Goal: Task Accomplishment & Management: Complete application form

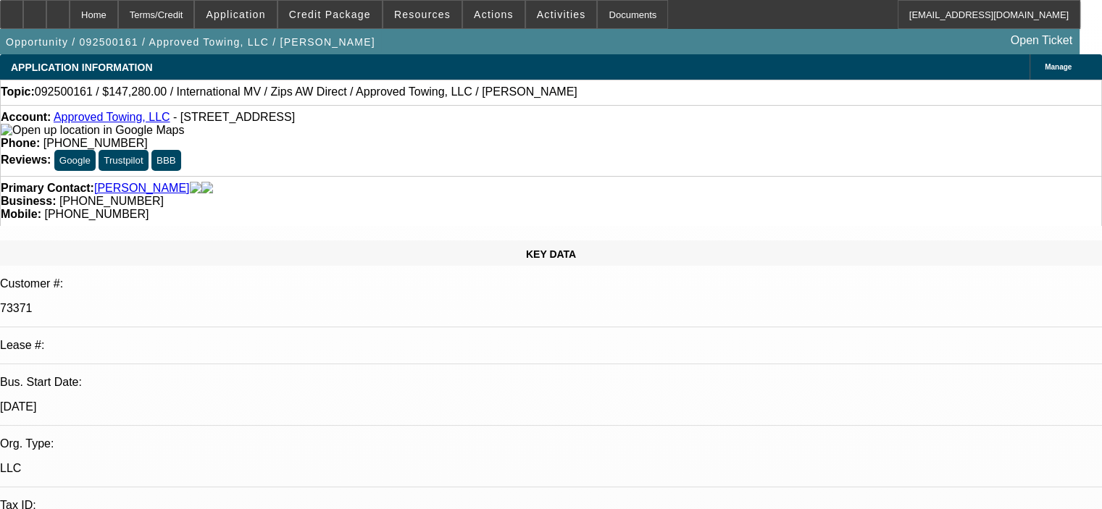
select select "0"
select select "0.1"
select select "0"
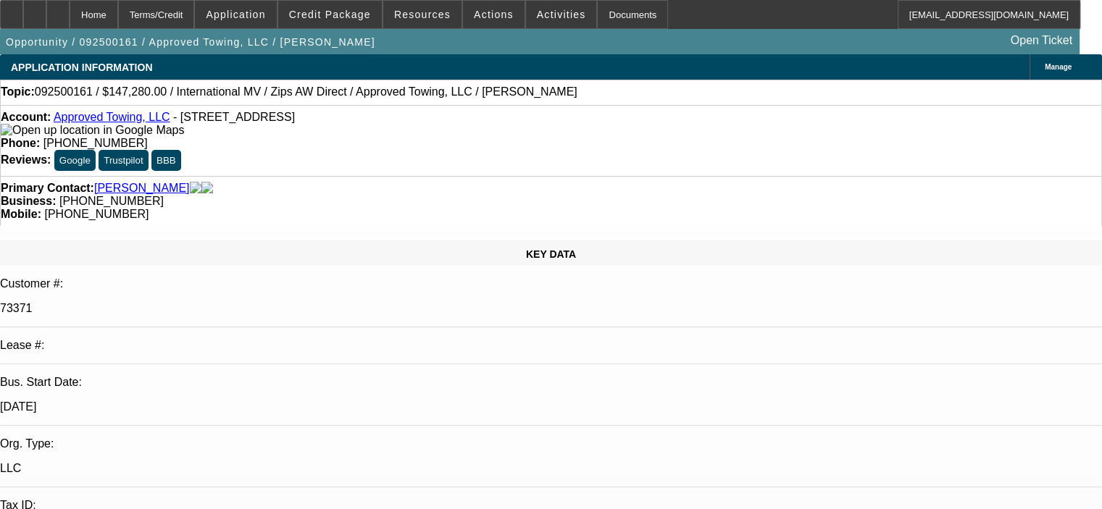
select select "0.1"
select select "0"
select select "2"
select select "0.1"
select select "1"
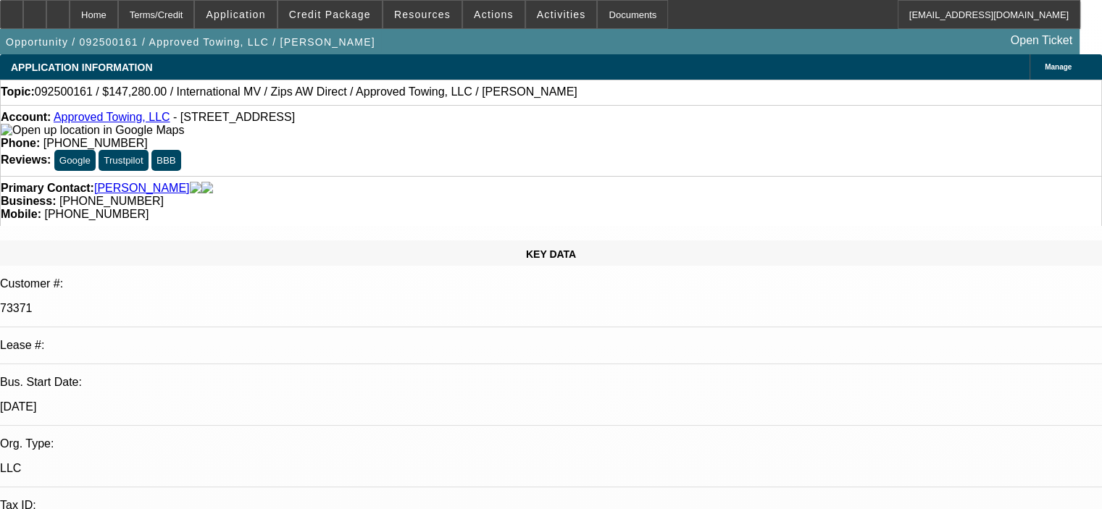
select select "1"
select select "4"
select select "1"
select select "4"
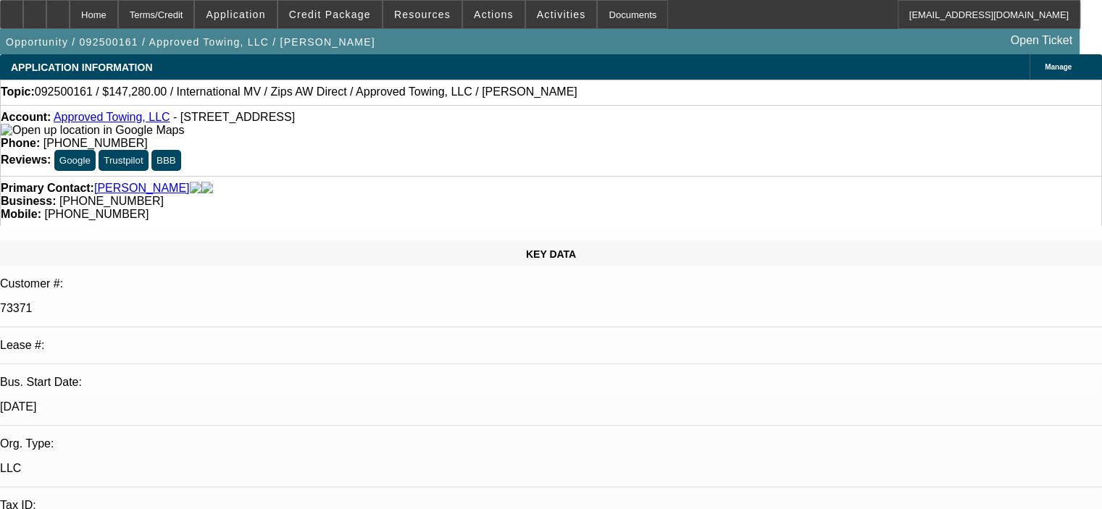
select select "1"
select select "2"
select select "4"
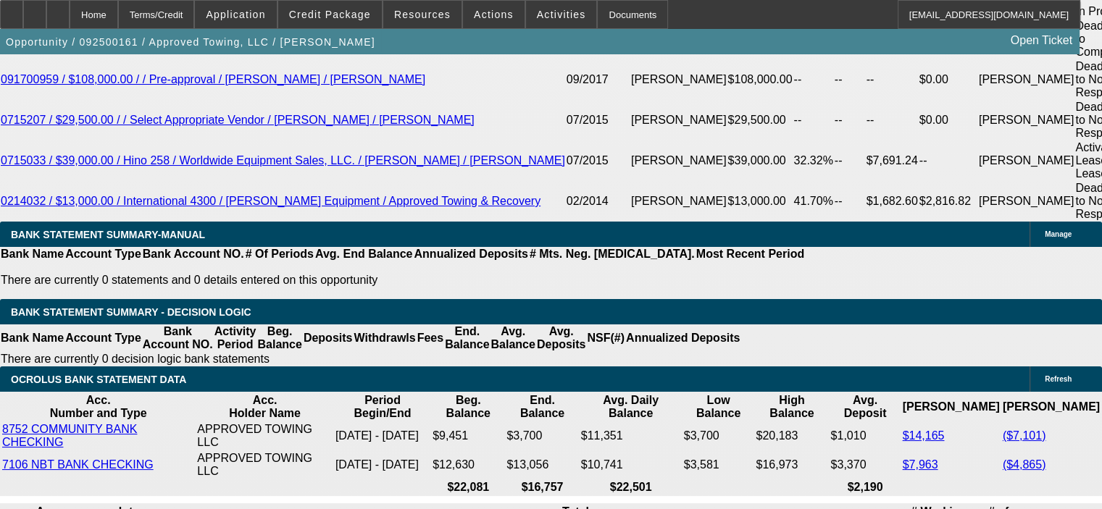
scroll to position [2752, 0]
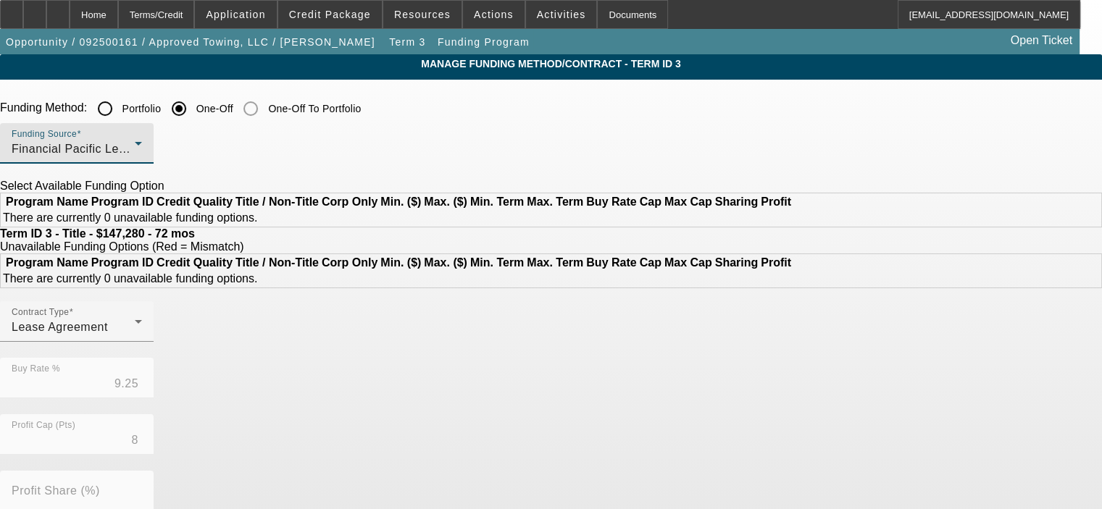
click at [135, 145] on div "Financial Pacific Leasing, Inc." at bounding box center [73, 149] width 123 height 17
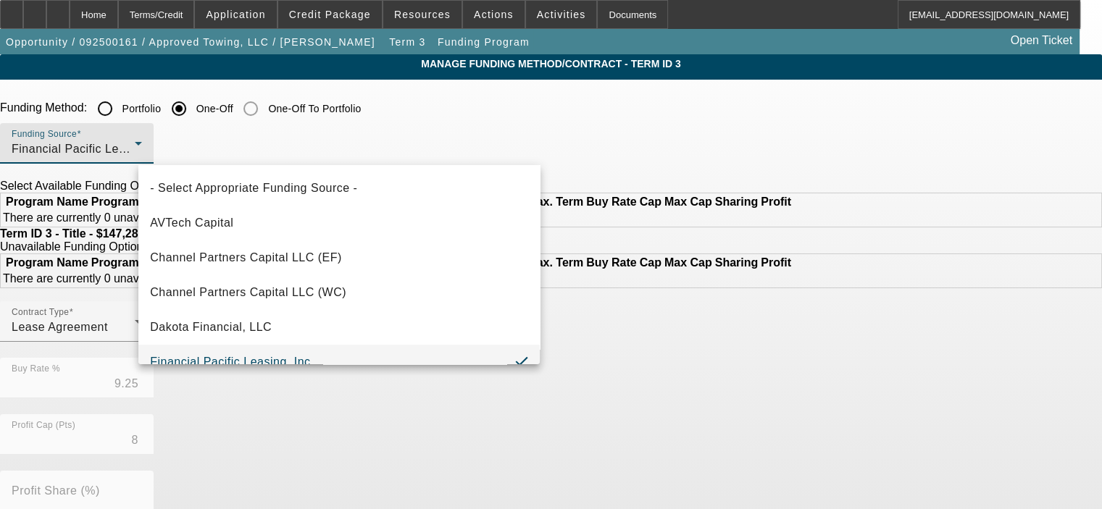
scroll to position [14, 0]
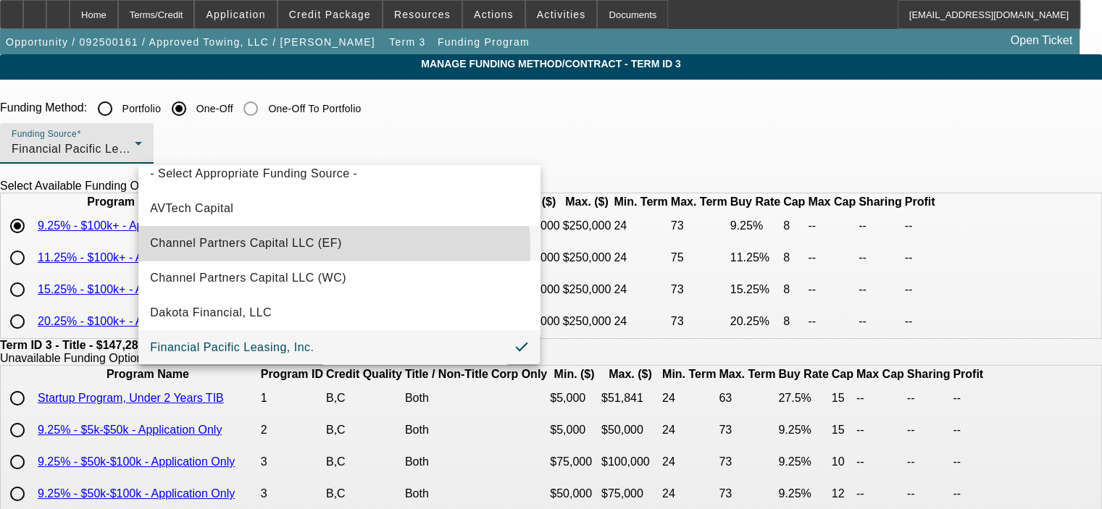
click at [316, 247] on span "Channel Partners Capital LLC (EF)" at bounding box center [246, 243] width 192 height 17
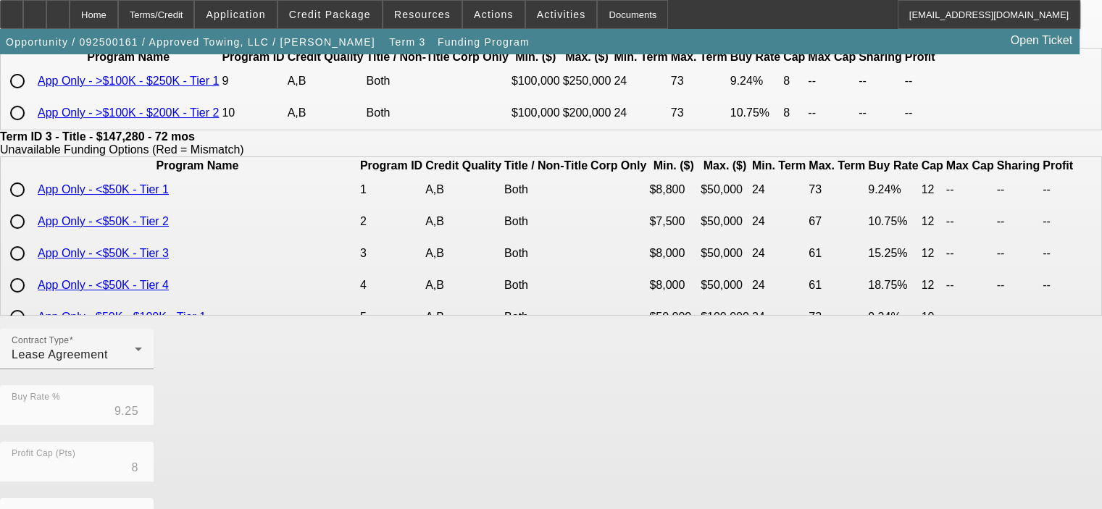
scroll to position [72, 0]
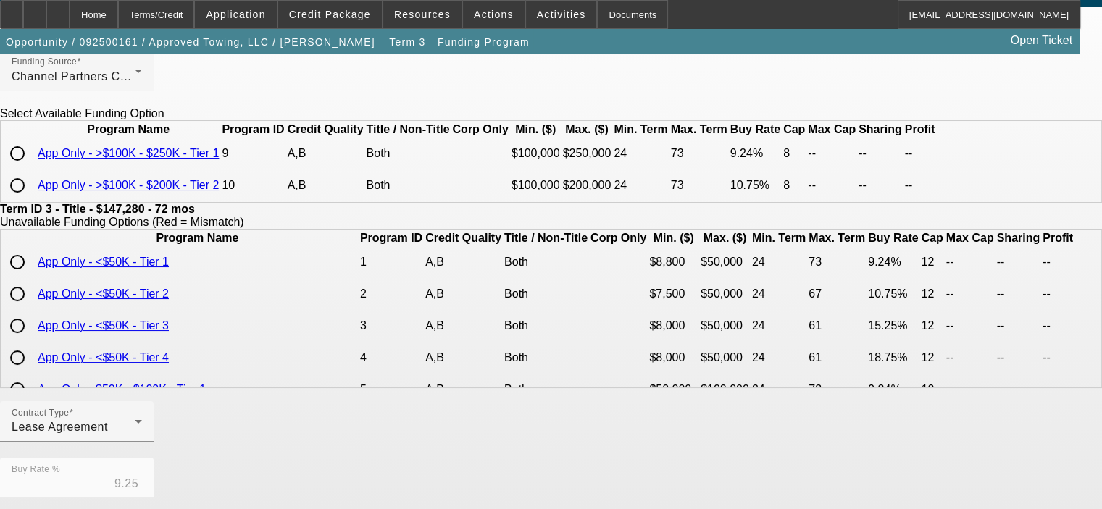
click at [32, 168] on input "radio" at bounding box center [17, 153] width 29 height 29
radio input "true"
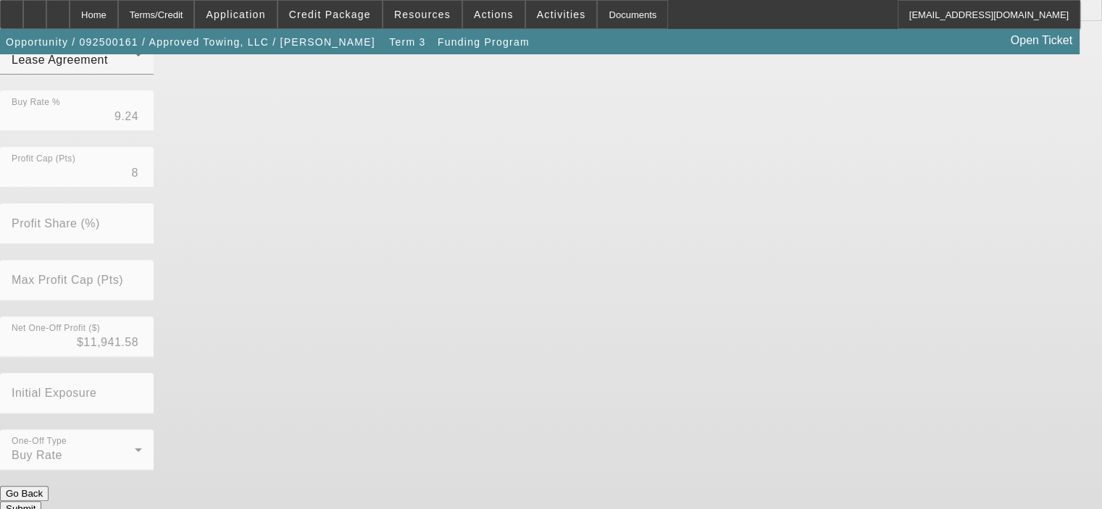
scroll to position [440, 0]
click at [41, 500] on button "Submit" at bounding box center [20, 507] width 41 height 15
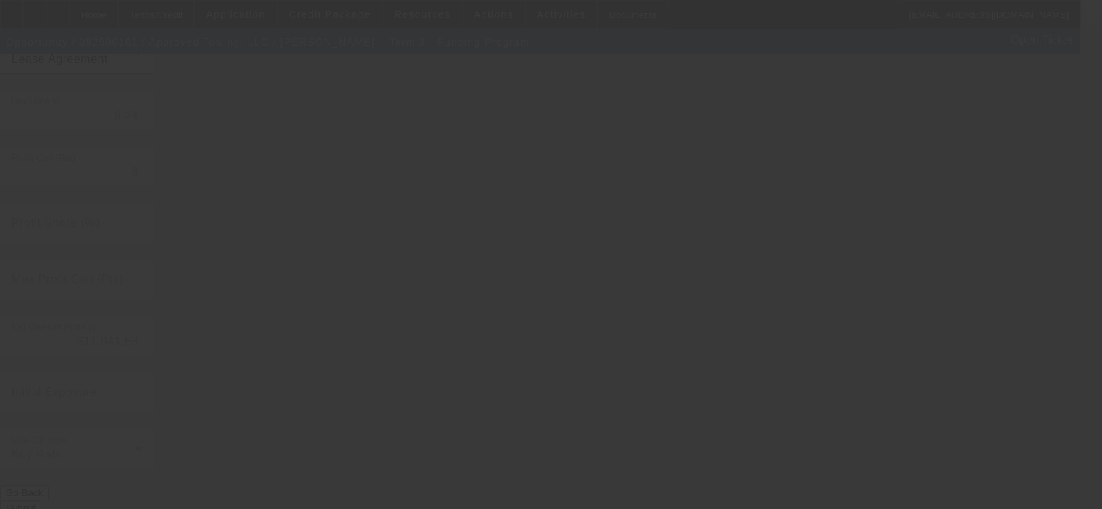
type input "9.25"
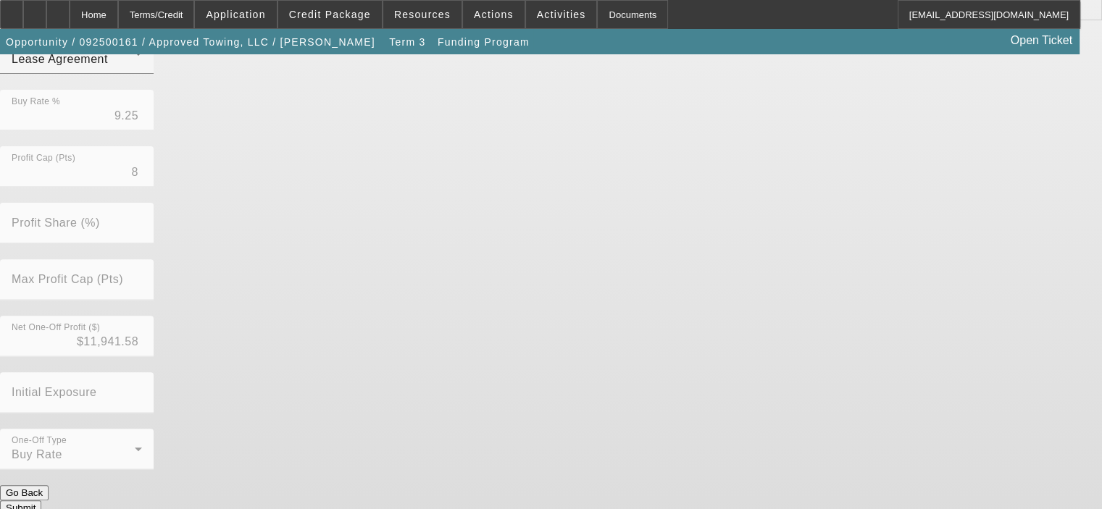
scroll to position [0, 0]
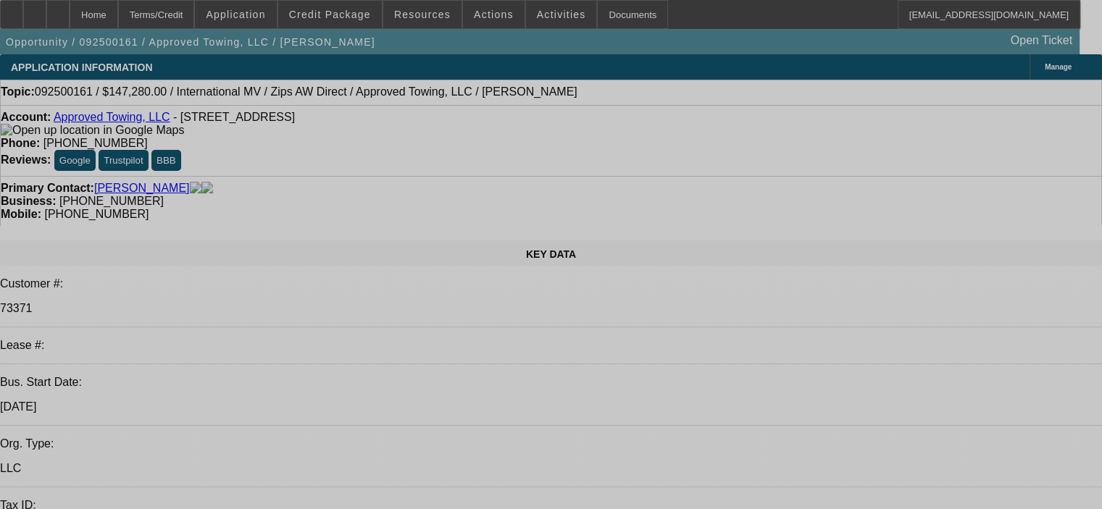
select select "0"
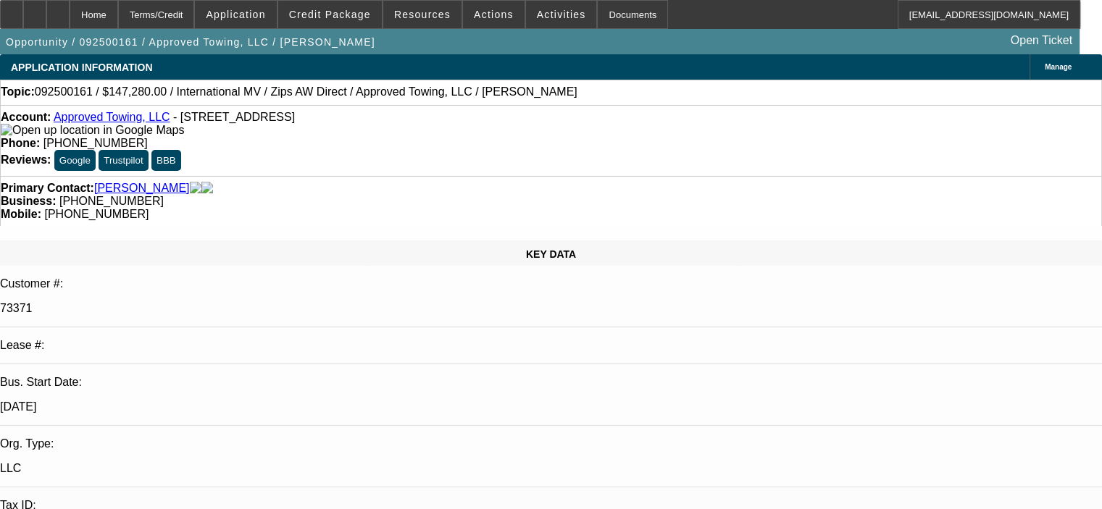
select select "0.1"
select select "4"
select select "0"
select select "0.1"
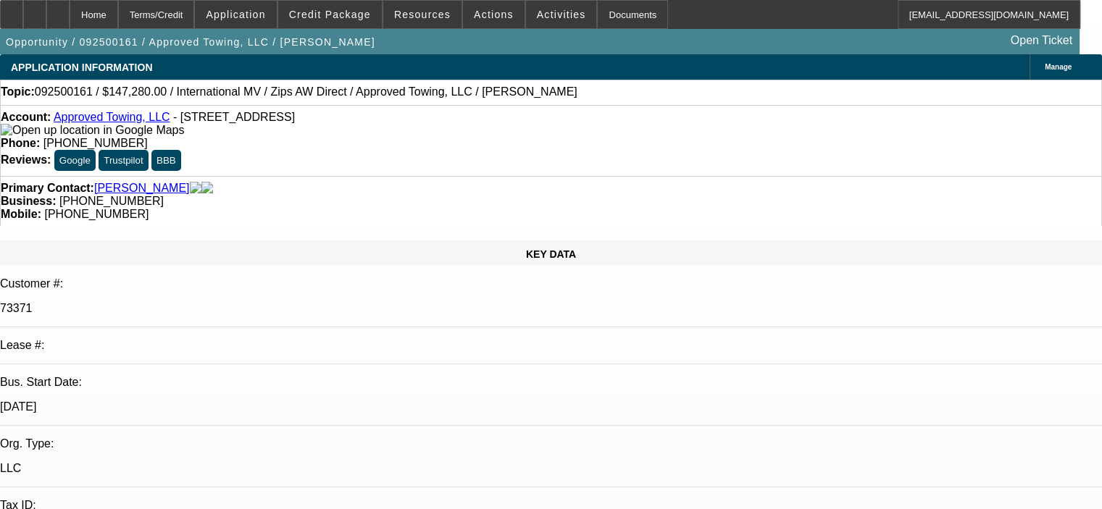
select select "4"
select select "0"
select select "2"
select select "0.1"
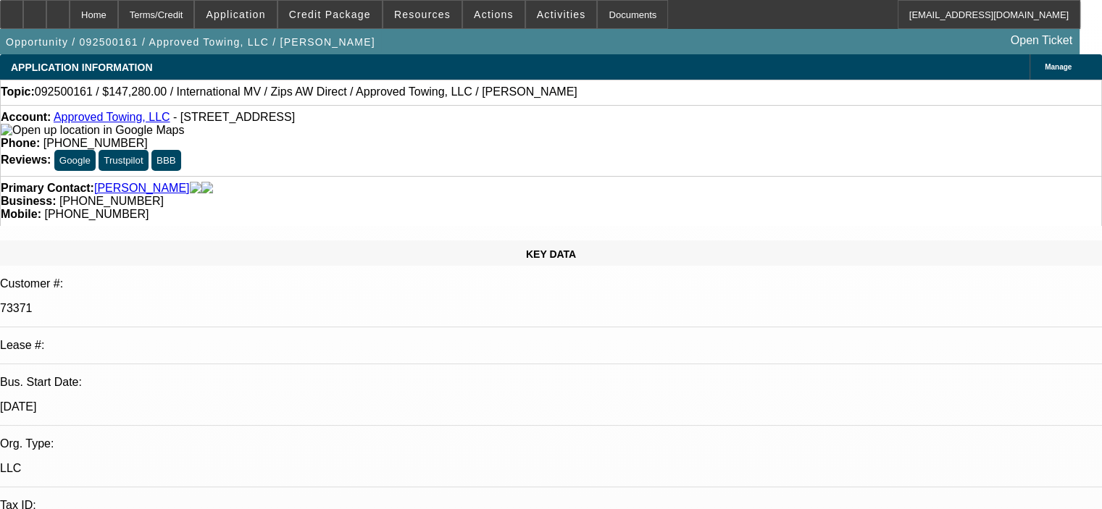
select select "4"
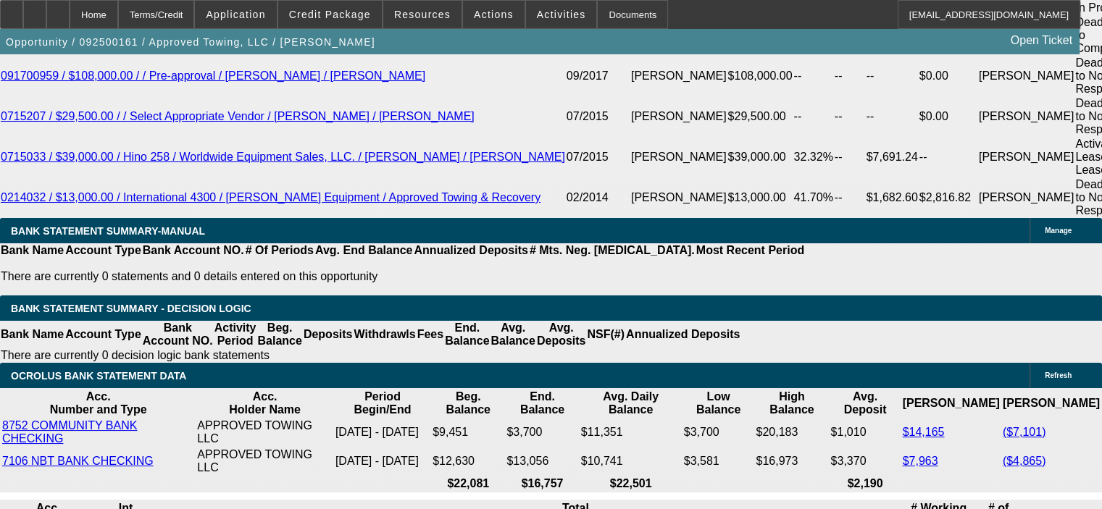
scroll to position [2752, 0]
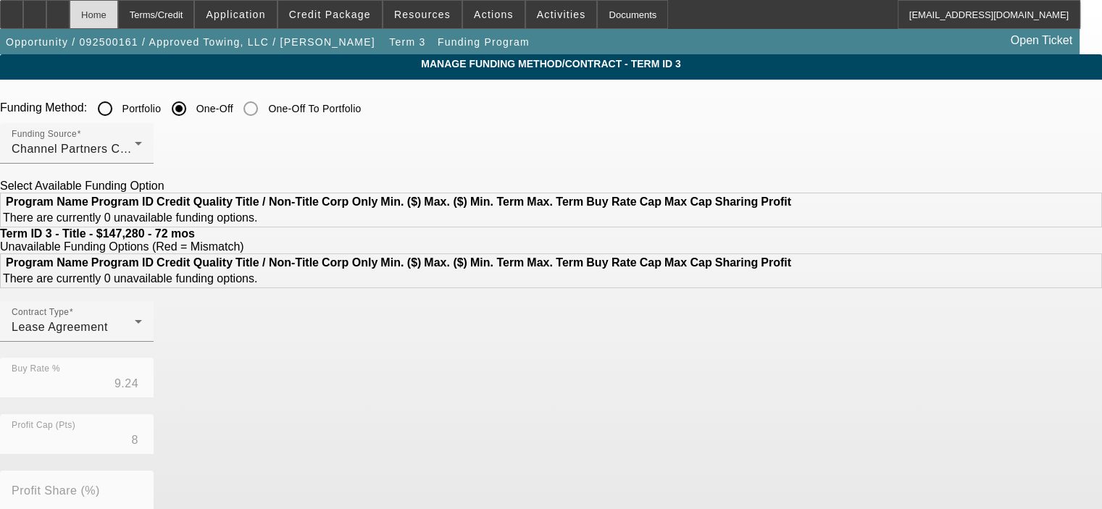
click at [118, 18] on div "Home" at bounding box center [94, 14] width 49 height 29
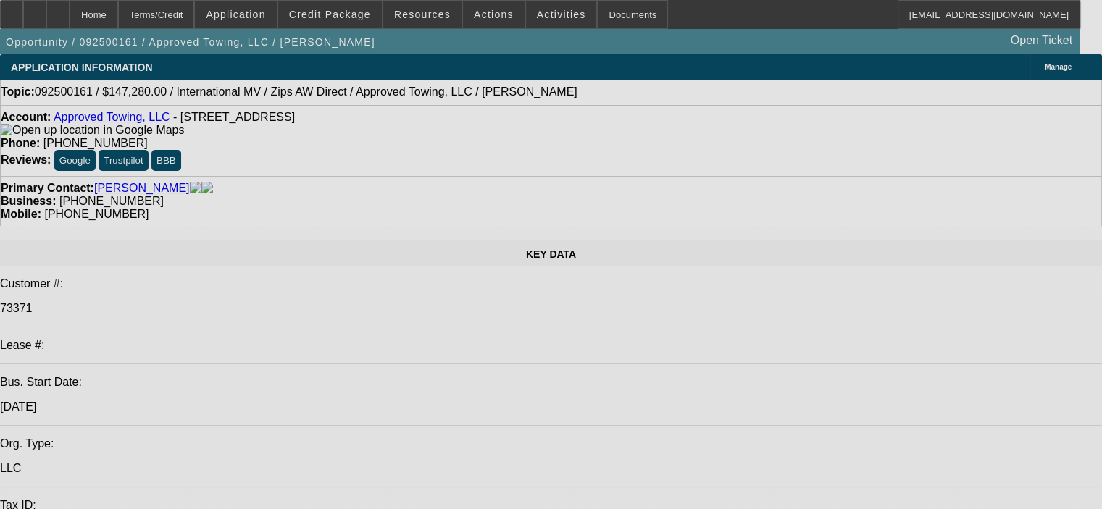
select select "0"
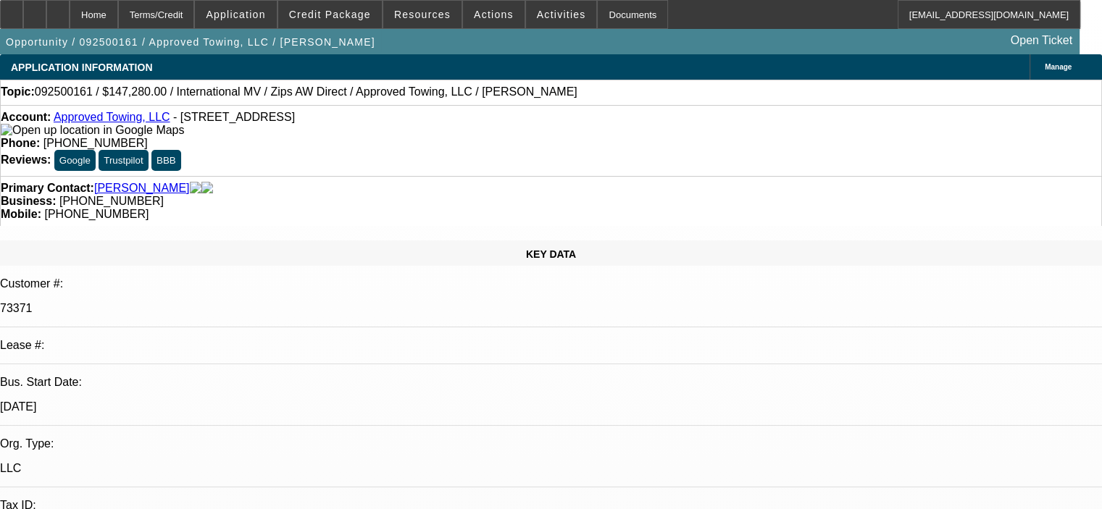
select select "0"
select select "0.1"
select select "4"
select select "0"
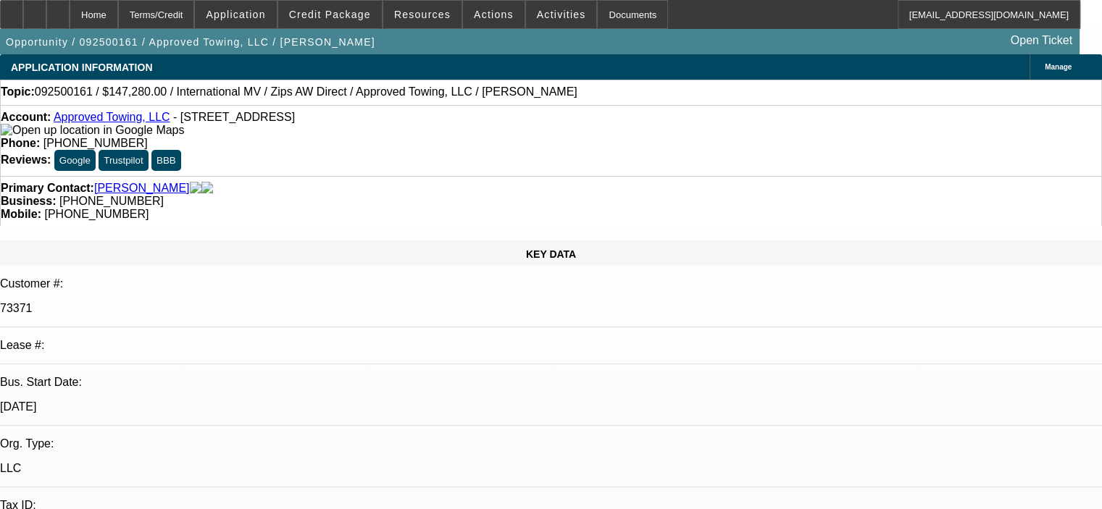
select select "0.1"
select select "4"
select select "0"
select select "2"
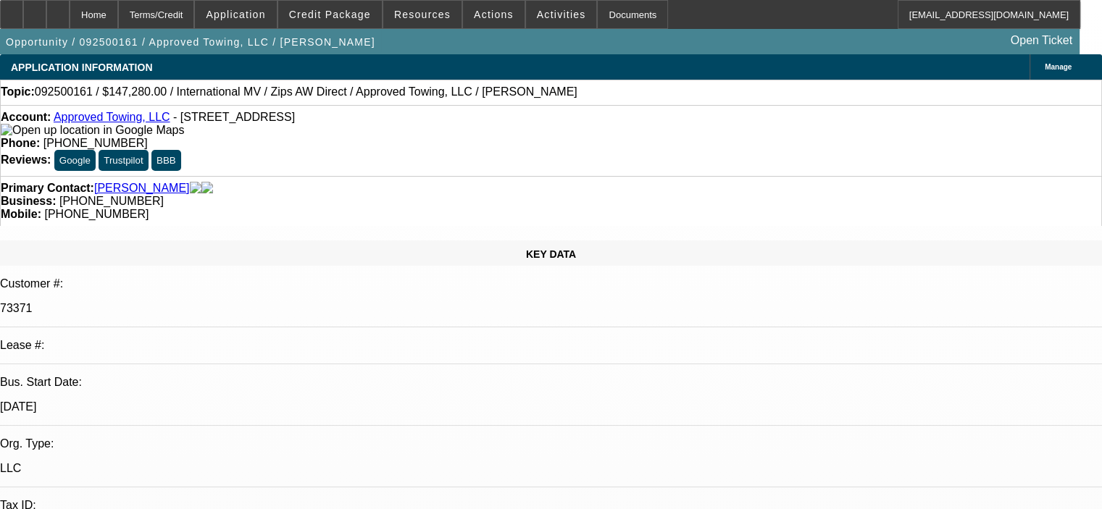
select select "0.1"
select select "4"
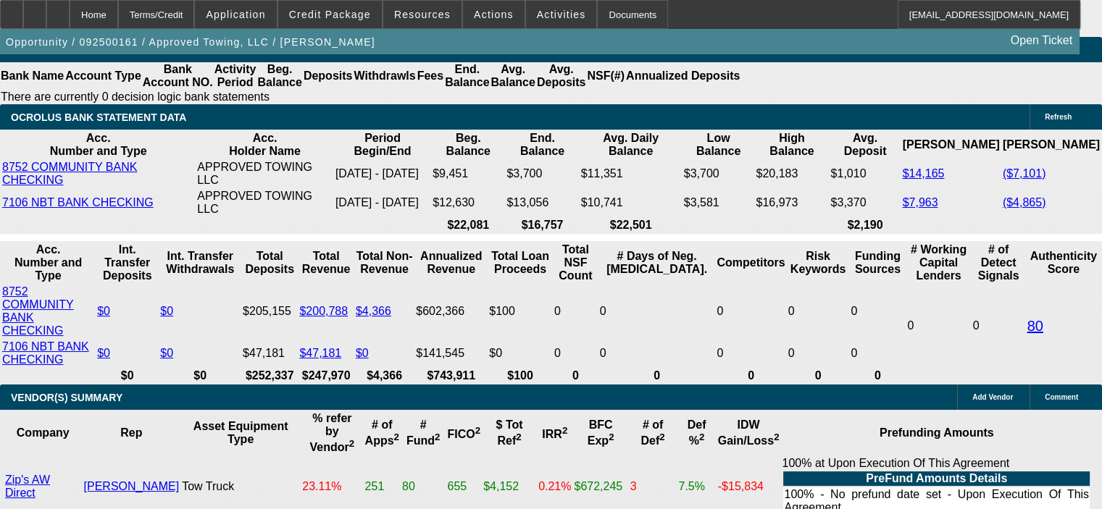
scroll to position [3042, 0]
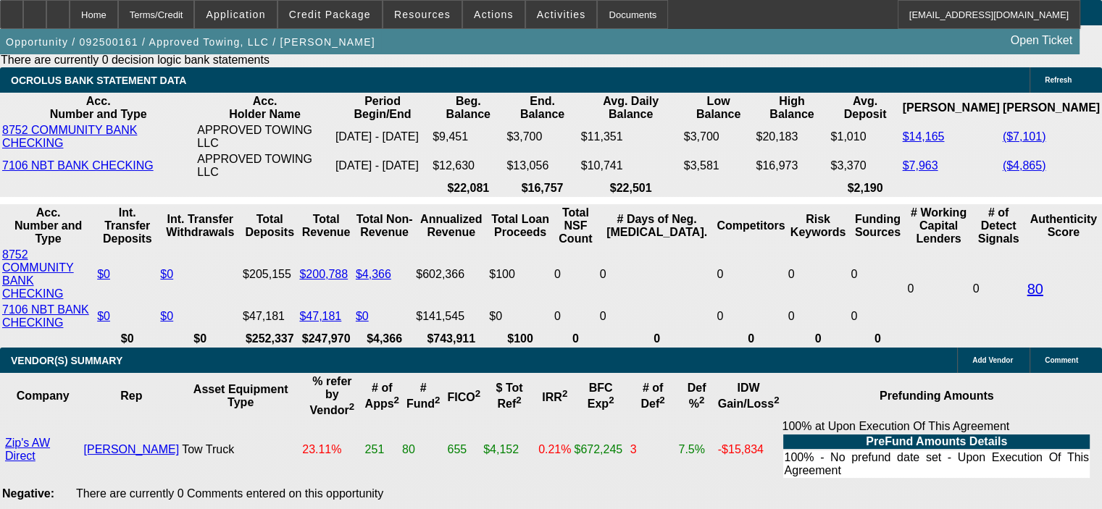
select select "2"
type input "$5,383.00"
type input "UNKNOWN"
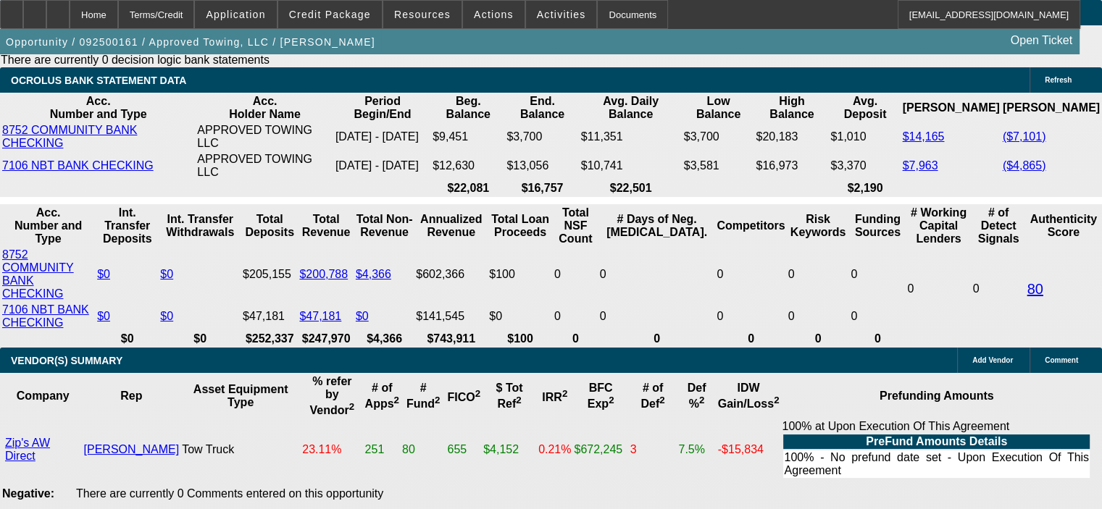
select select "2"
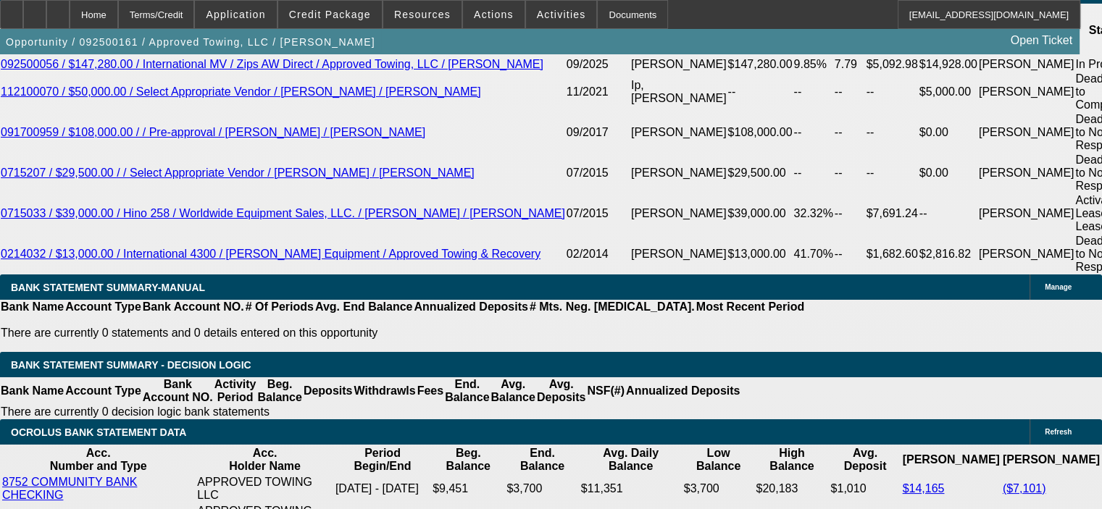
scroll to position [2680, 0]
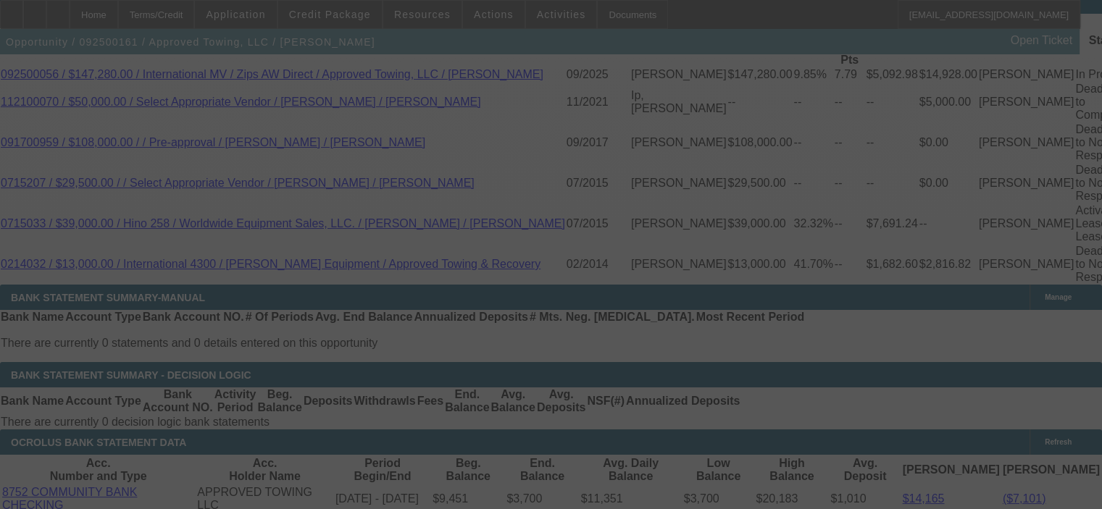
select select "0"
select select "2"
select select "0.1"
select select "4"
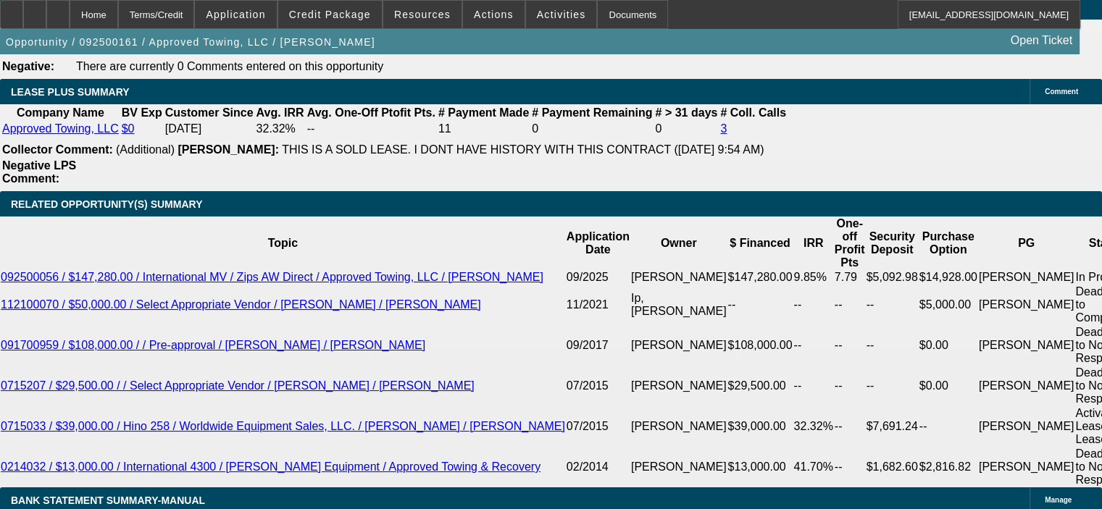
scroll to position [2462, 0]
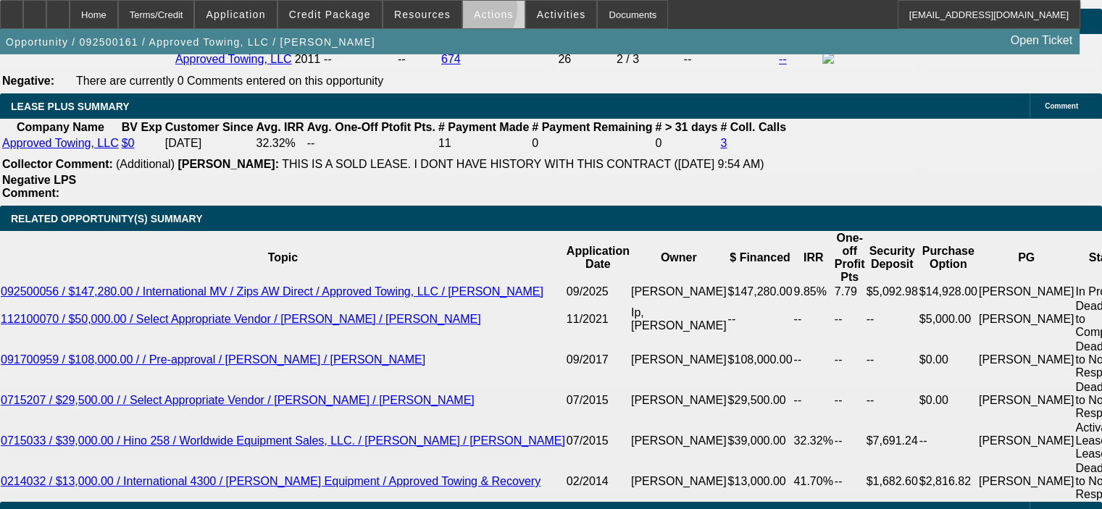
click at [464, 14] on button "Actions" at bounding box center [494, 15] width 62 height 28
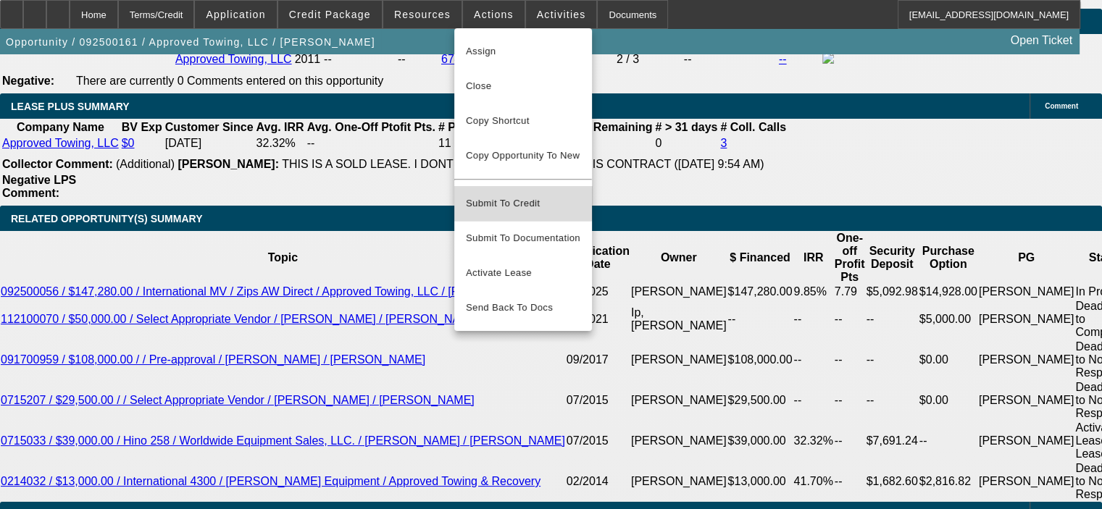
click at [523, 195] on span "Submit To Credit" at bounding box center [523, 203] width 114 height 17
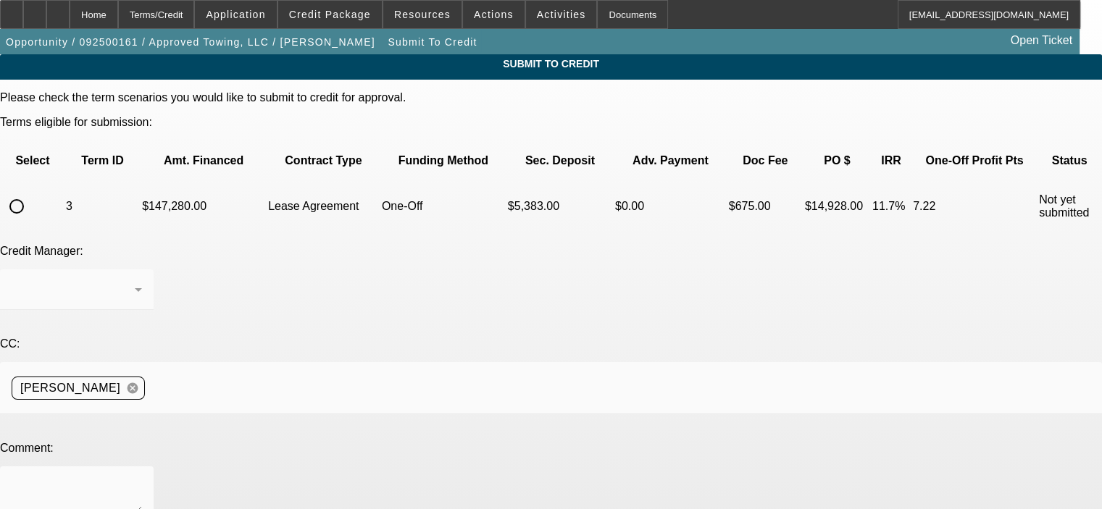
click at [31, 192] on input "radio" at bounding box center [16, 206] width 29 height 29
radio input "true"
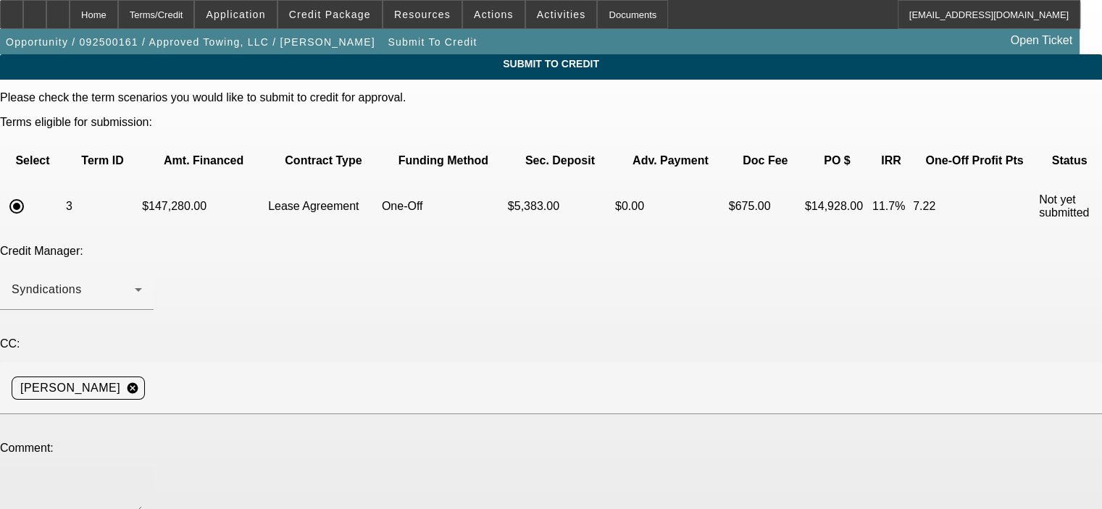
click at [142, 478] on textarea at bounding box center [77, 495] width 130 height 35
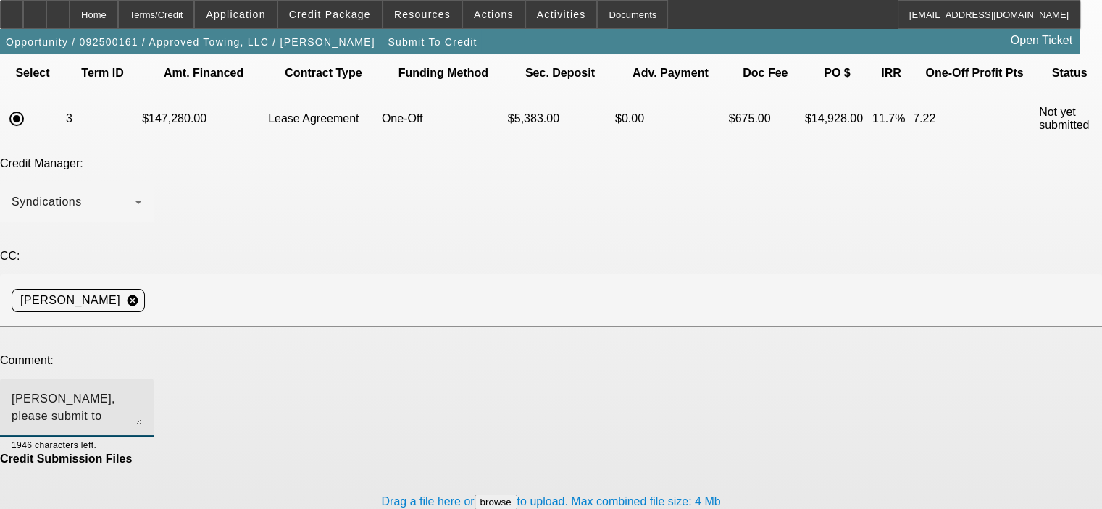
scroll to position [91, 0]
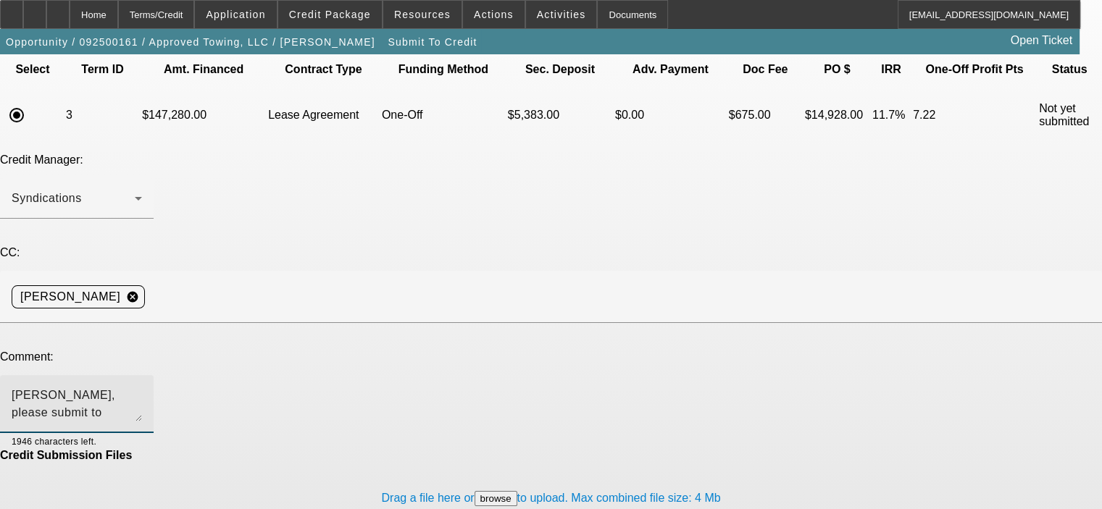
type textarea "George, please submit to Channel Partners, thanks. Bob"
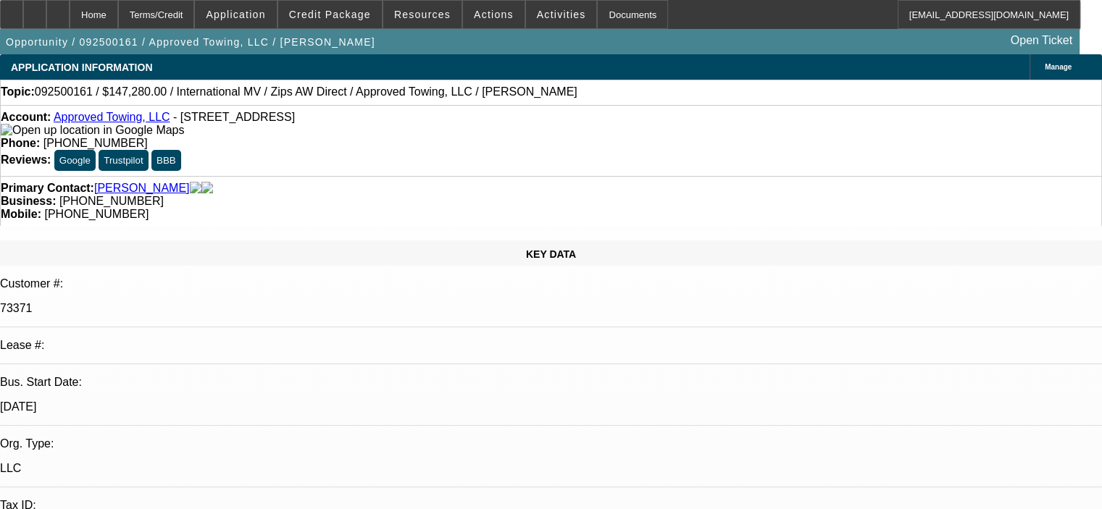
select select "0"
select select "2"
select select "0.1"
select select "4"
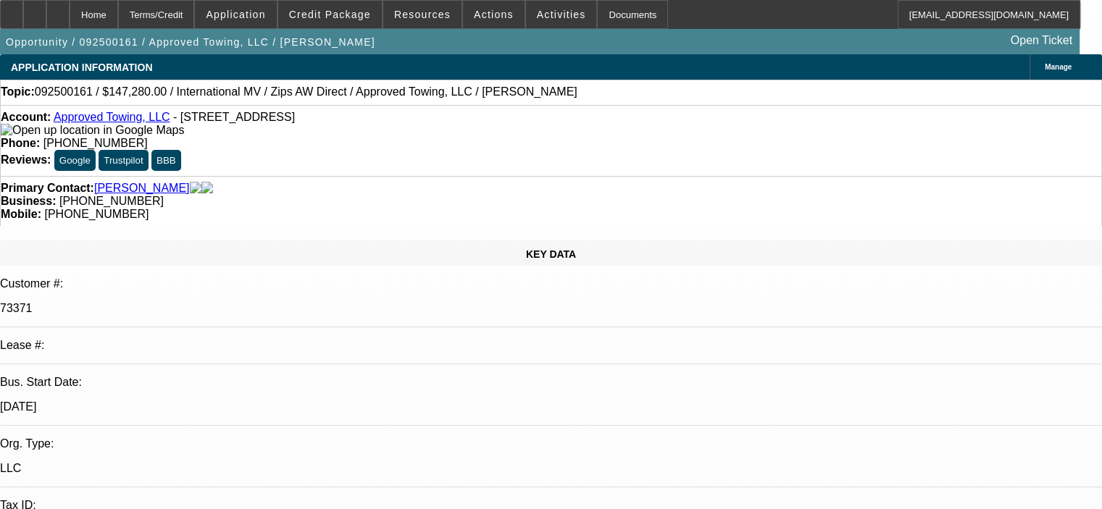
select select "0"
select select "0.1"
select select "4"
select select "0"
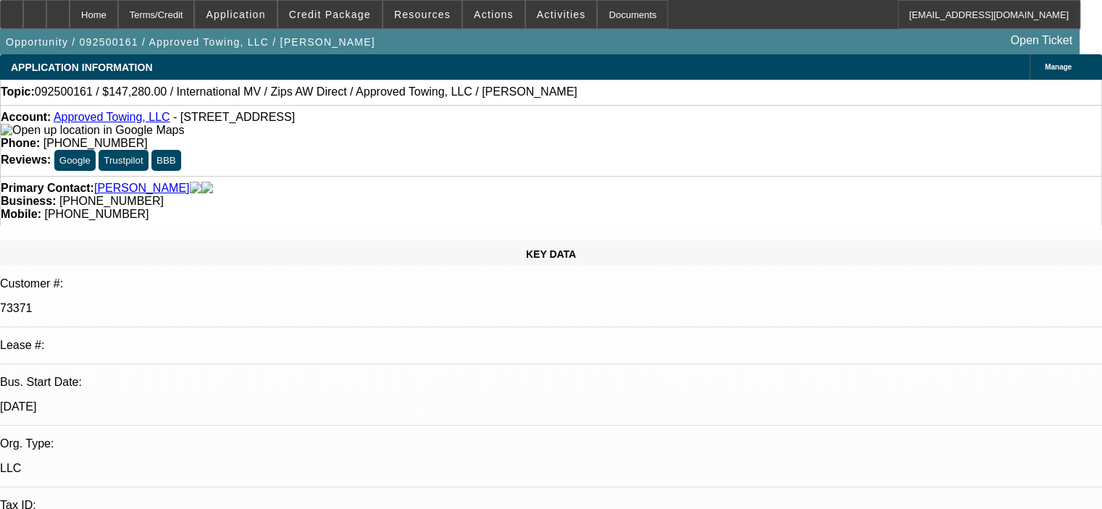
select select "2"
select select "0.1"
select select "4"
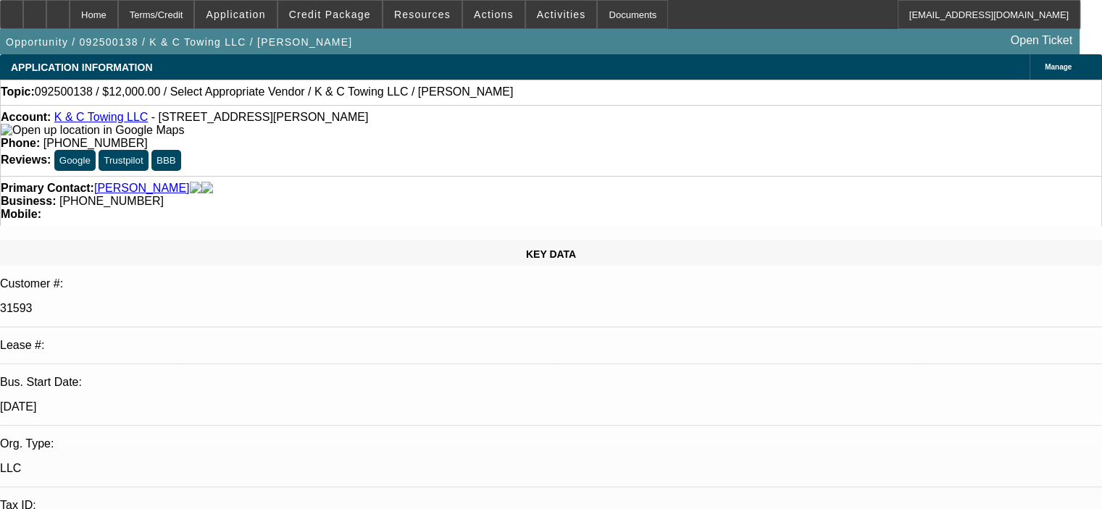
select select "0"
select select "2"
select select "0.1"
select select "4"
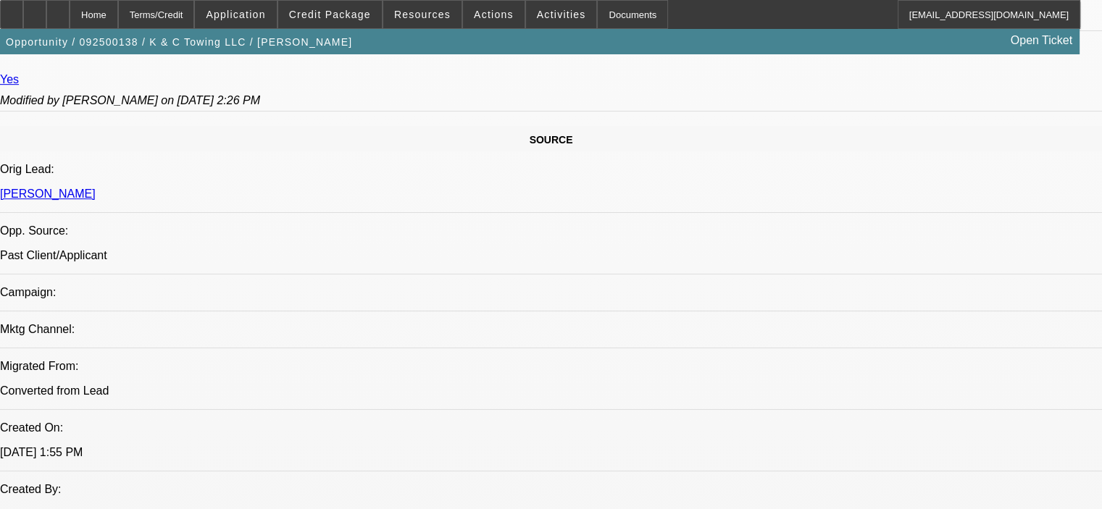
scroll to position [869, 0]
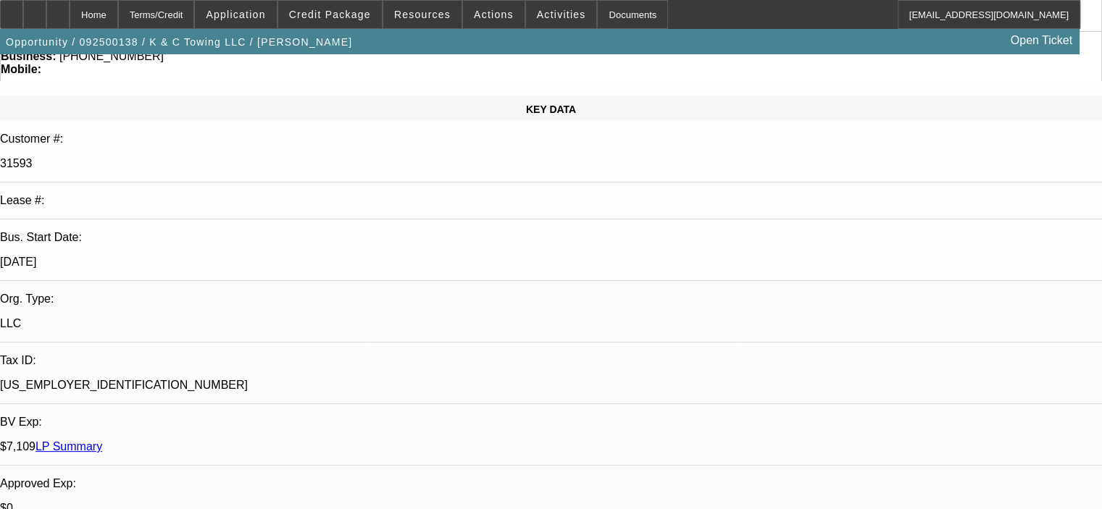
scroll to position [0, 0]
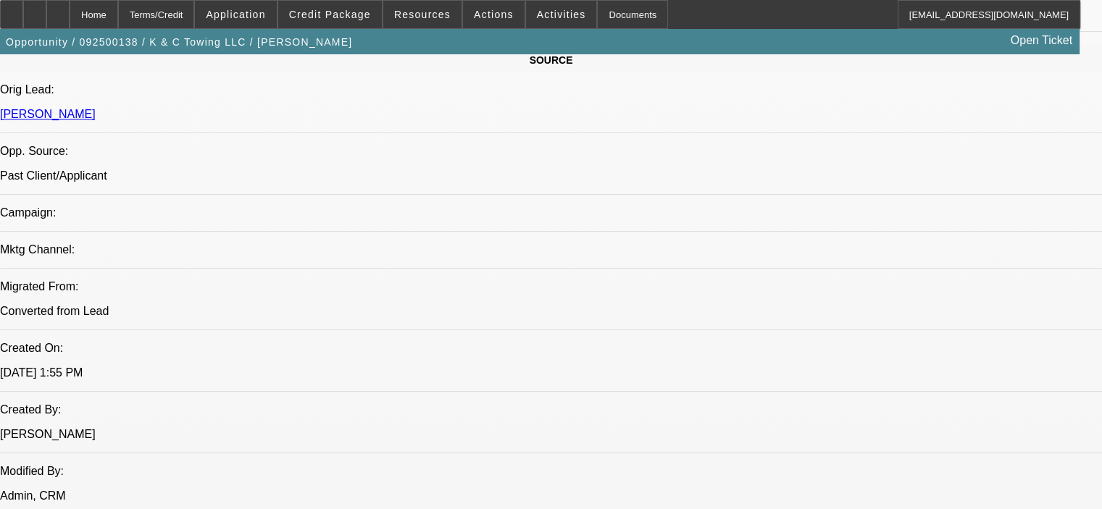
scroll to position [869, 0]
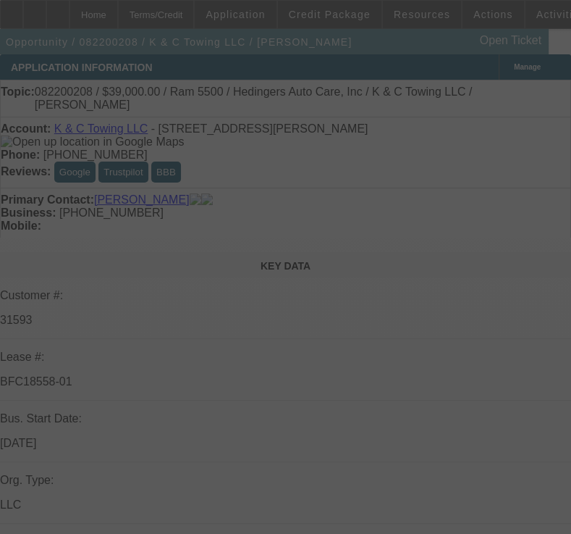
select select "0"
select select "2"
select select "0"
select select "6"
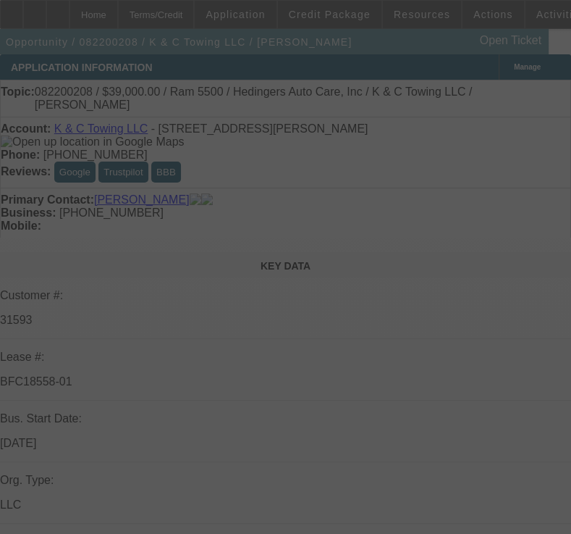
select select "0"
select select "2"
select select "0"
select select "6"
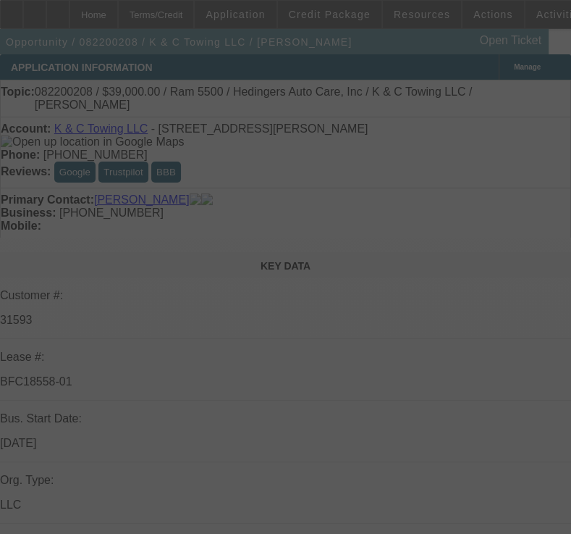
select select "0"
select select "2"
select select "0"
select select "6"
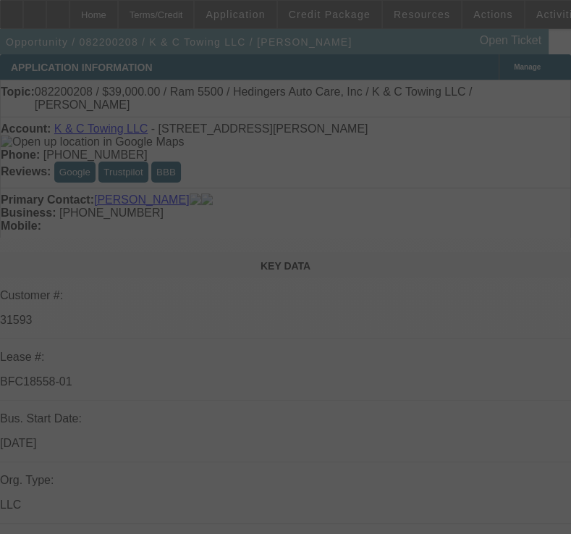
select select "0"
select select "2"
select select "0"
select select "6"
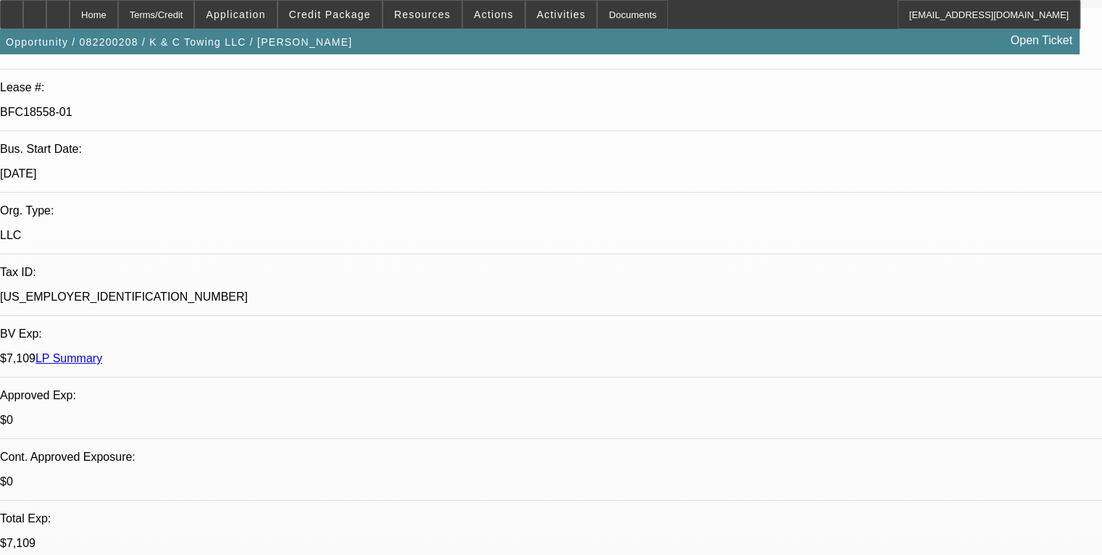
scroll to position [290, 0]
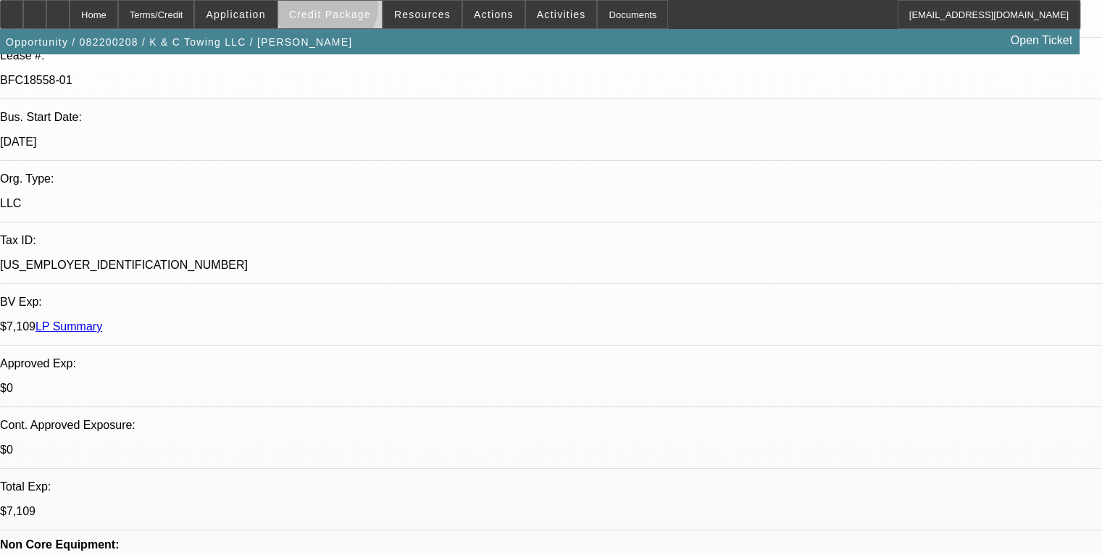
click at [348, 9] on span "Credit Package" at bounding box center [330, 15] width 82 height 12
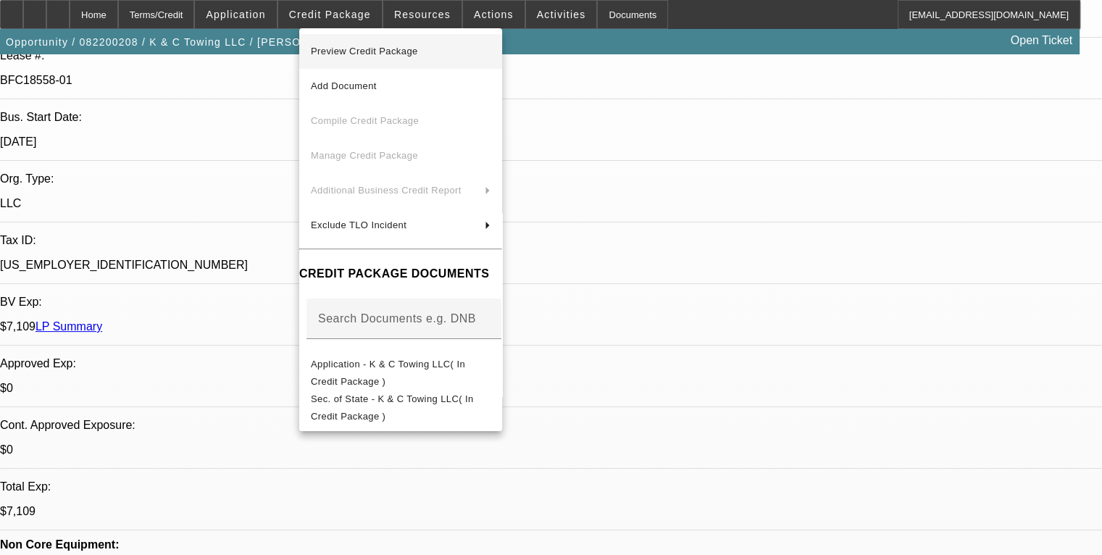
click at [388, 52] on span "Preview Credit Package" at bounding box center [364, 51] width 107 height 11
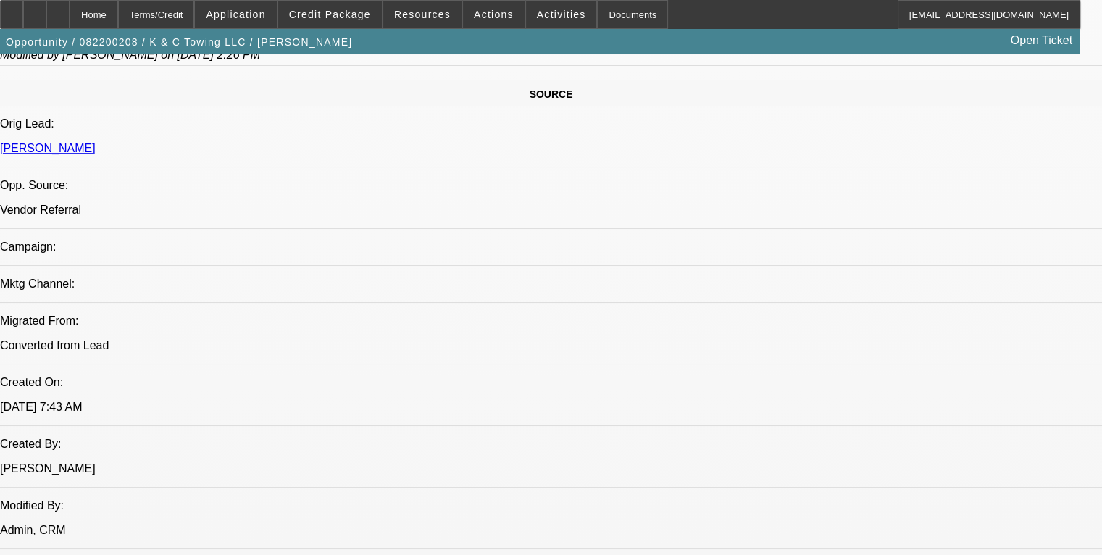
scroll to position [942, 0]
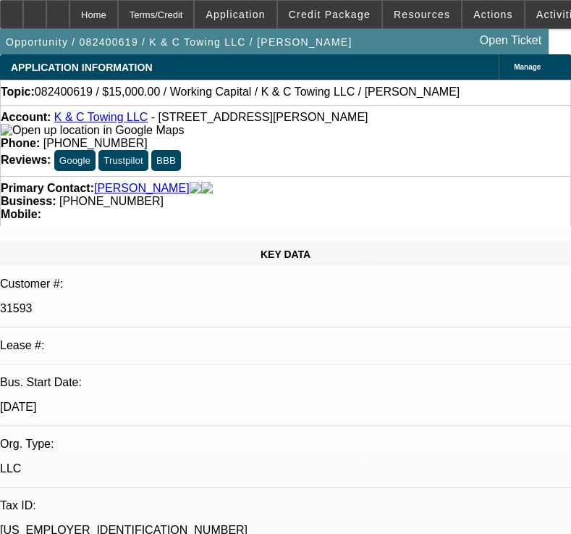
select select "0"
select select "2"
select select "0"
select select "2"
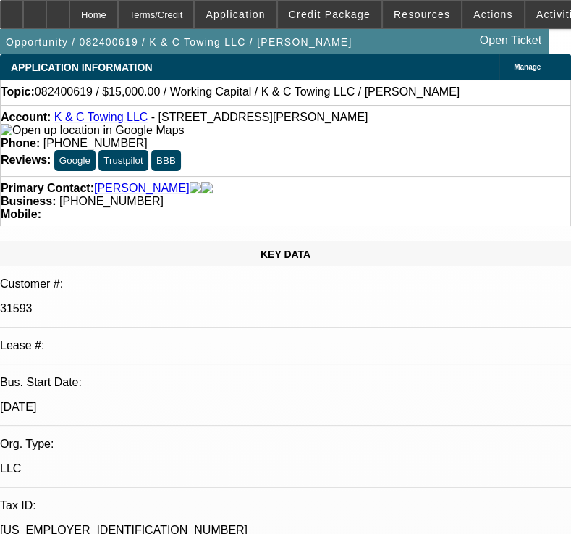
select select "0"
select select "2"
select select "0"
select select "2"
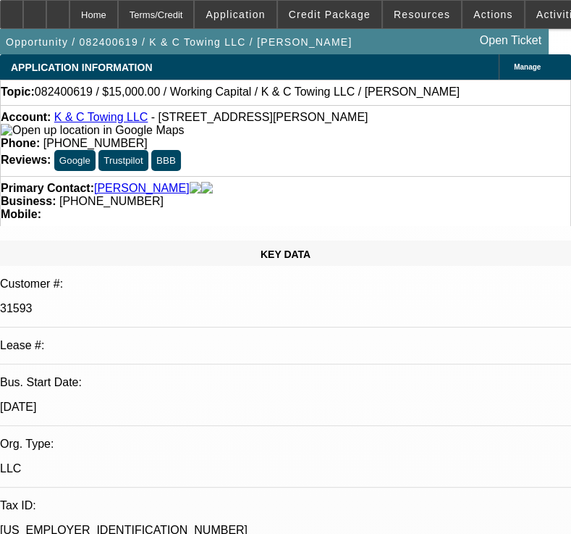
select select "0"
select select "2"
select select "0"
select select "2"
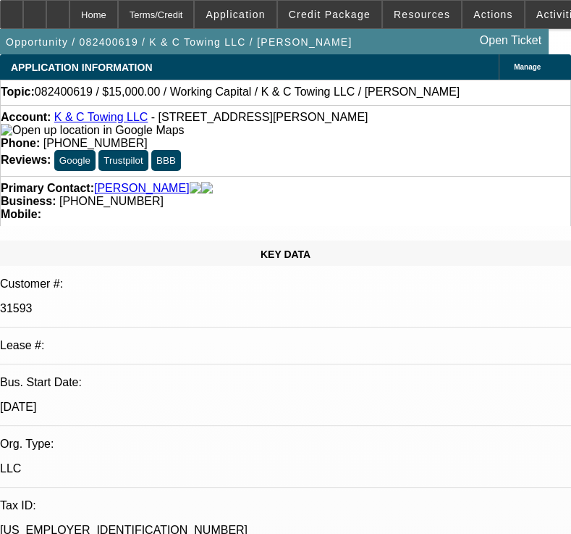
select select "0"
select select "2"
select select "0"
select select "2"
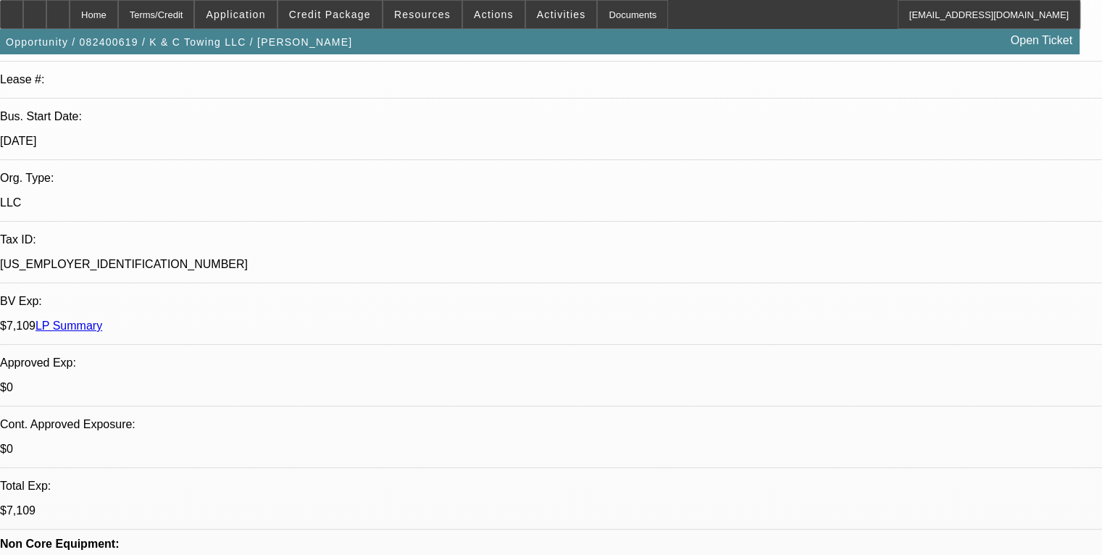
scroll to position [290, 0]
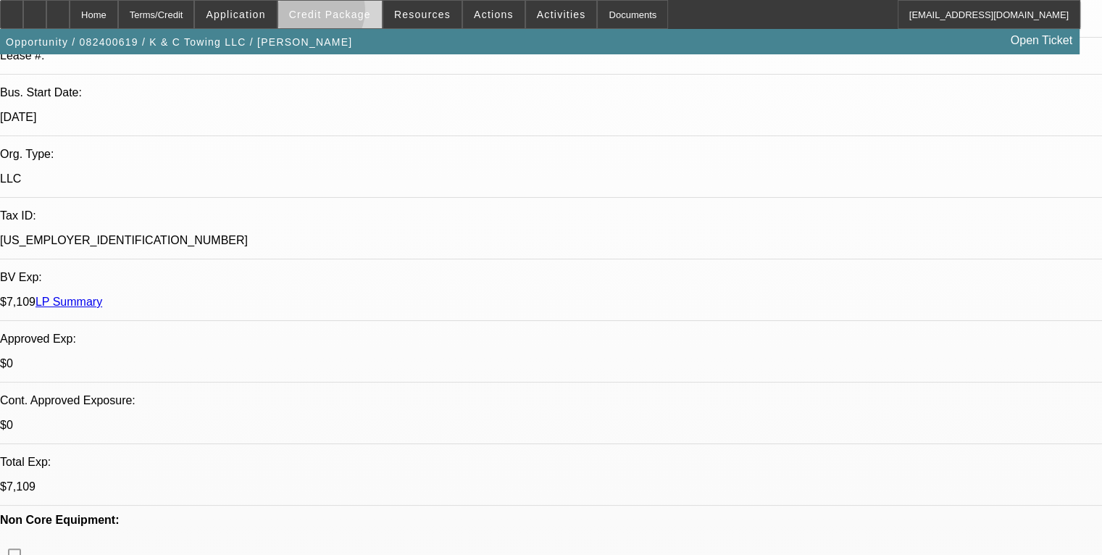
click at [335, 14] on span "Credit Package" at bounding box center [330, 15] width 82 height 12
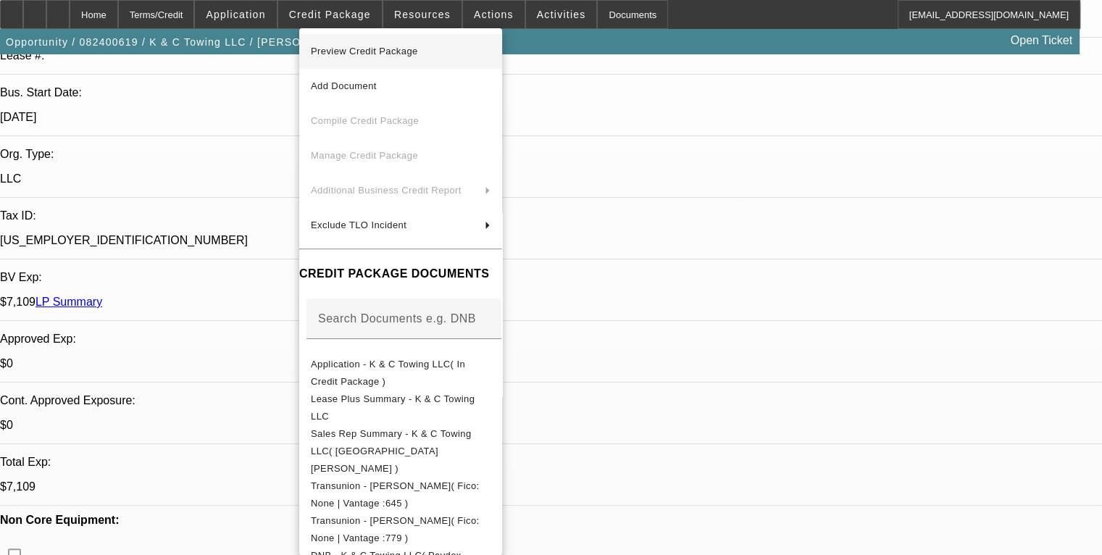
click at [375, 54] on span "Preview Credit Package" at bounding box center [364, 51] width 107 height 11
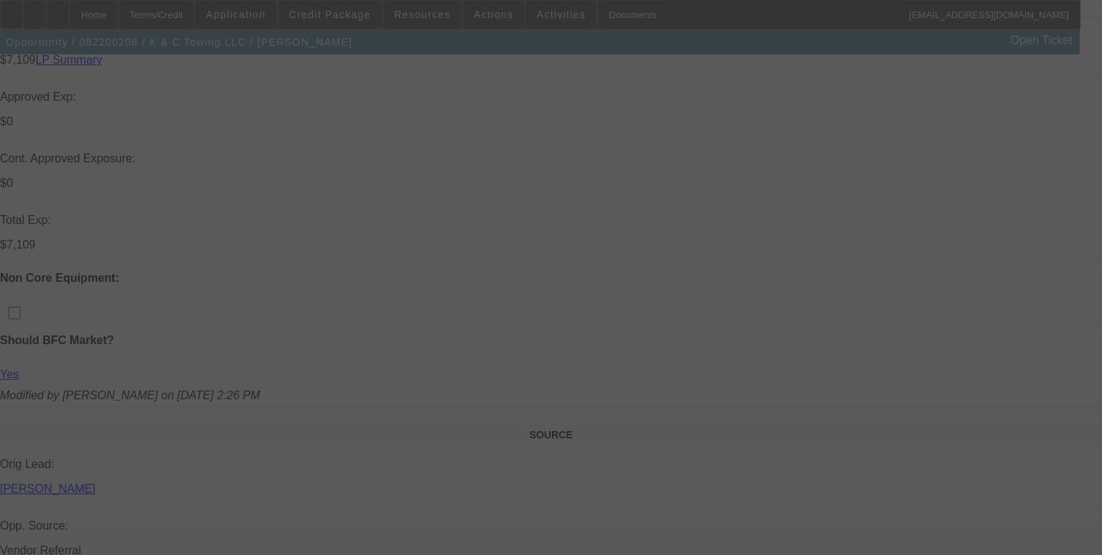
scroll to position [579, 0]
select select "0"
select select "2"
select select "0"
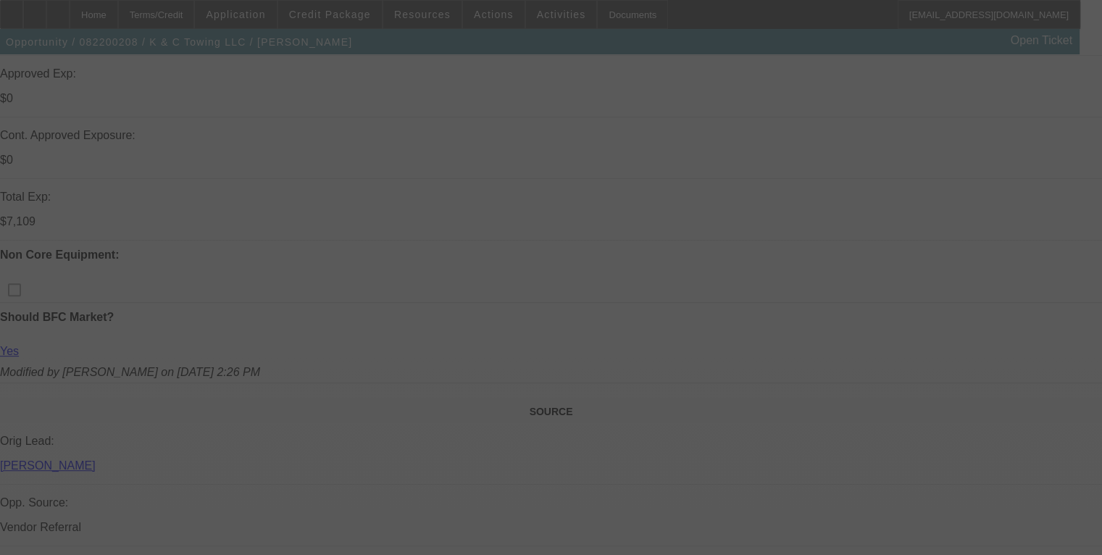
select select "6"
select select "0"
select select "2"
select select "0"
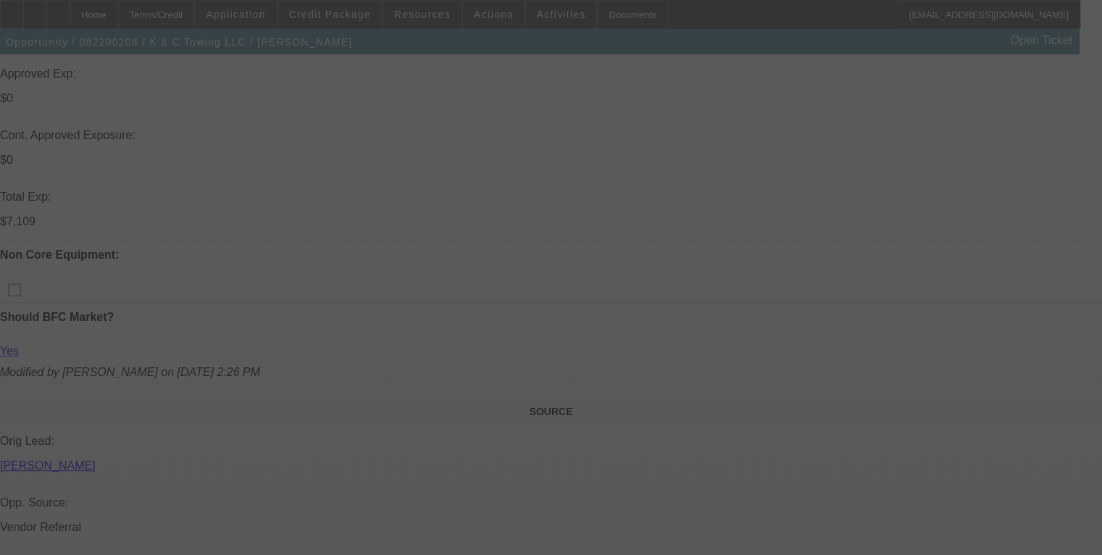
select select "6"
select select "0"
select select "2"
select select "0"
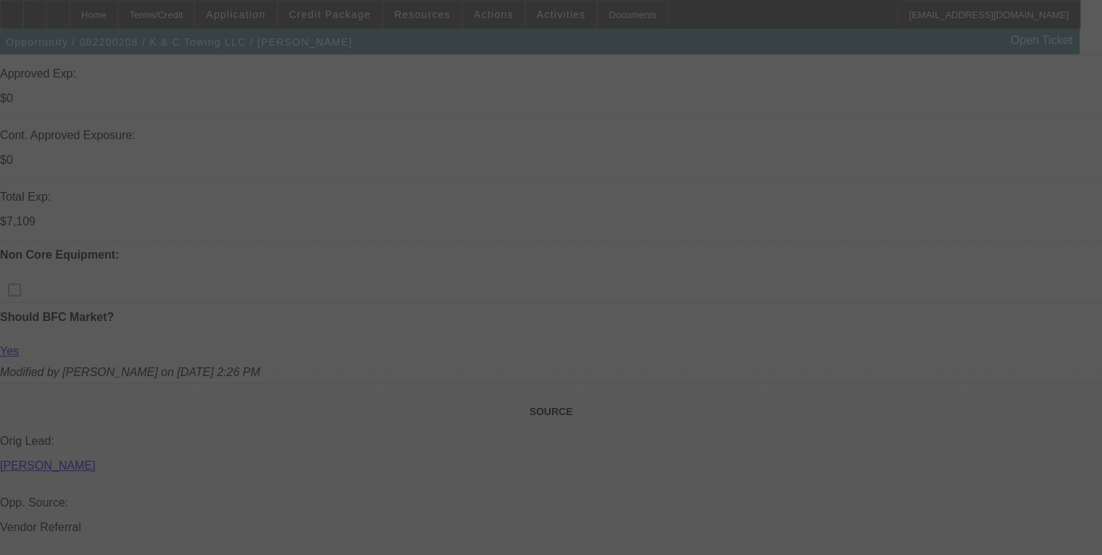
select select "6"
select select "0"
select select "2"
select select "0"
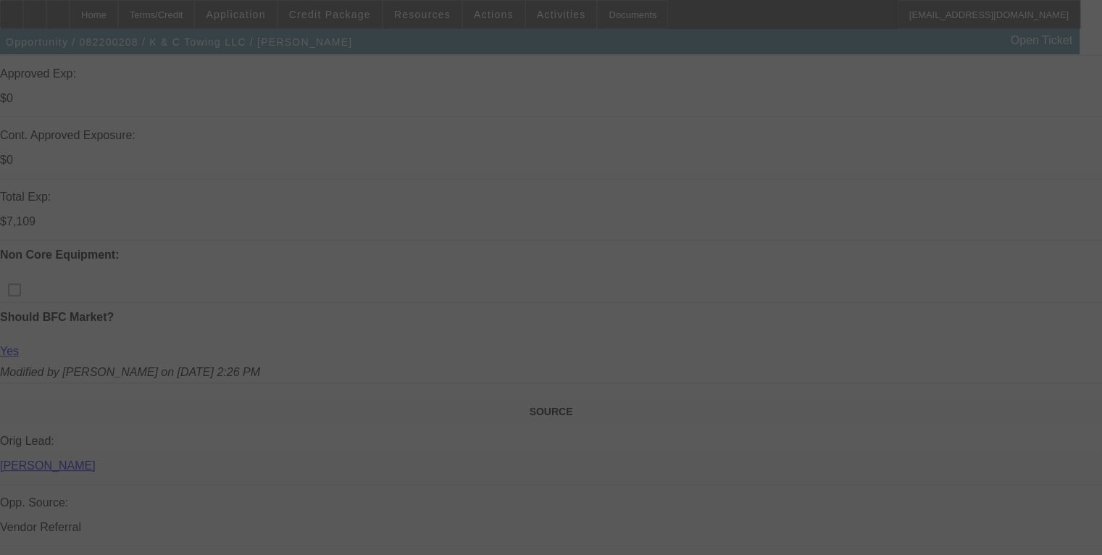
select select "6"
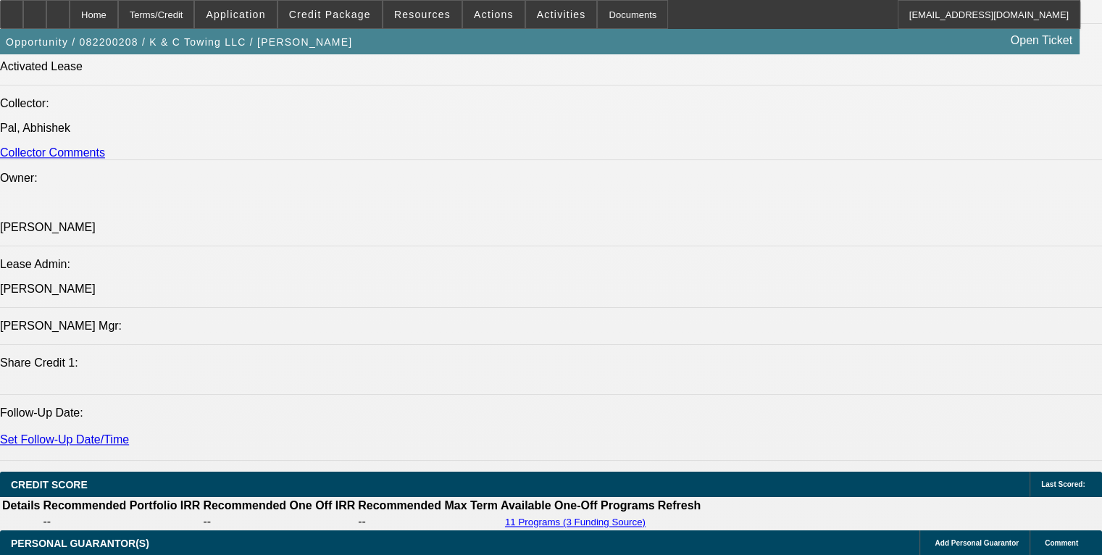
scroll to position [1666, 0]
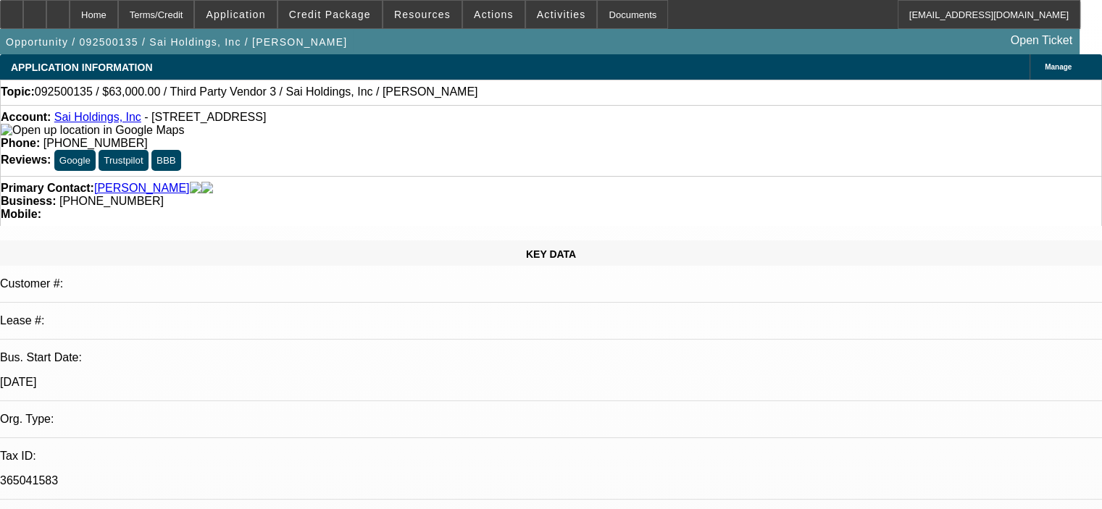
select select "0"
select select "6"
click at [365, 22] on span at bounding box center [330, 14] width 104 height 35
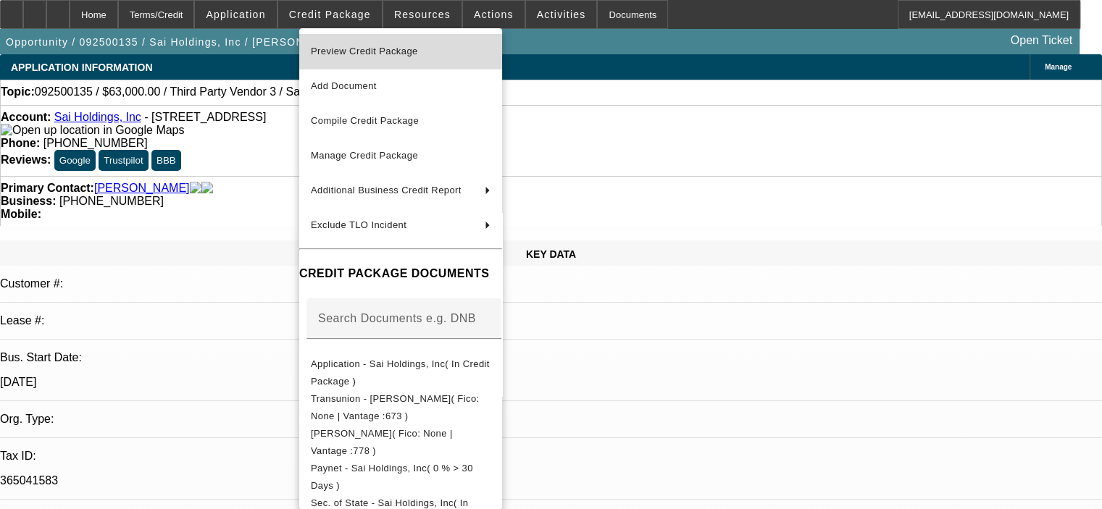
click at [372, 53] on span "Preview Credit Package" at bounding box center [364, 51] width 107 height 11
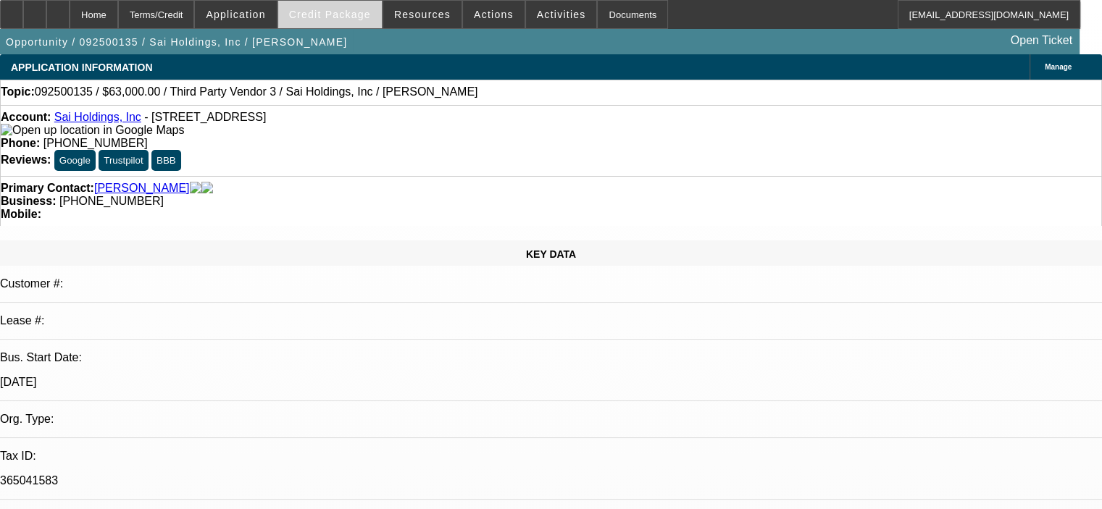
click at [332, 15] on span "Credit Package" at bounding box center [330, 15] width 82 height 12
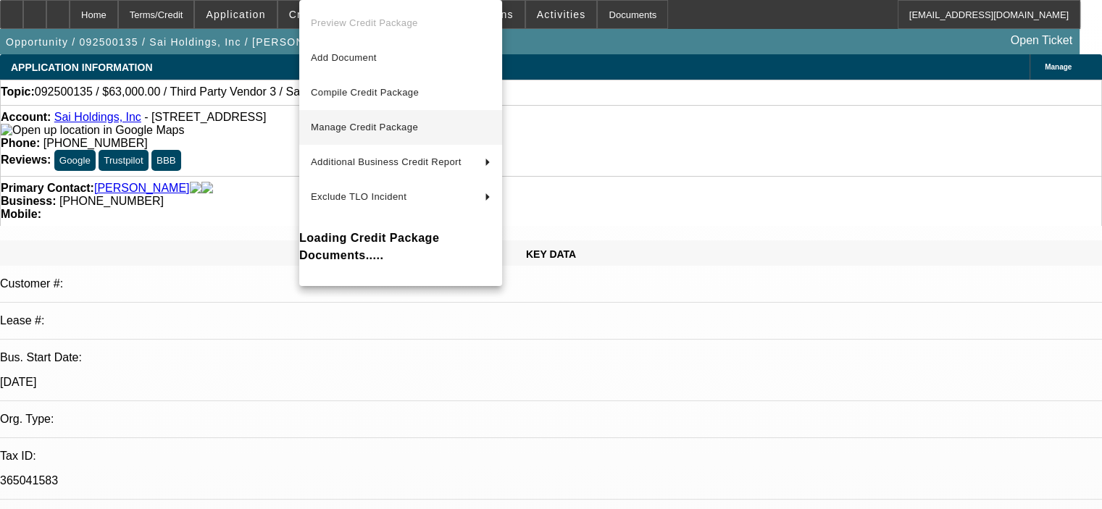
click at [406, 119] on span "Manage Credit Package" at bounding box center [401, 127] width 180 height 17
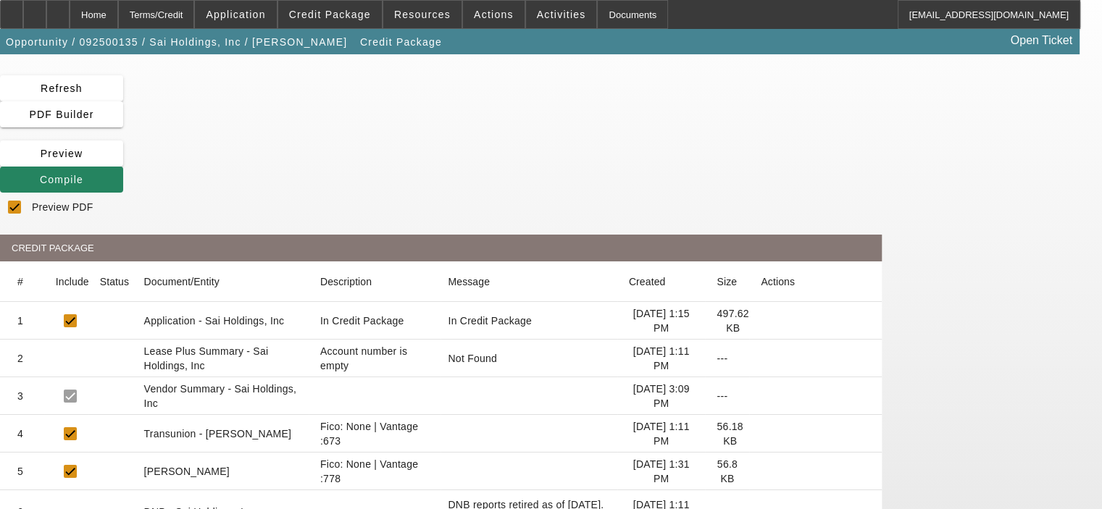
scroll to position [72, 0]
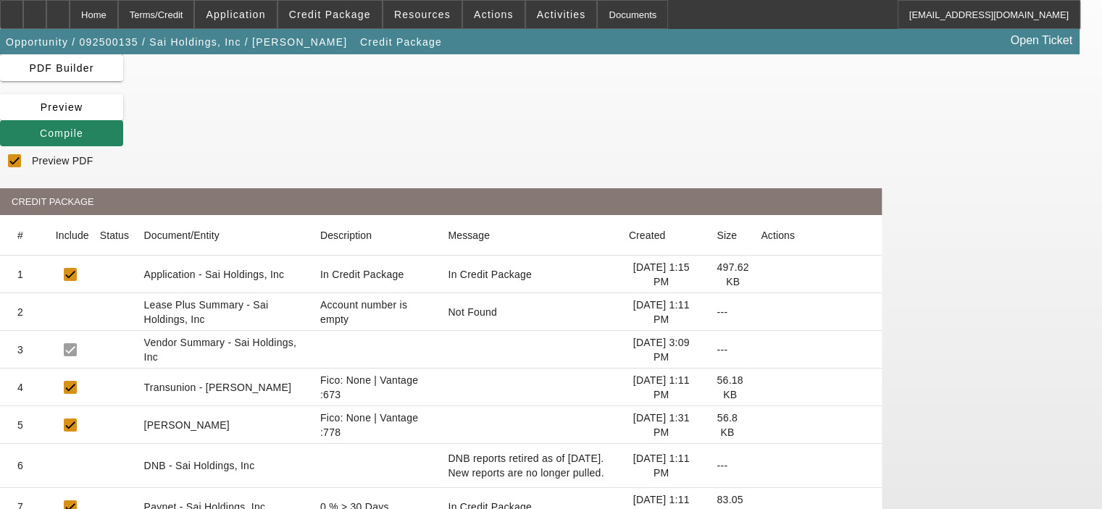
click at [760, 507] on icon at bounding box center [760, 507] width 0 height 0
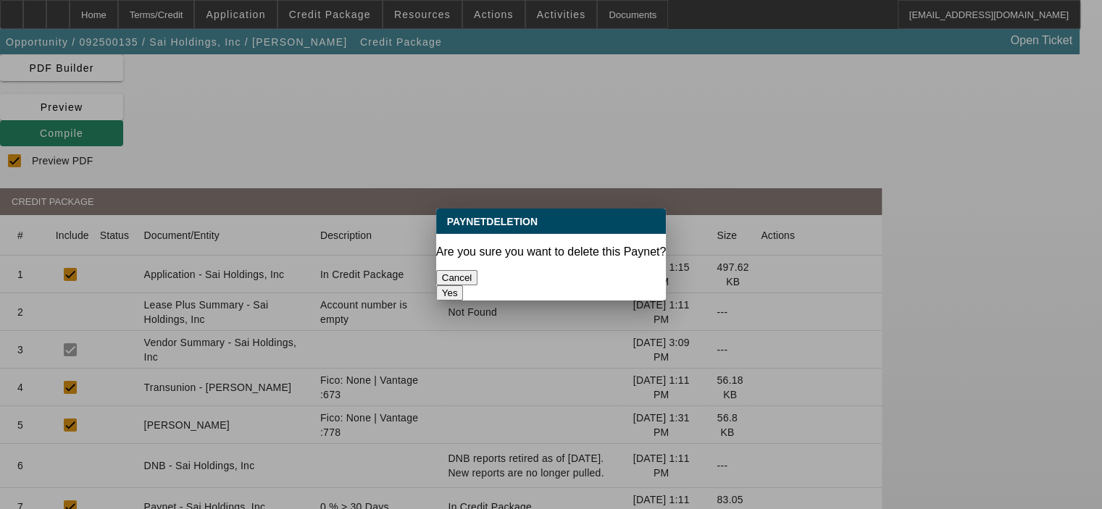
scroll to position [0, 0]
click at [464, 285] on button "Yes" at bounding box center [450, 292] width 28 height 15
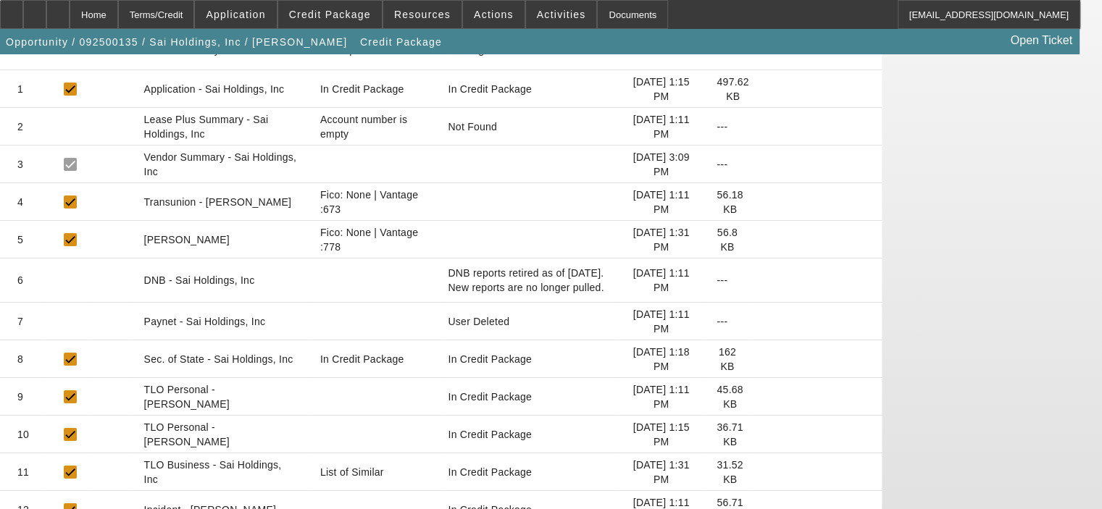
scroll to position [290, 0]
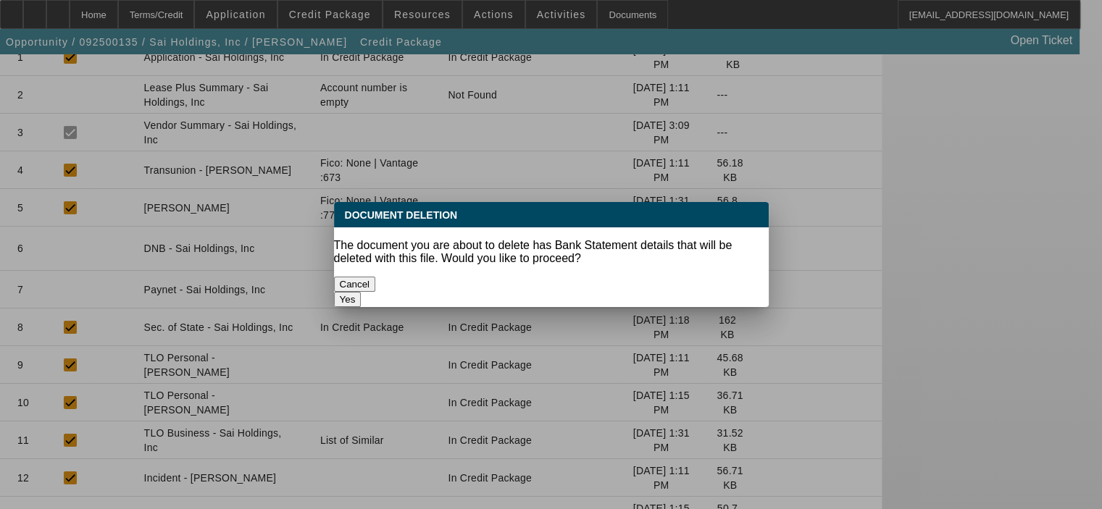
click at [361, 292] on button "Yes" at bounding box center [348, 299] width 28 height 15
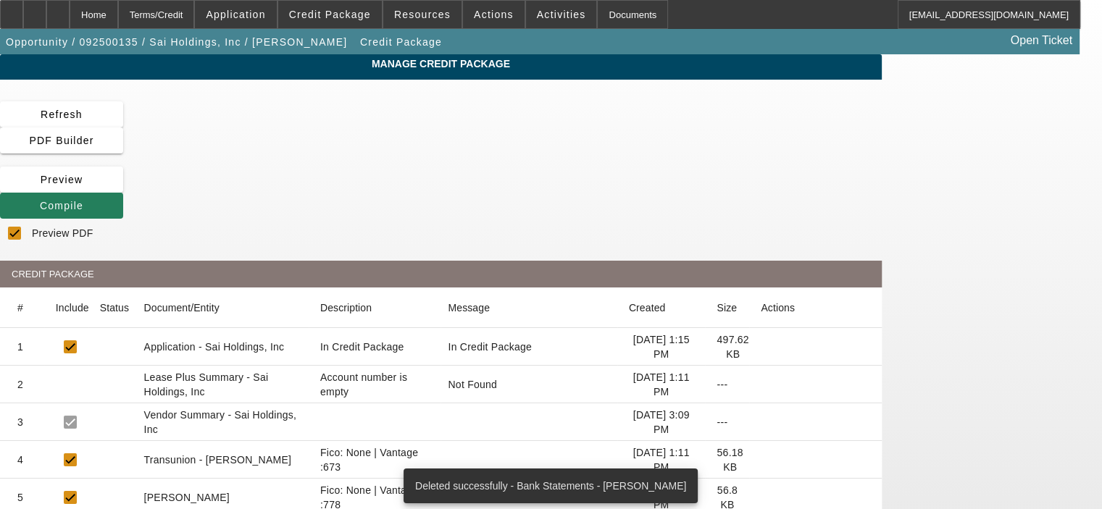
click at [40, 200] on icon at bounding box center [40, 206] width 0 height 12
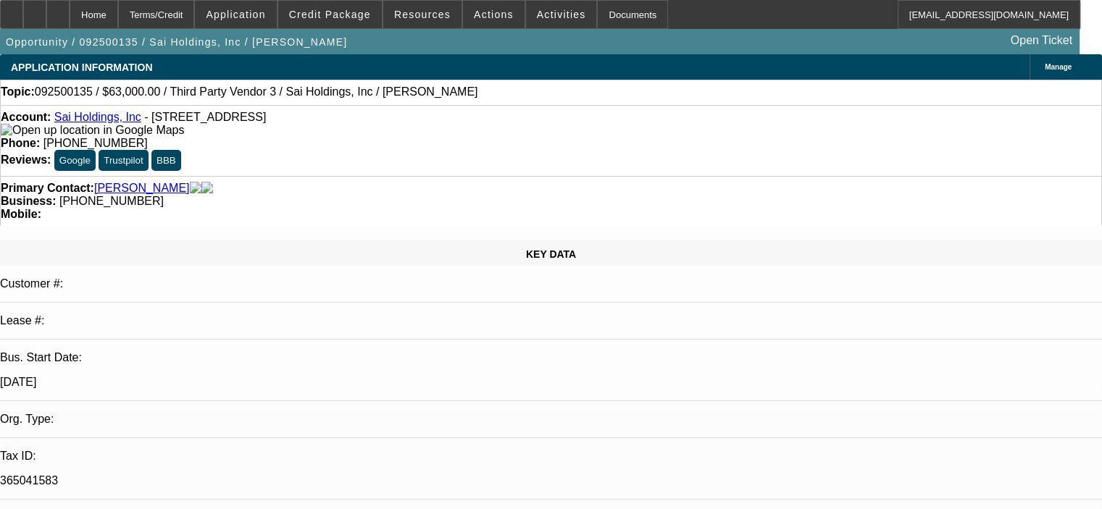
select select "0"
select select "6"
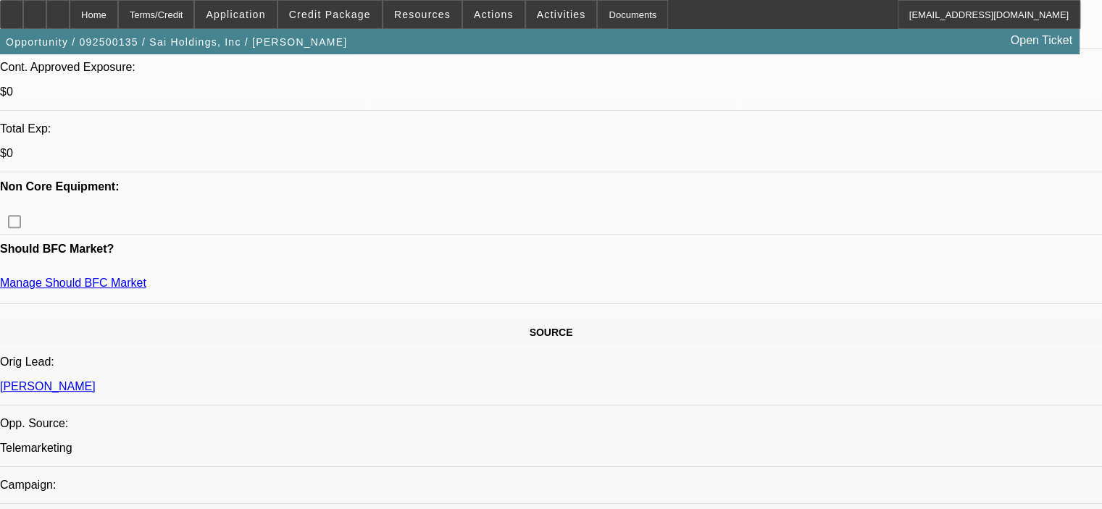
scroll to position [579, 0]
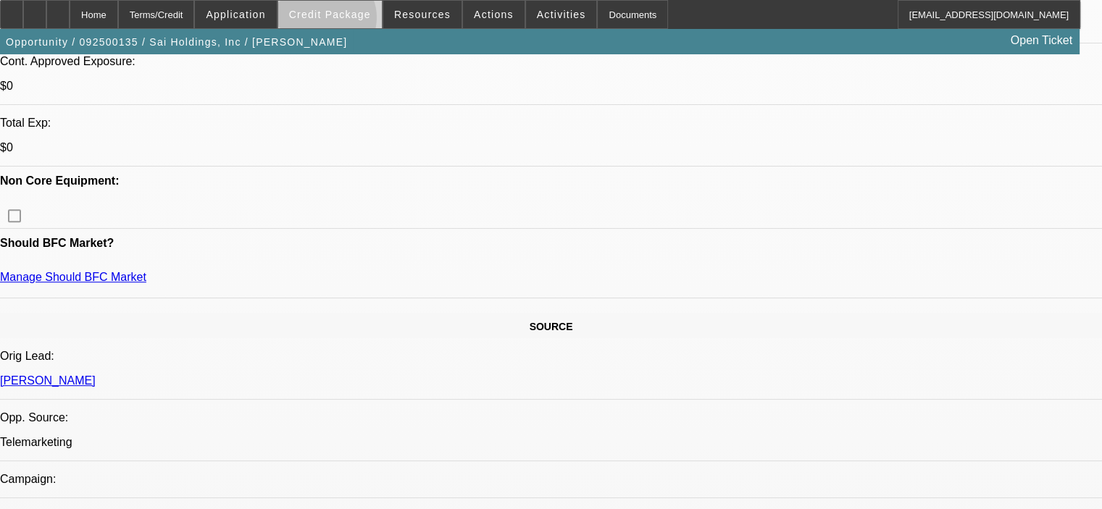
click at [347, 21] on span at bounding box center [330, 14] width 104 height 35
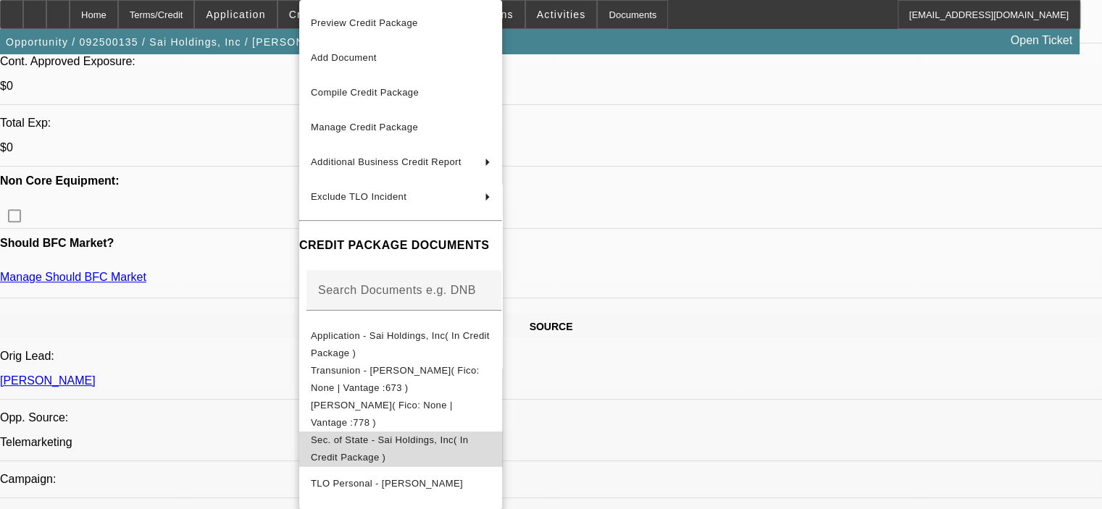
click at [400, 445] on span "Sec. of State - Sai Holdings, Inc( In Credit Package )" at bounding box center [389, 449] width 157 height 28
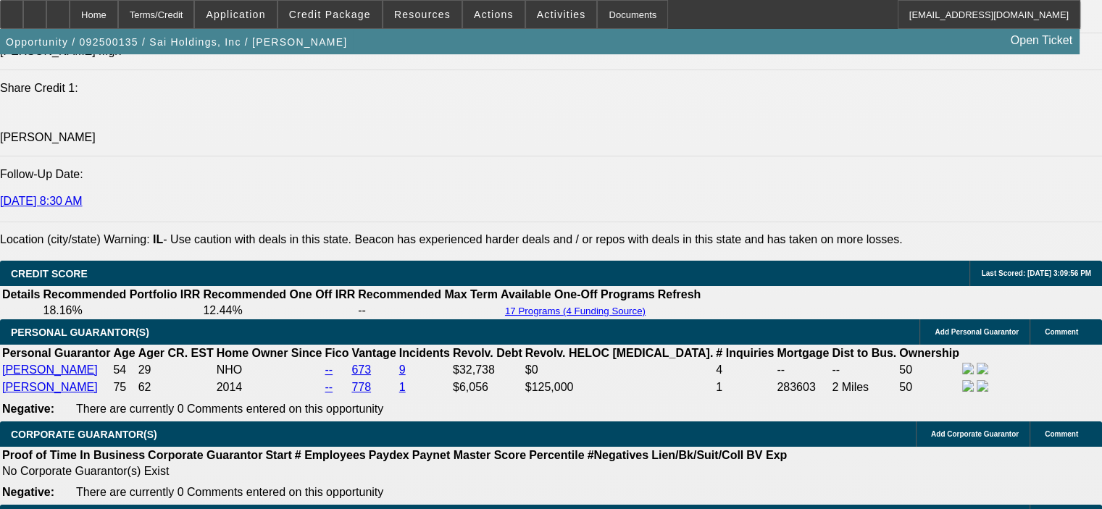
scroll to position [1955, 0]
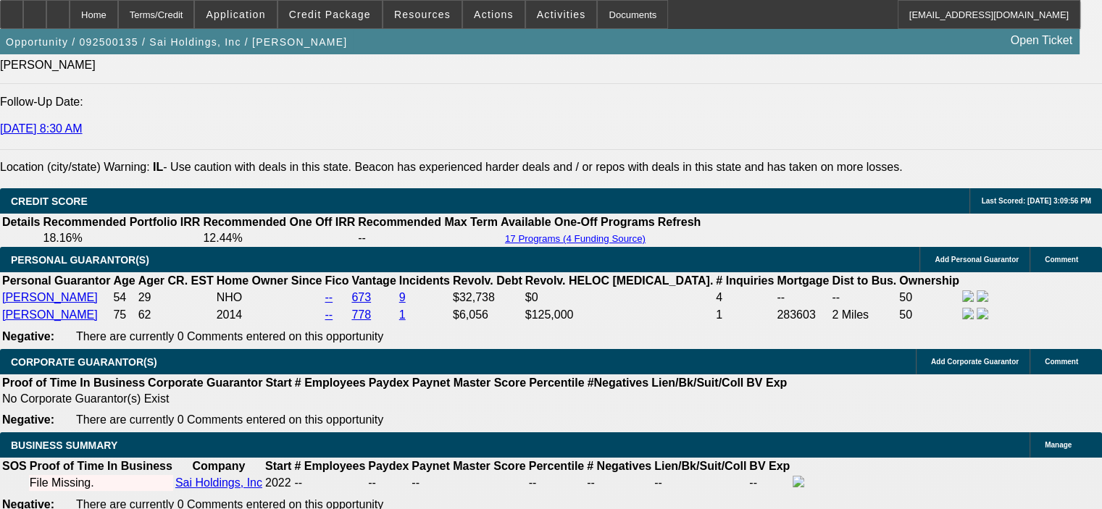
select select "0.1"
type input "$6,300.00"
type input "UNKNOWN"
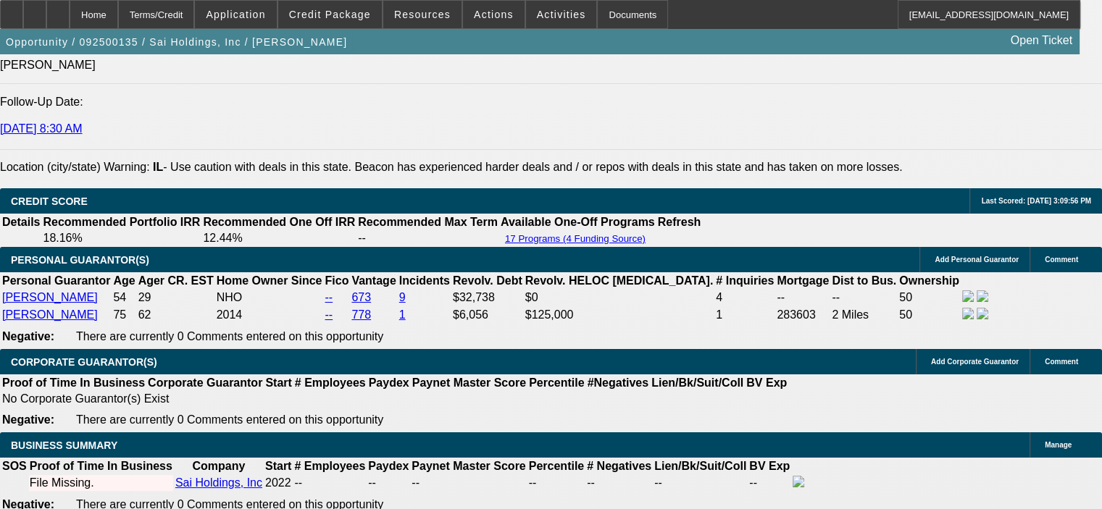
type input "$1,834.44"
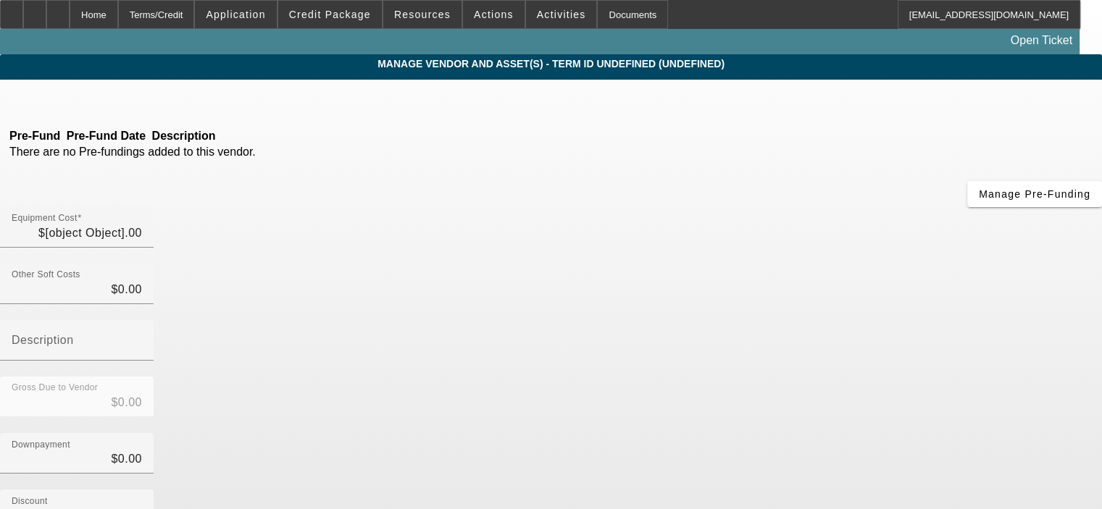
type input "$63,000.00"
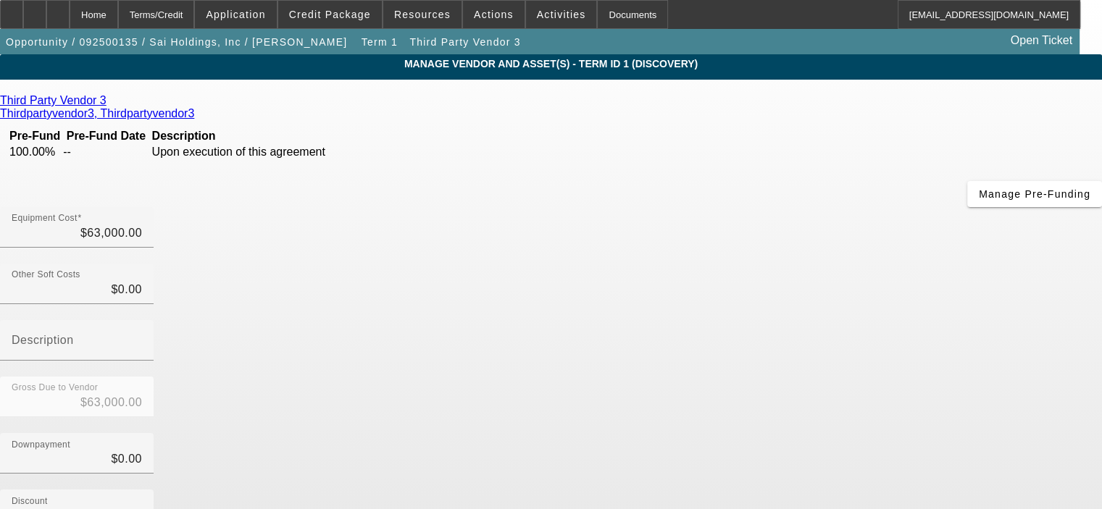
click at [110, 103] on icon at bounding box center [110, 100] width 0 height 12
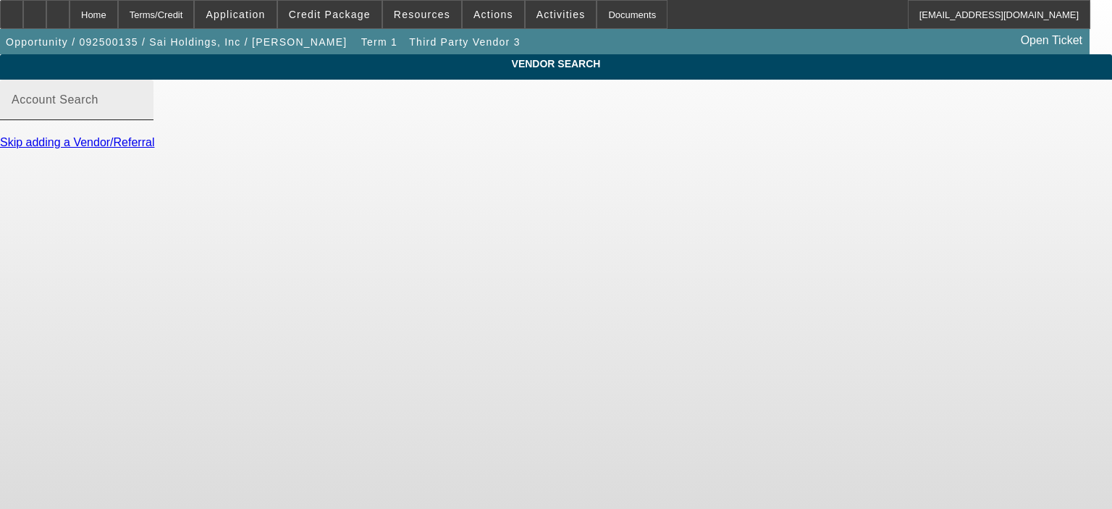
click at [98, 106] on mat-label "Account Search" at bounding box center [55, 99] width 87 height 12
click at [142, 114] on input "Account Search" at bounding box center [77, 105] width 130 height 17
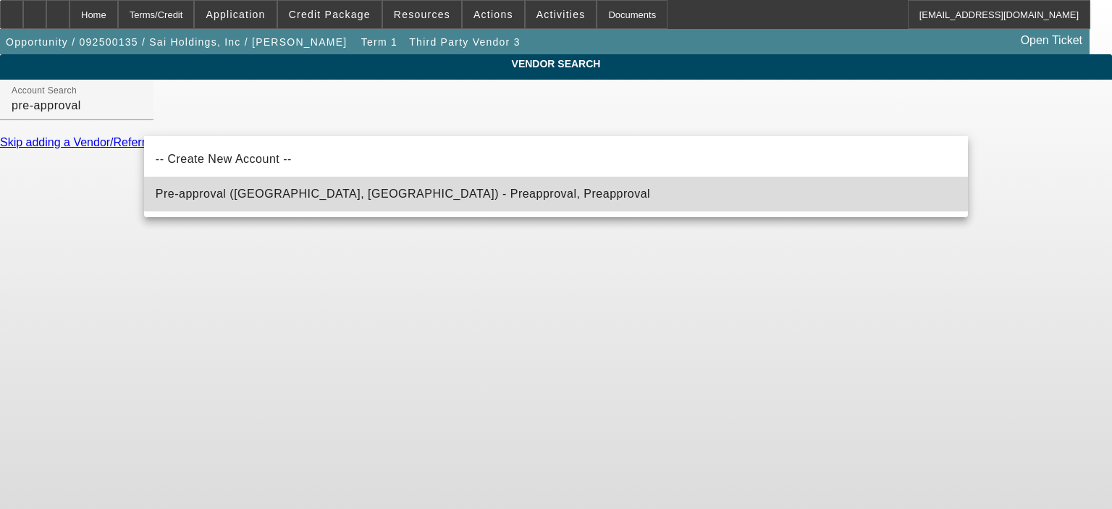
click at [240, 192] on span "Pre-approval (Northbrook, IL) - Preapproval, Preapproval" at bounding box center [403, 194] width 495 height 12
type input "Pre-approval (Northbrook, IL) - Preapproval, Preapproval"
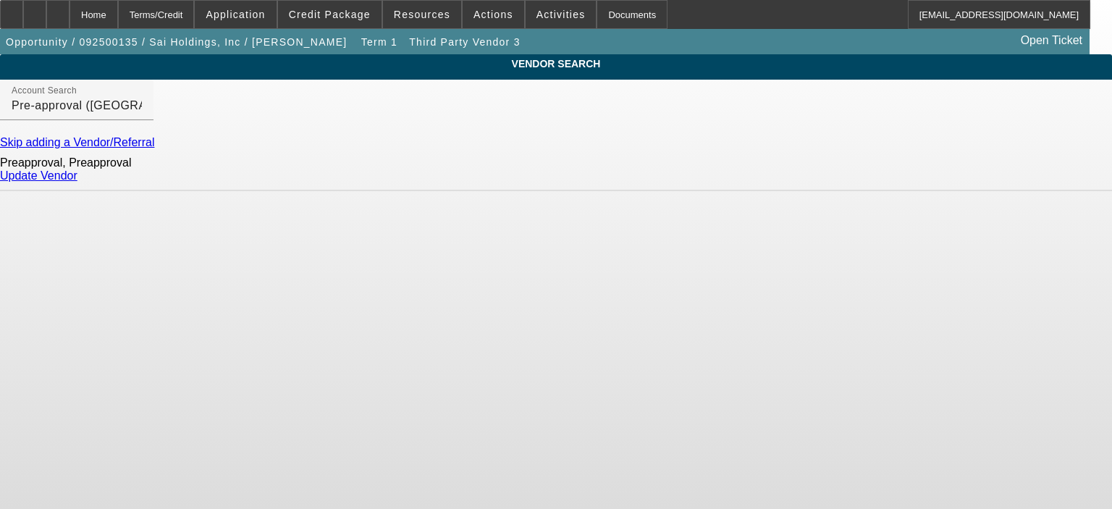
click at [77, 182] on link "Update Vendor" at bounding box center [38, 175] width 77 height 12
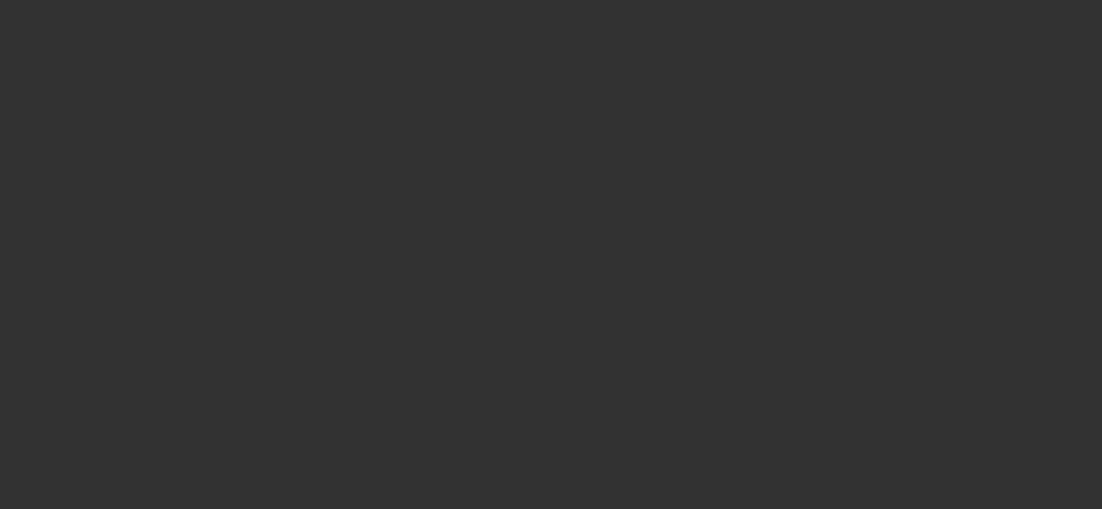
type input "$63,000.00"
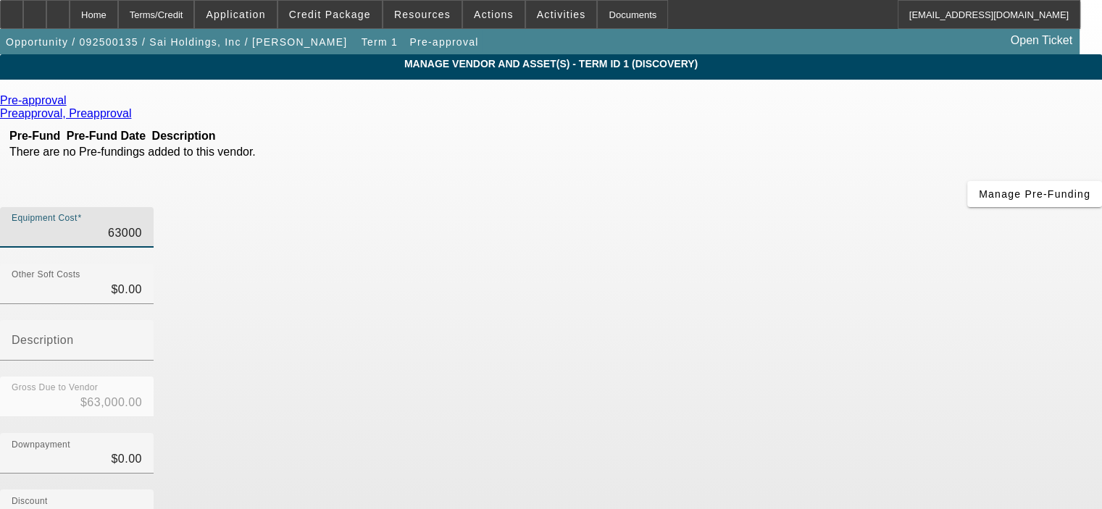
drag, startPoint x: 685, startPoint y: 122, endPoint x: 814, endPoint y: 115, distance: 129.1
click at [814, 207] on div "Equipment Cost 63000" at bounding box center [551, 235] width 1102 height 56
type input "5"
type input "$5.00"
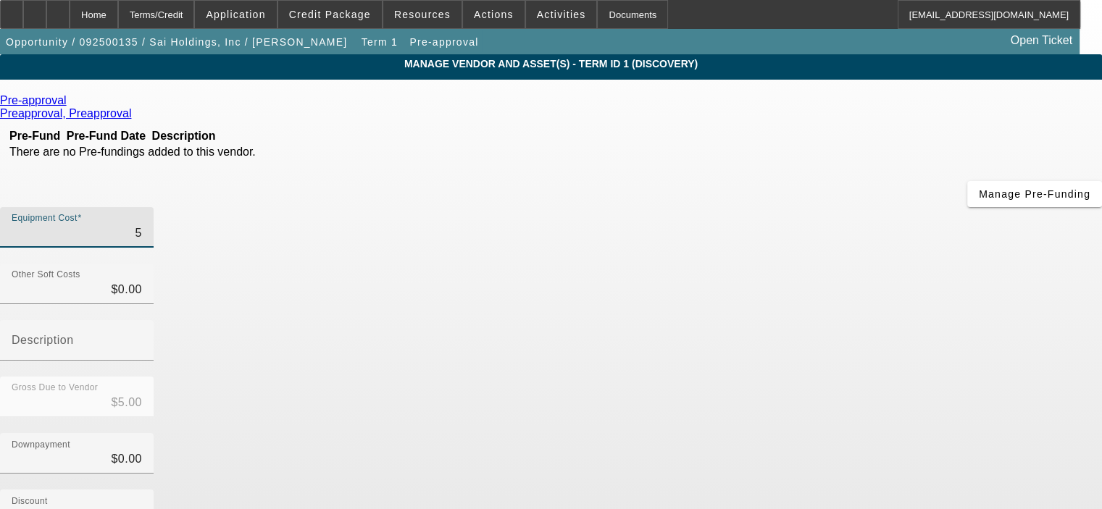
type input "59"
type input "$59.00"
type input "597"
type input "$597.00"
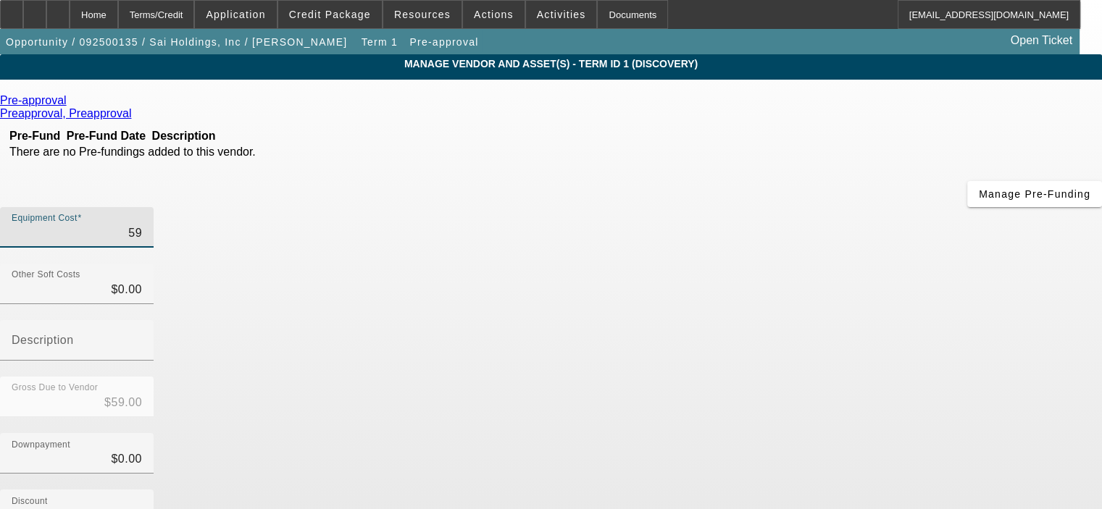
type input "$597.00"
type input "5970"
type input "$5,970.00"
type input "59700"
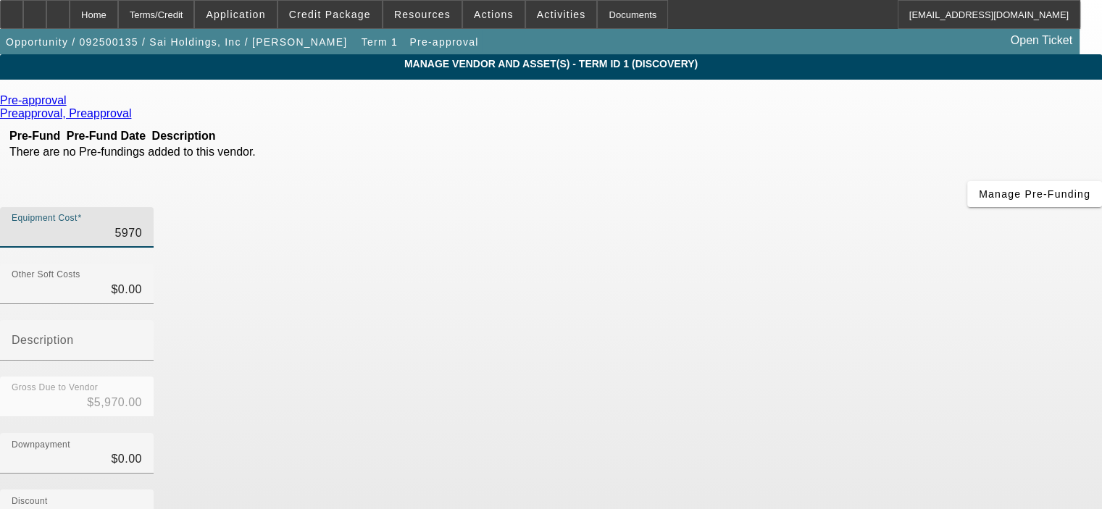
type input "$59,700.00"
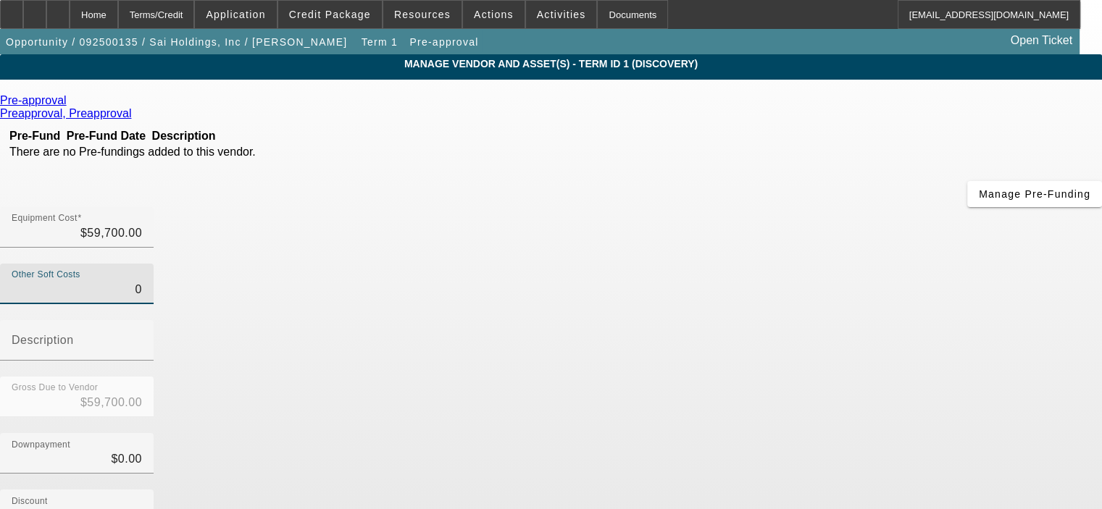
drag, startPoint x: 712, startPoint y: 175, endPoint x: 766, endPoint y: 182, distance: 54.0
click at [766, 264] on div "Other Soft Costs 0 Description" at bounding box center [551, 320] width 1102 height 113
type input "7"
type input "$59,707.00"
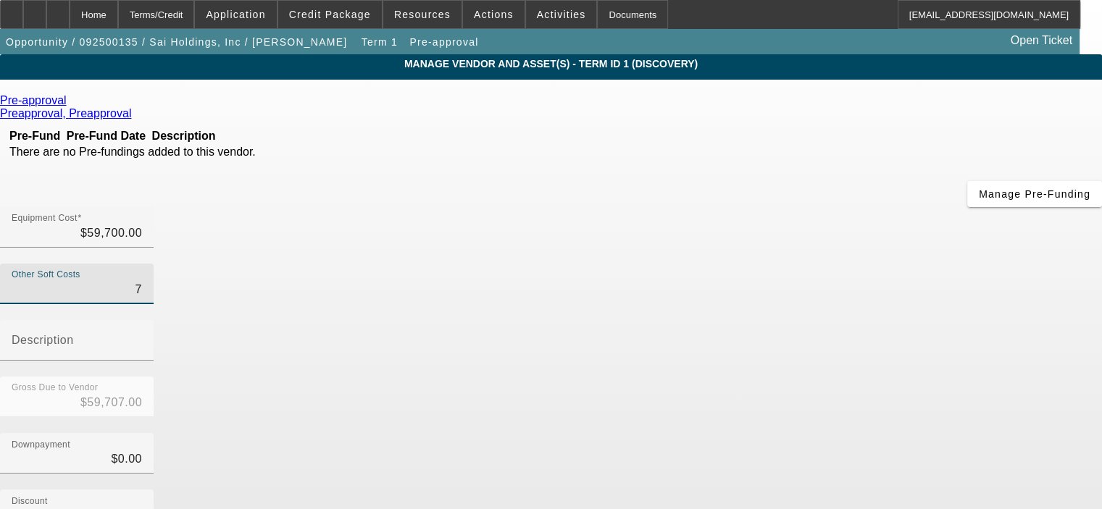
type input "76"
type input "$59,776.00"
type input "760"
type input "$60,460.00"
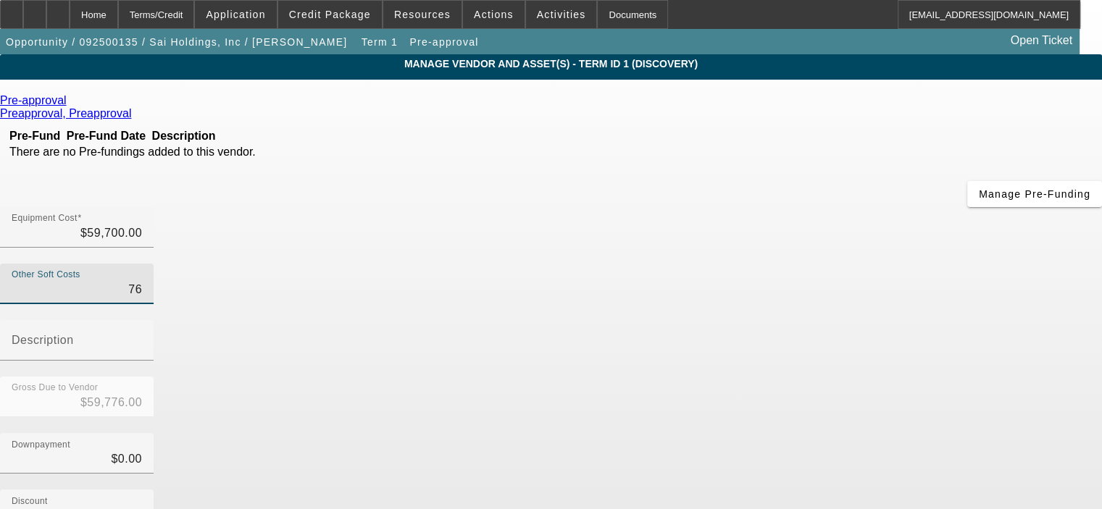
type input "$60,460.00"
type input "$760.00"
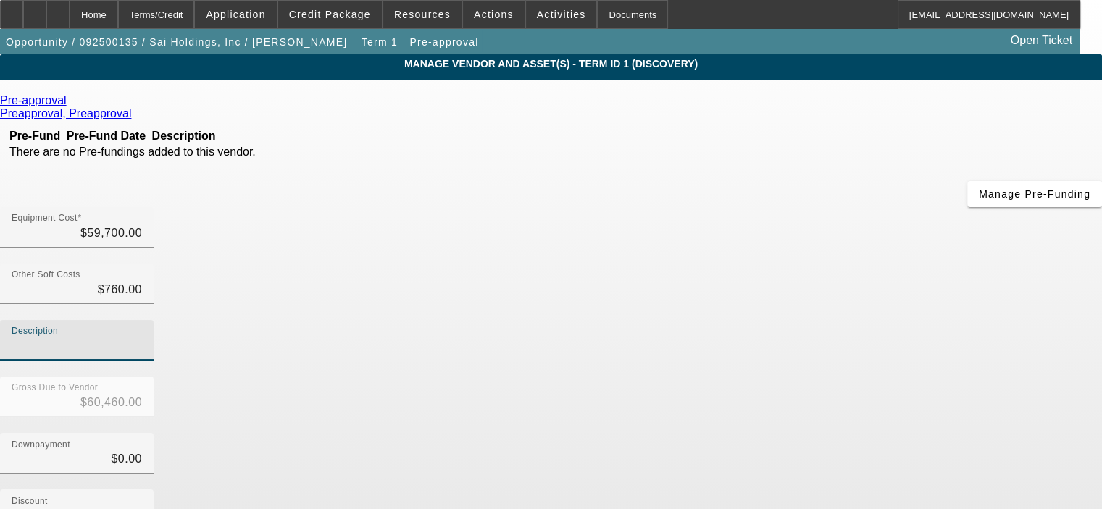
click at [142, 337] on input "Description" at bounding box center [77, 345] width 130 height 17
type input "service"
type input "760"
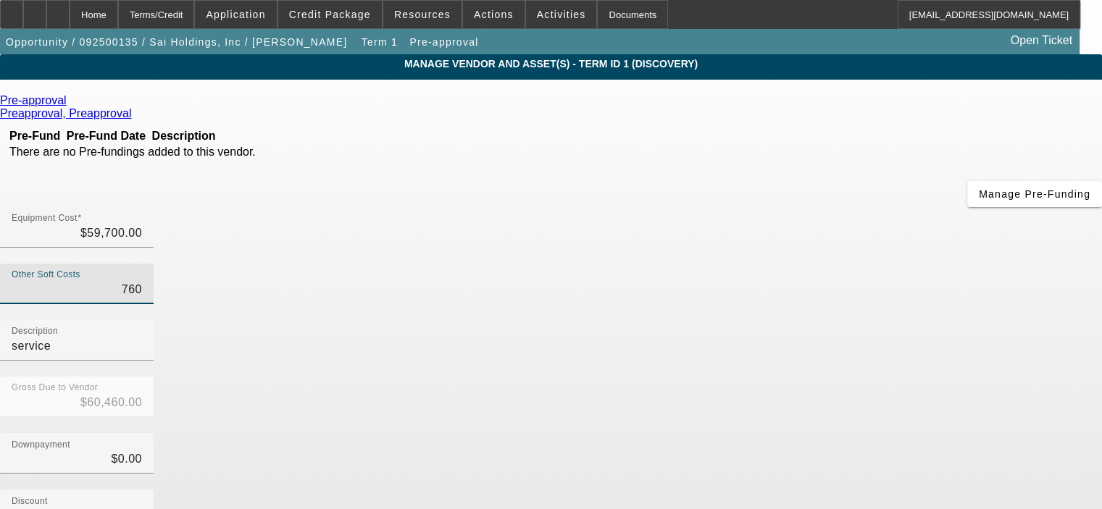
drag, startPoint x: 700, startPoint y: 179, endPoint x: 750, endPoint y: 179, distance: 50.7
click at [154, 264] on div "Other Soft Costs 760" at bounding box center [77, 284] width 154 height 41
type input "59700"
type input "$760.00"
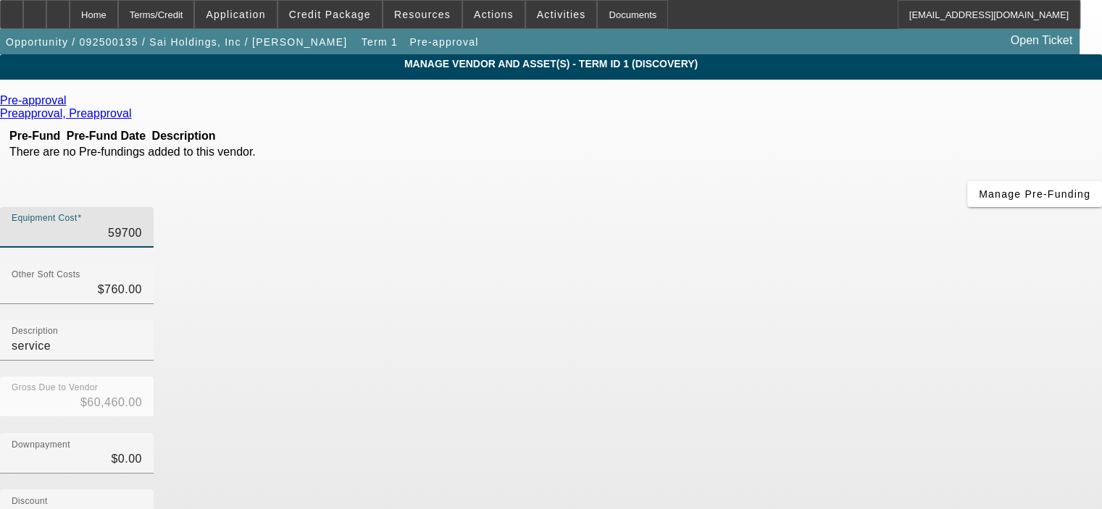
drag, startPoint x: 690, startPoint y: 117, endPoint x: 774, endPoint y: 121, distance: 84.1
click at [773, 207] on div "Equipment Cost 59700" at bounding box center [551, 235] width 1102 height 56
type input "6"
type input "$766.00"
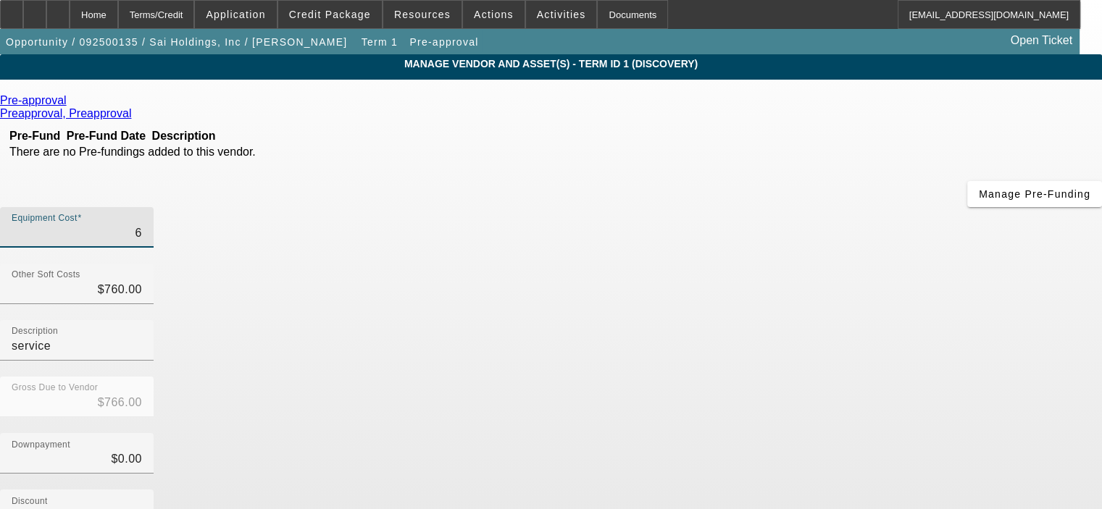
type input "60"
type input "$820.00"
type input "604"
type input "$1,364.00"
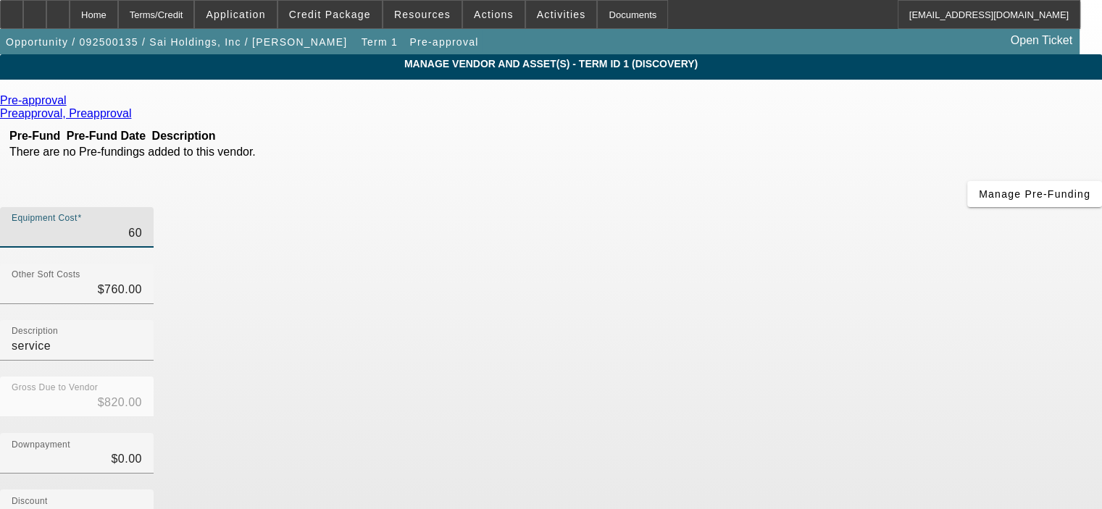
type input "$1,364.00"
type input "6046"
type input "$6,806.00"
type input "60460"
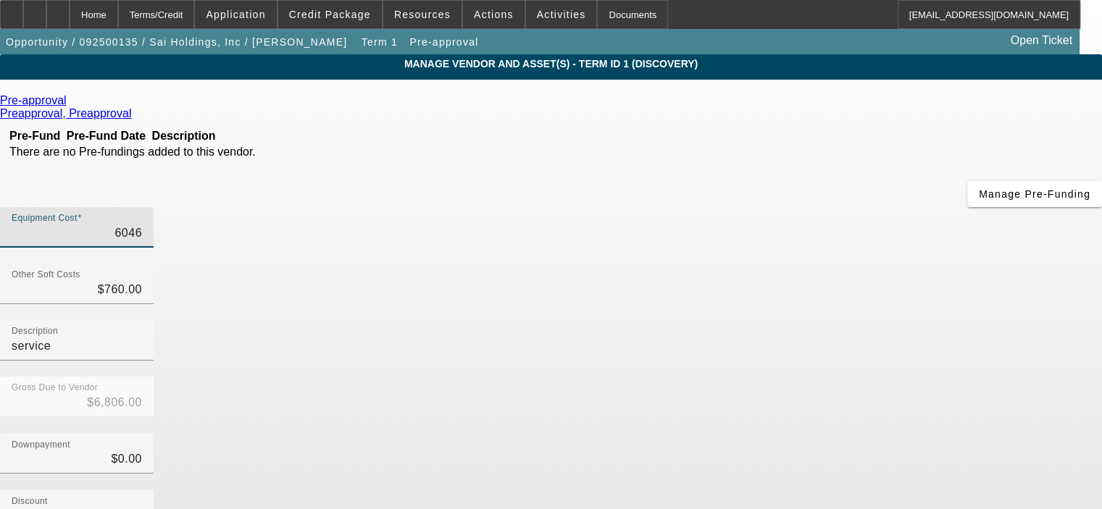
type input "$61,220.00"
type input "$60,460.00"
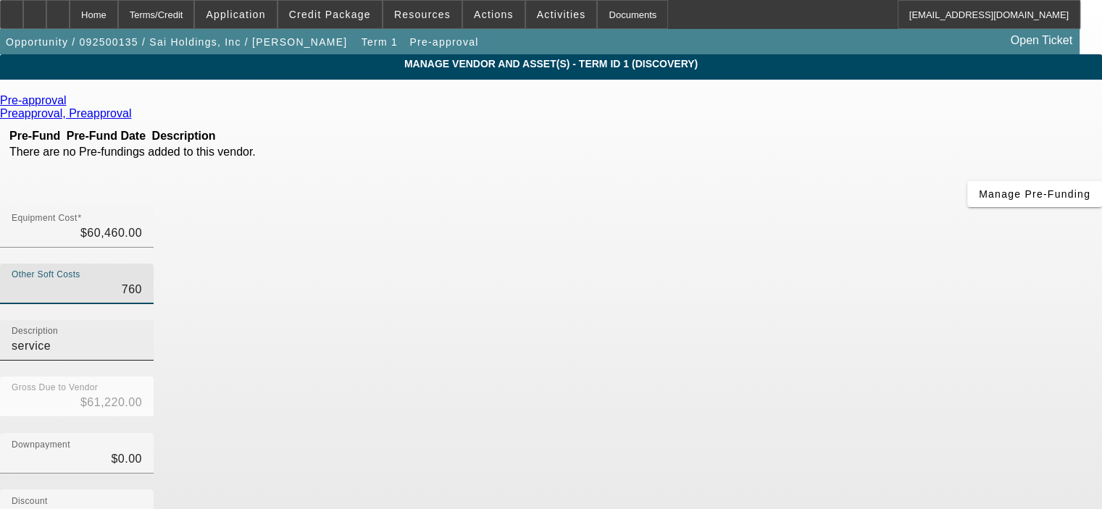
drag, startPoint x: 677, startPoint y: 180, endPoint x: 788, endPoint y: 182, distance: 110.8
click at [787, 264] on div "Other Soft Costs 760 Description service" at bounding box center [551, 320] width 1102 height 113
type input "3"
type input "$60,463.00"
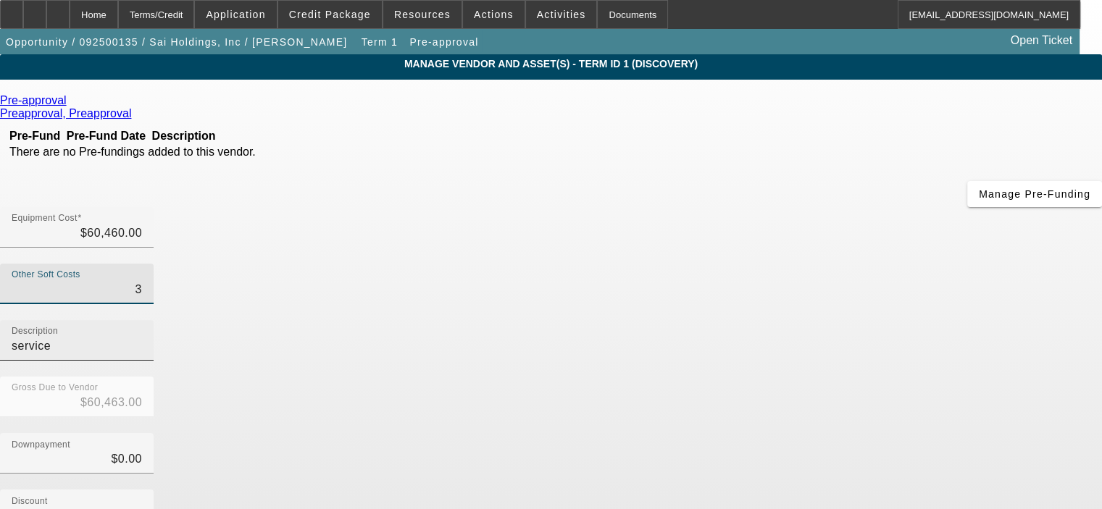
type input "30"
type input "$60,490.00"
type input "300"
type input "$60,760.00"
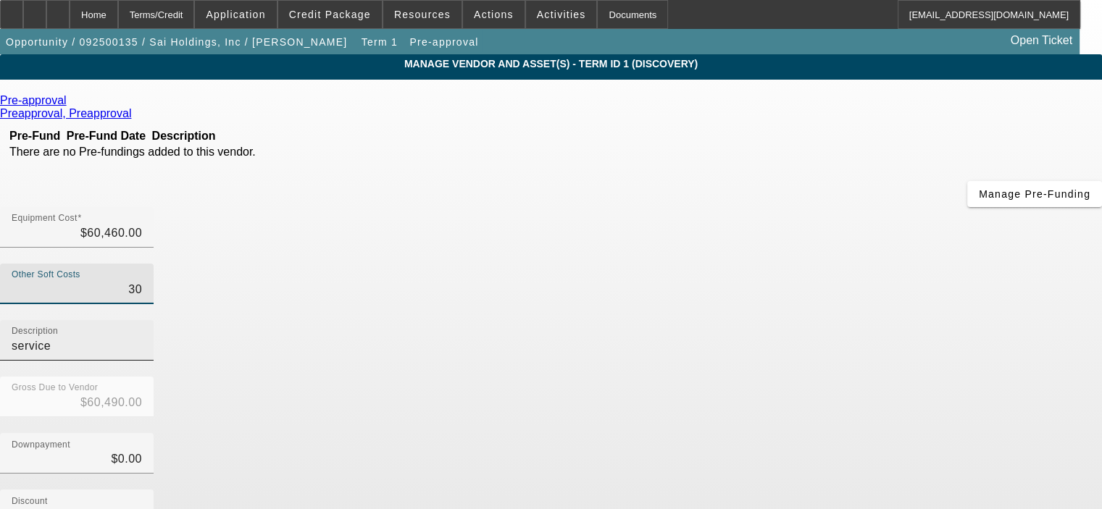
type input "$60,760.00"
type input "3000"
type input "$63,460.00"
type input "$3,000.00"
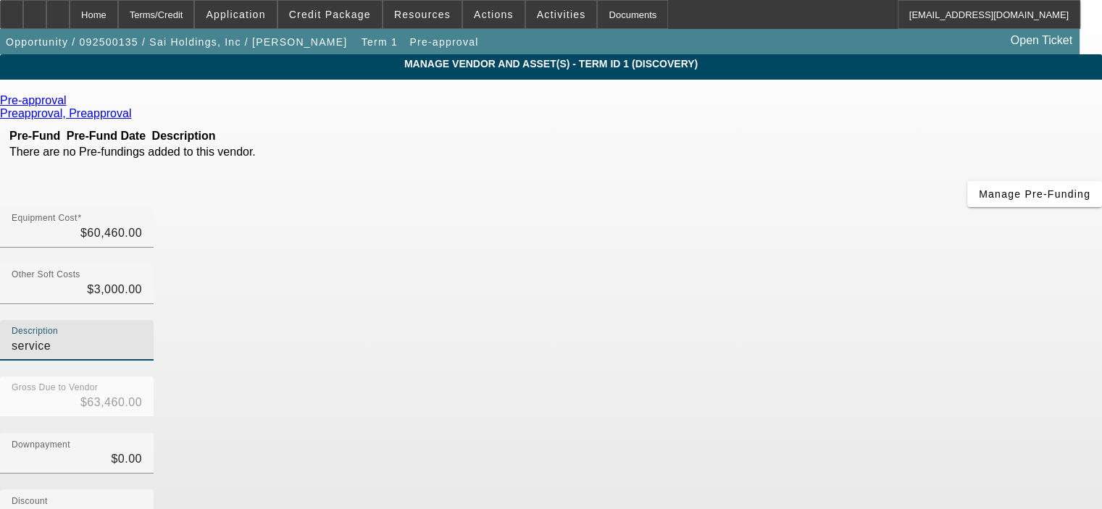
click at [142, 337] on input "service" at bounding box center [77, 345] width 130 height 17
type input "s"
type input "Estimated taxes and freight"
click at [842, 433] on div "Downpayment $0.00" at bounding box center [551, 461] width 1102 height 56
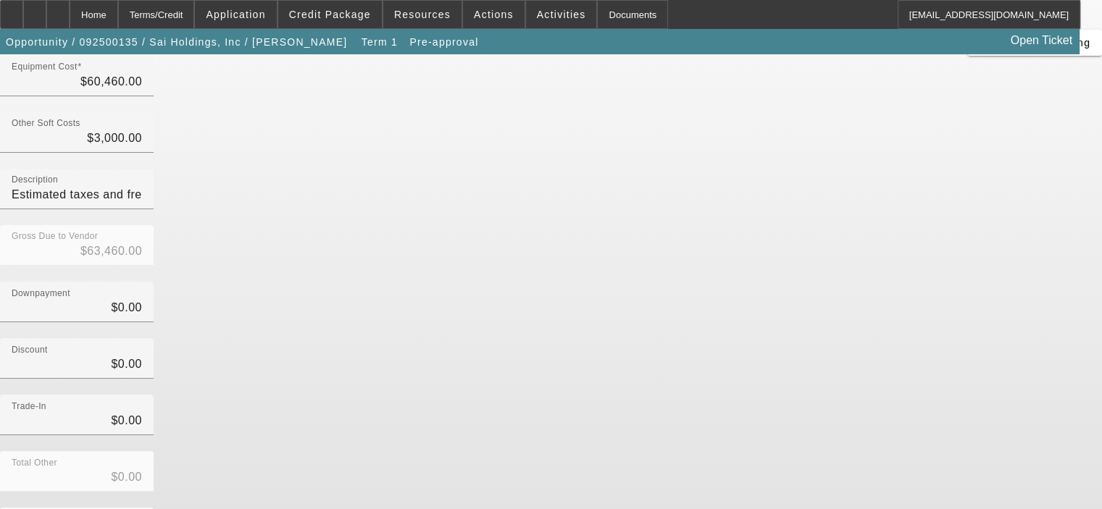
scroll to position [160, 0]
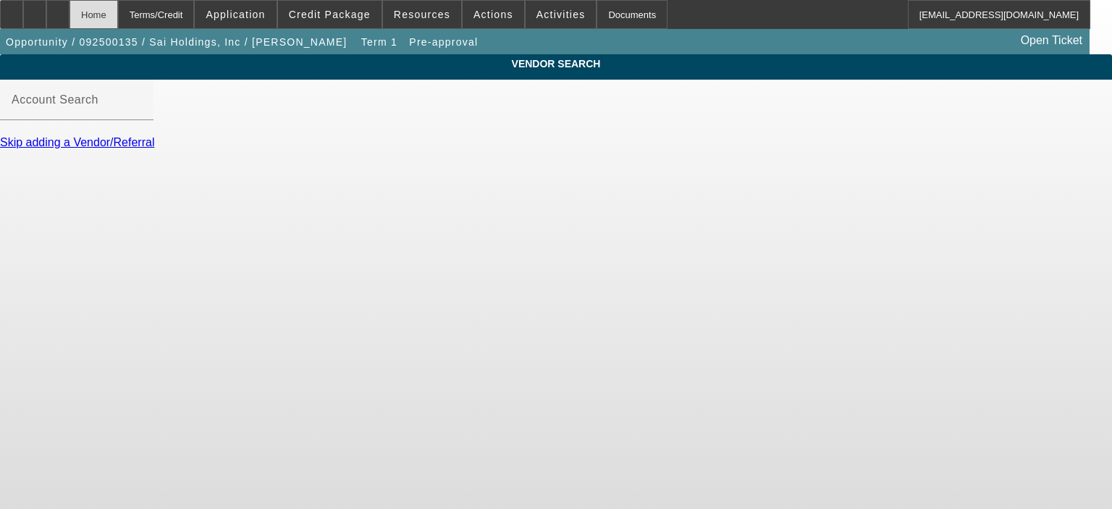
click at [118, 18] on div "Home" at bounding box center [94, 14] width 49 height 29
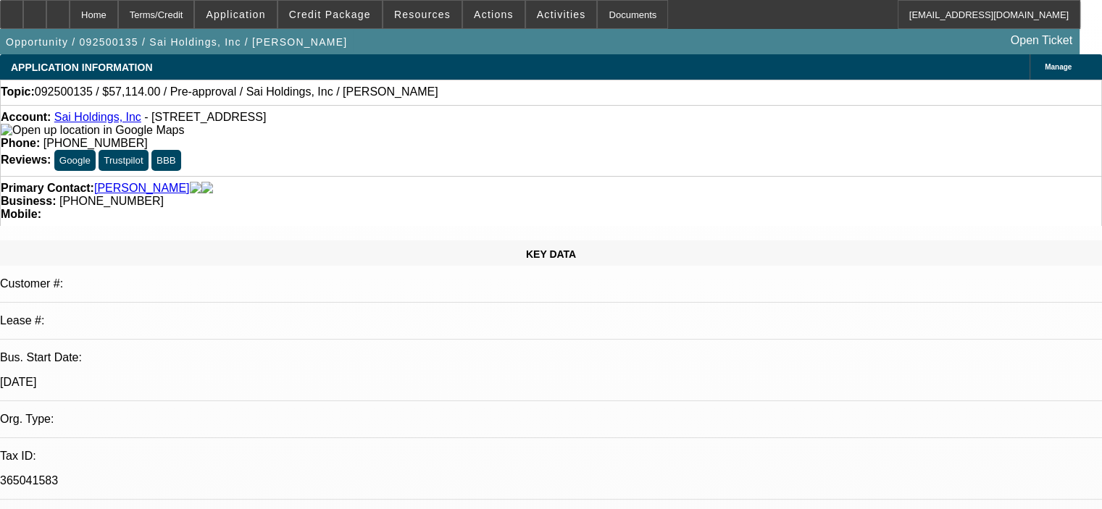
select select "0.1"
select select "0"
select select "6"
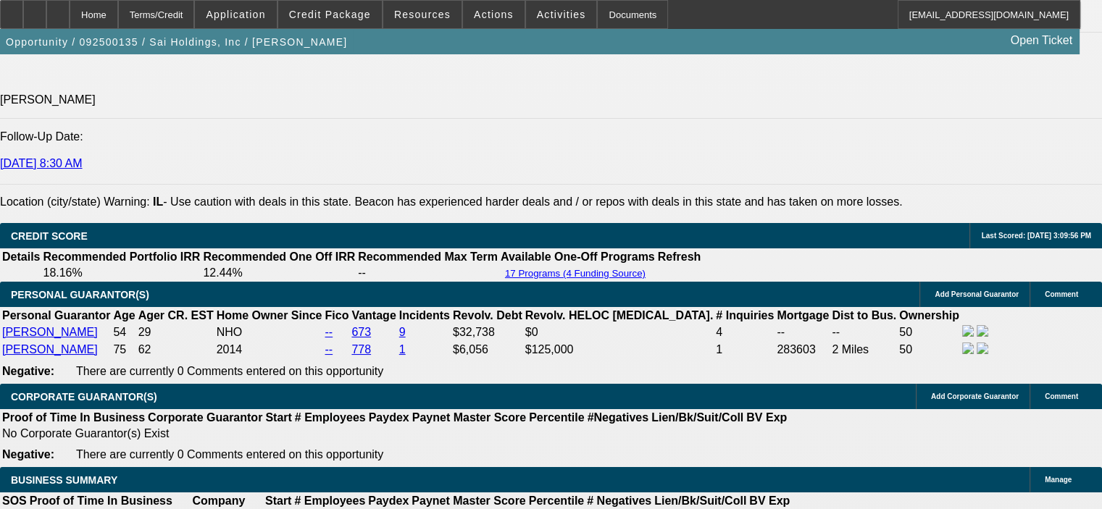
scroll to position [1955, 0]
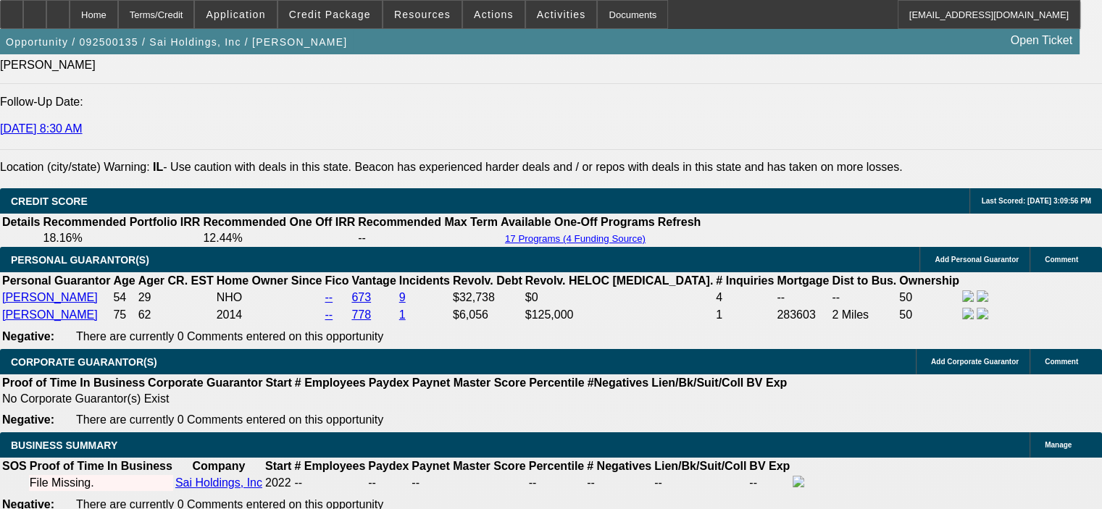
drag, startPoint x: 220, startPoint y: 370, endPoint x: 313, endPoint y: 365, distance: 92.8
type input "$13,460.00"
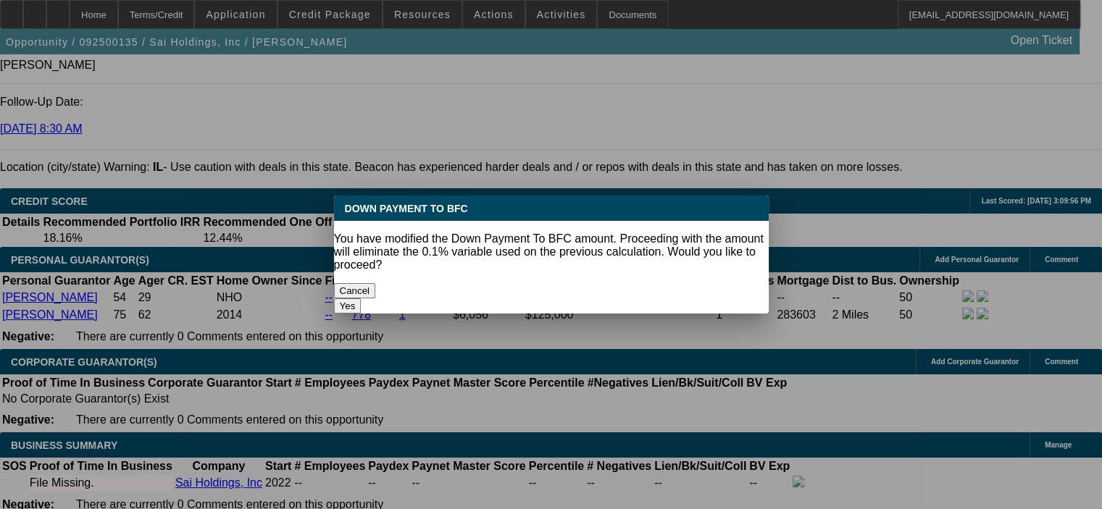
scroll to position [0, 0]
click at [361, 298] on button "Yes" at bounding box center [348, 305] width 28 height 15
select select "0"
type input "UNKNOWN"
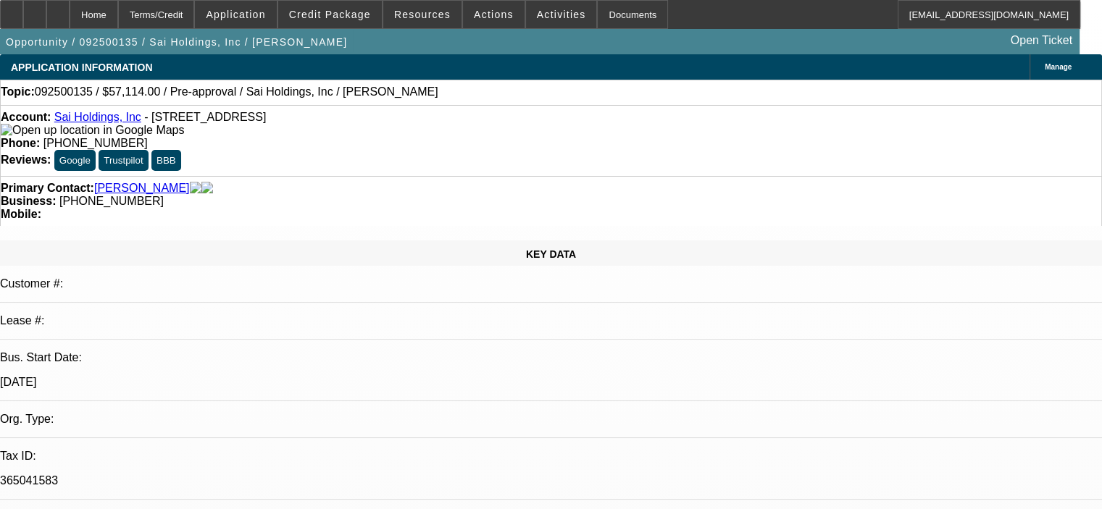
scroll to position [1955, 0]
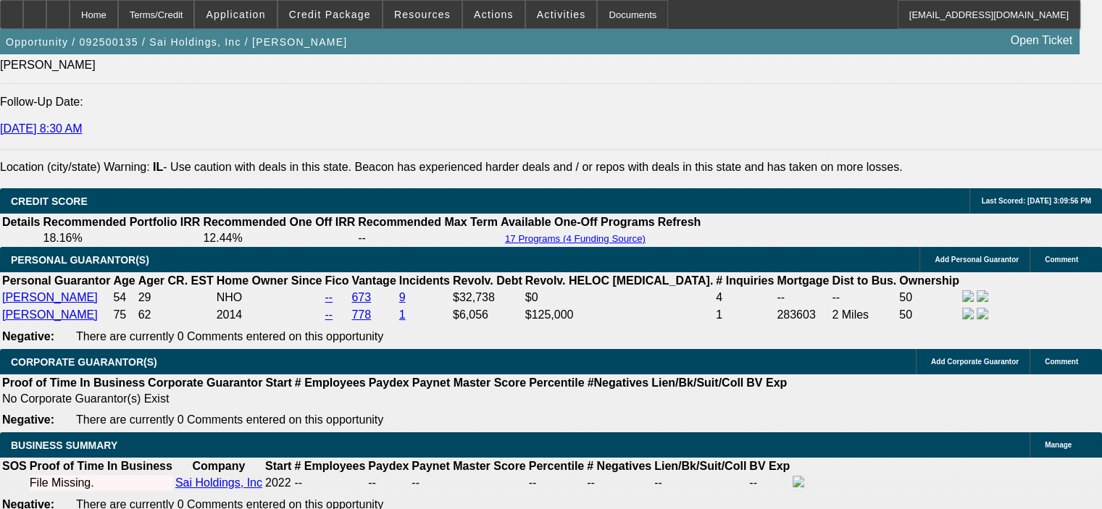
type input "$1,617.67"
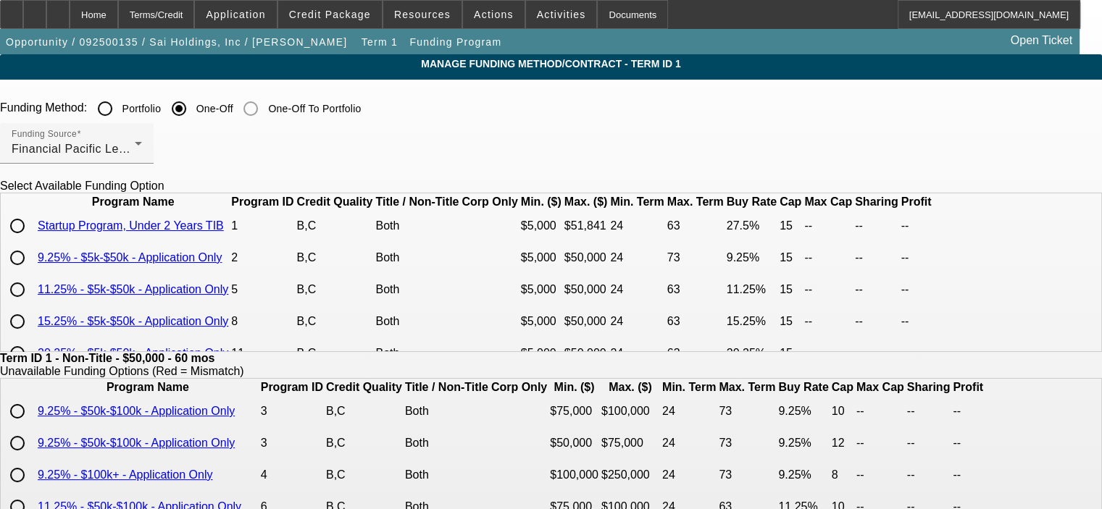
click at [32, 272] on input "radio" at bounding box center [17, 257] width 29 height 29
radio input "true"
type input "9.25"
type input "15"
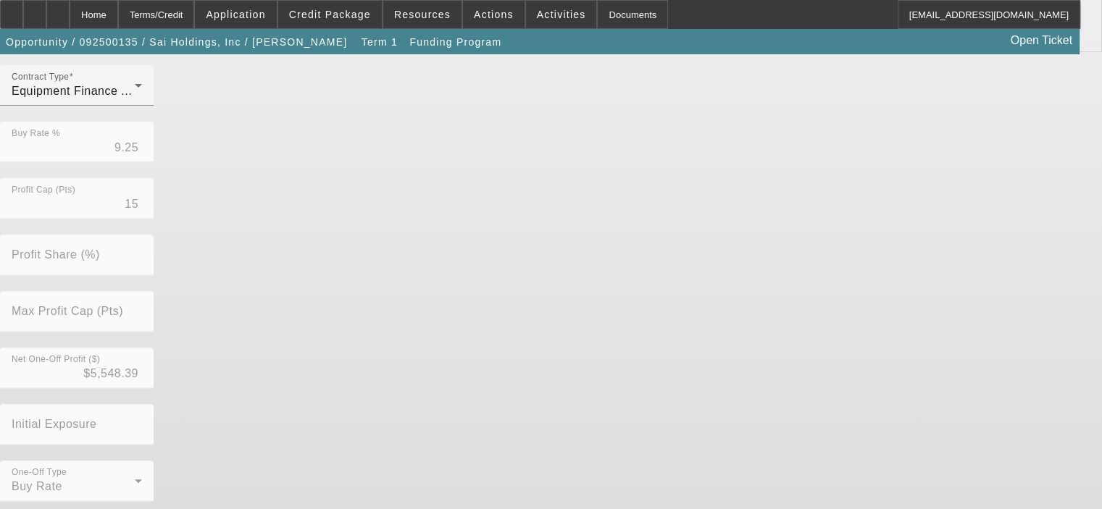
scroll to position [490, 0]
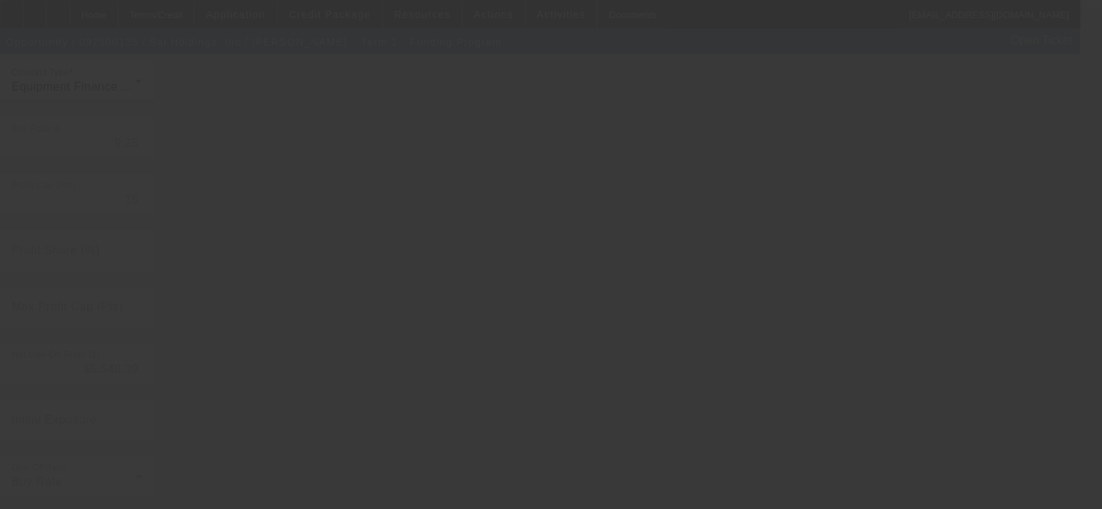
type input "27.50"
type input "12"
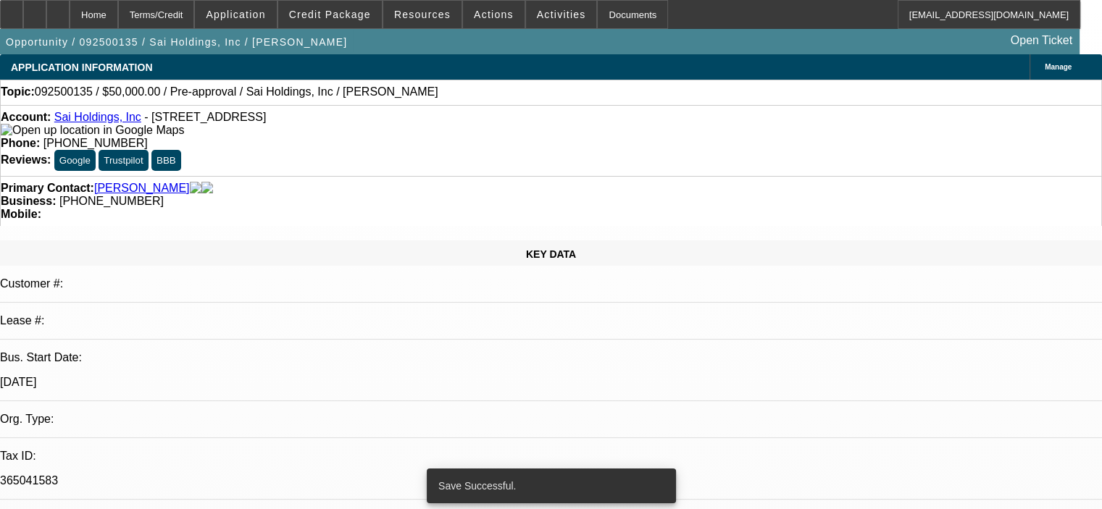
select select "0"
select select "6"
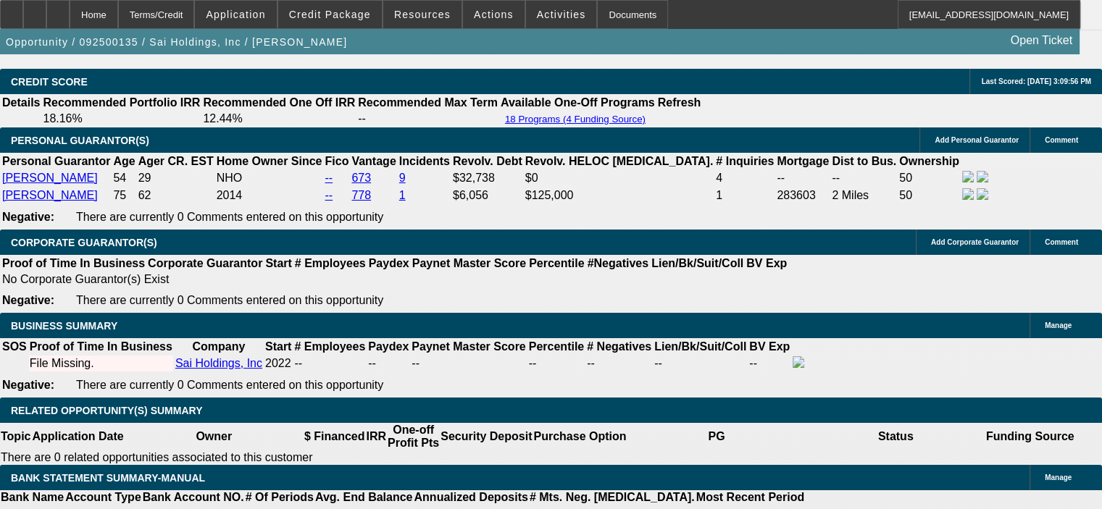
scroll to position [2100, 0]
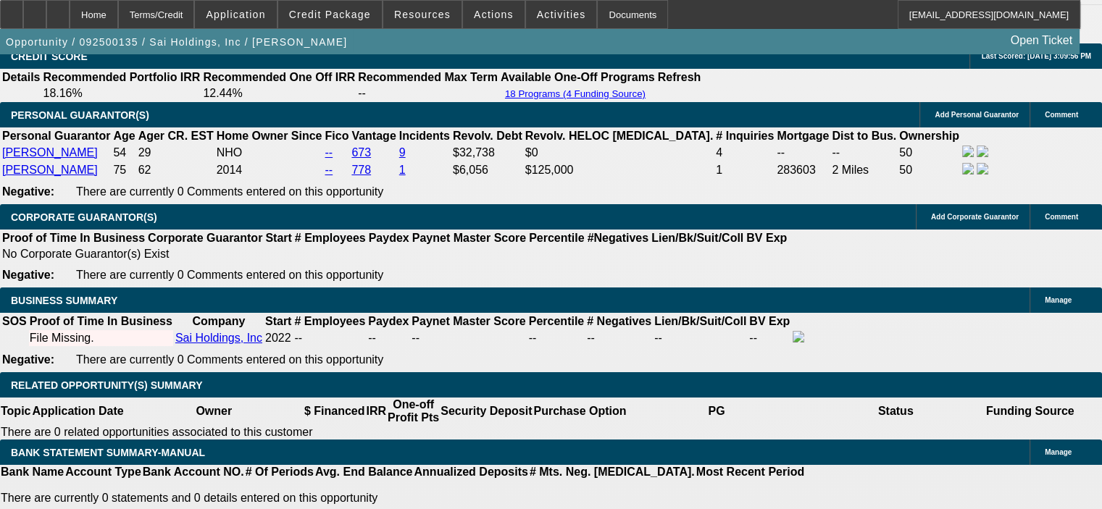
drag, startPoint x: 274, startPoint y: 337, endPoint x: 343, endPoint y: 332, distance: 68.9
type input "UNKNOWN"
type input "1"
type input "$854.69"
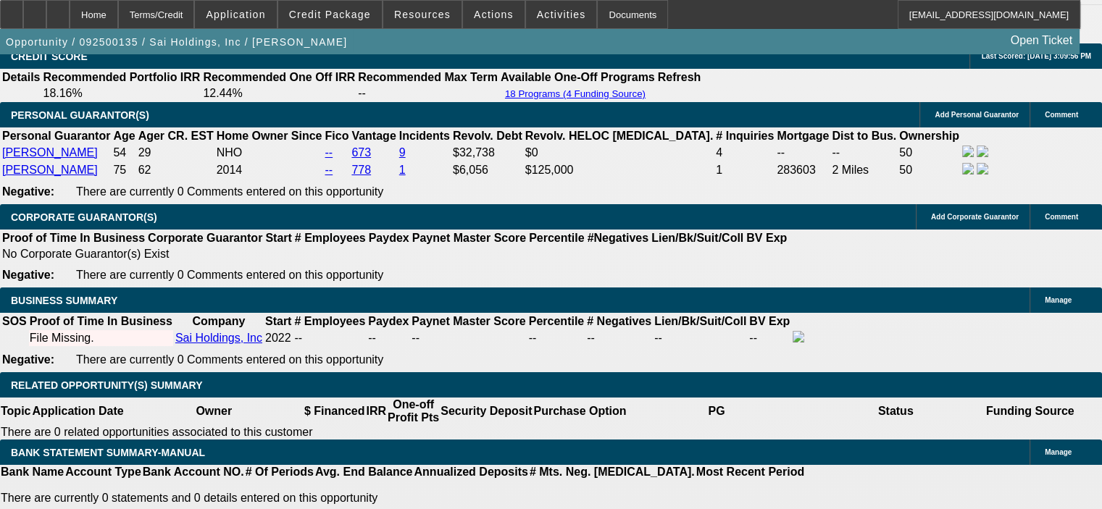
type input "12"
type input "$1,112.22"
type input "12"
drag, startPoint x: 428, startPoint y: 380, endPoint x: 435, endPoint y: 386, distance: 8.7
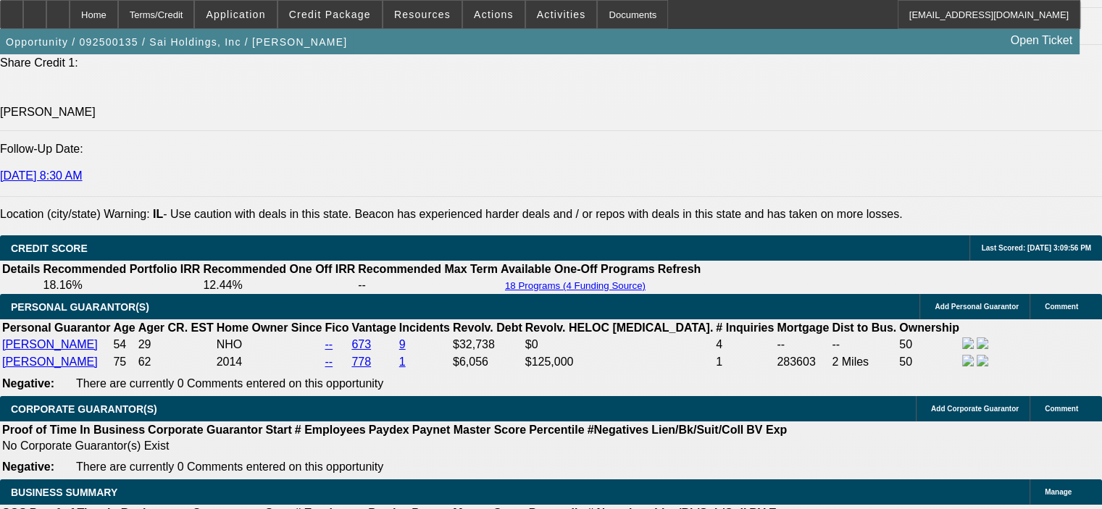
scroll to position [1883, 0]
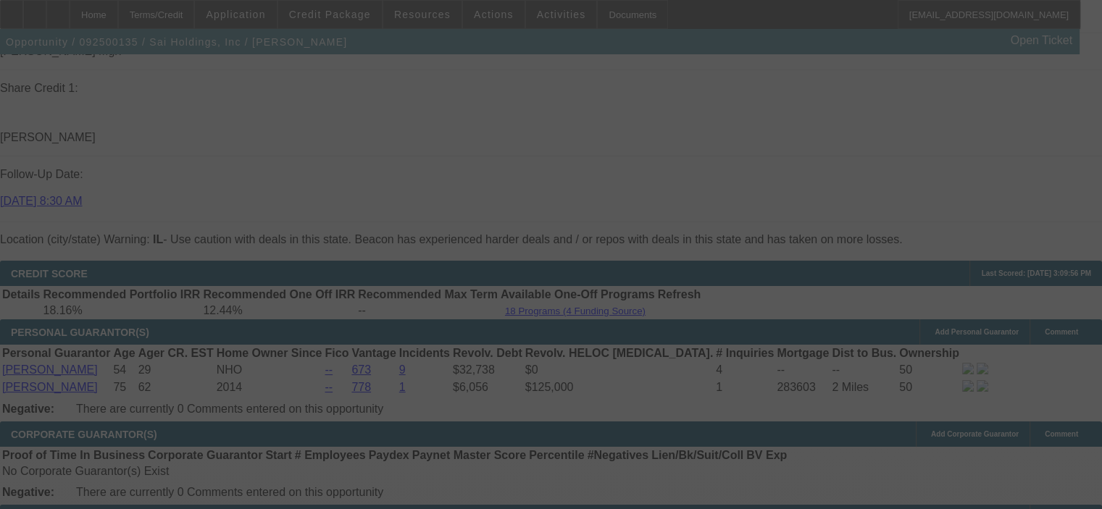
select select "0"
select select "6"
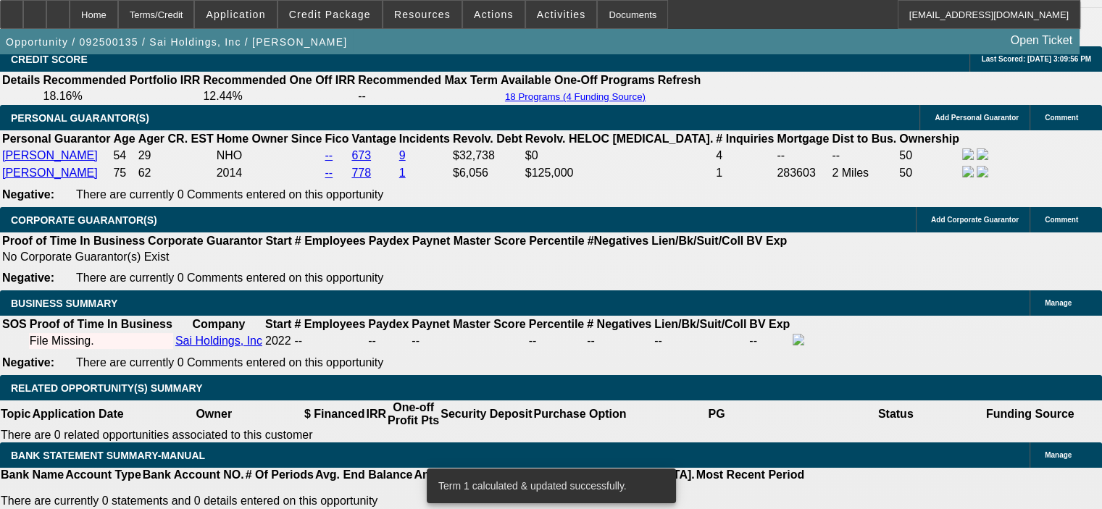
scroll to position [2100, 0]
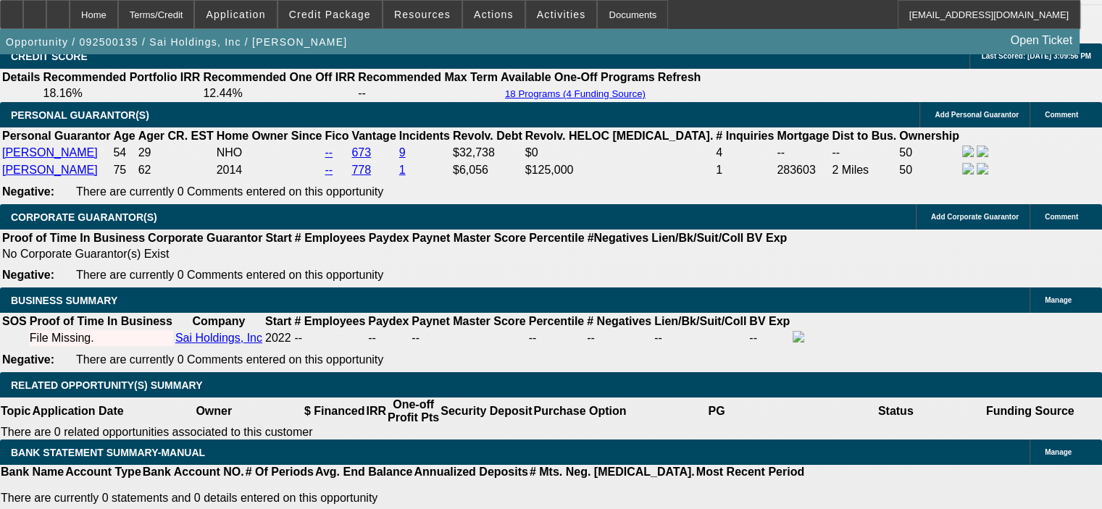
select select "2"
type input "UNKNOWN"
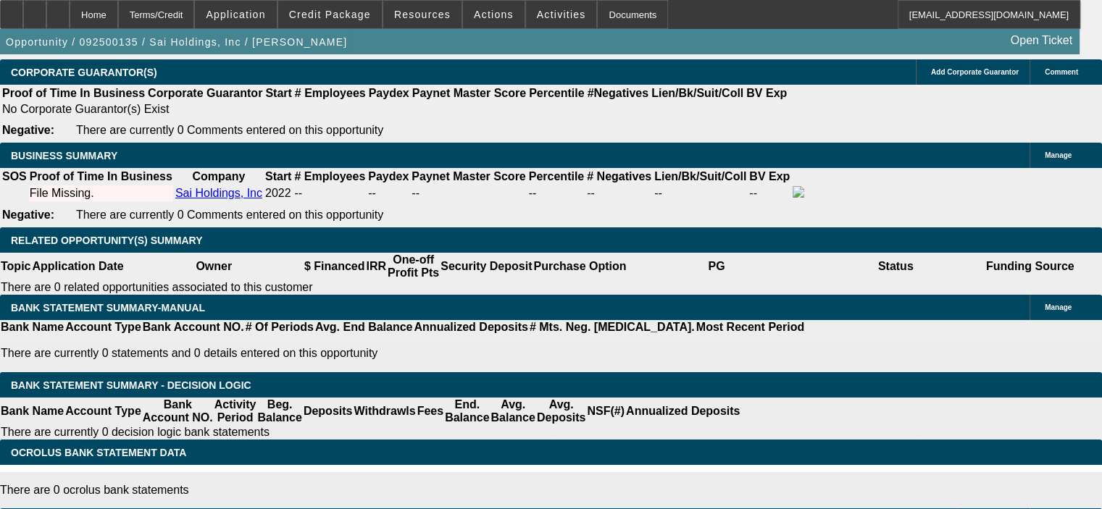
scroll to position [1955, 0]
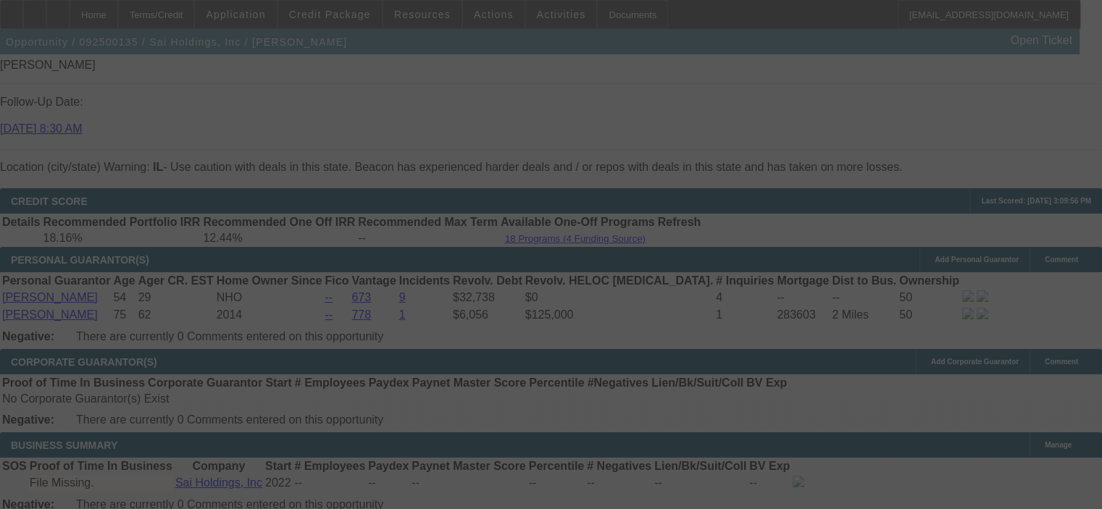
select select "0"
select select "2"
select select "0"
select select "6"
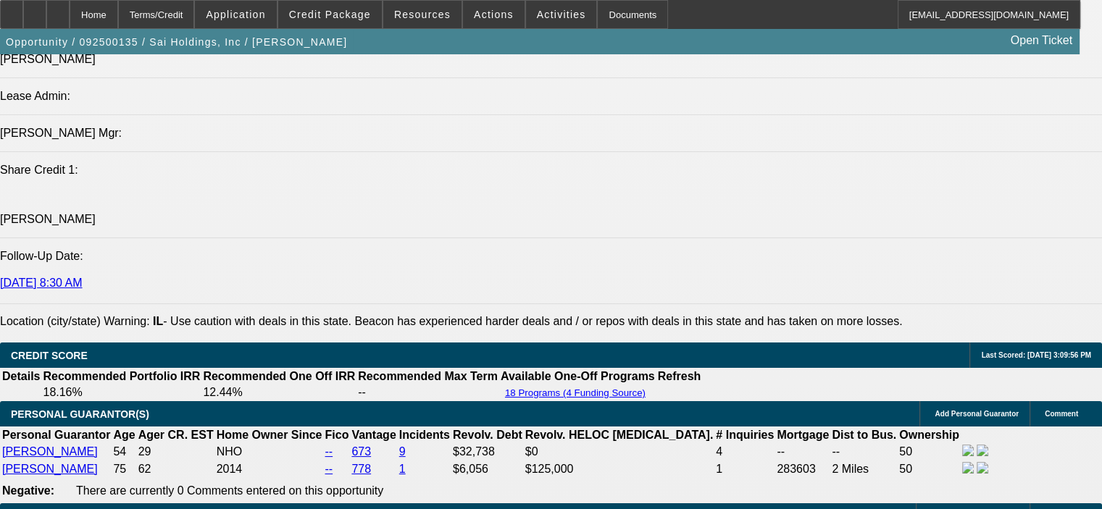
scroll to position [1883, 0]
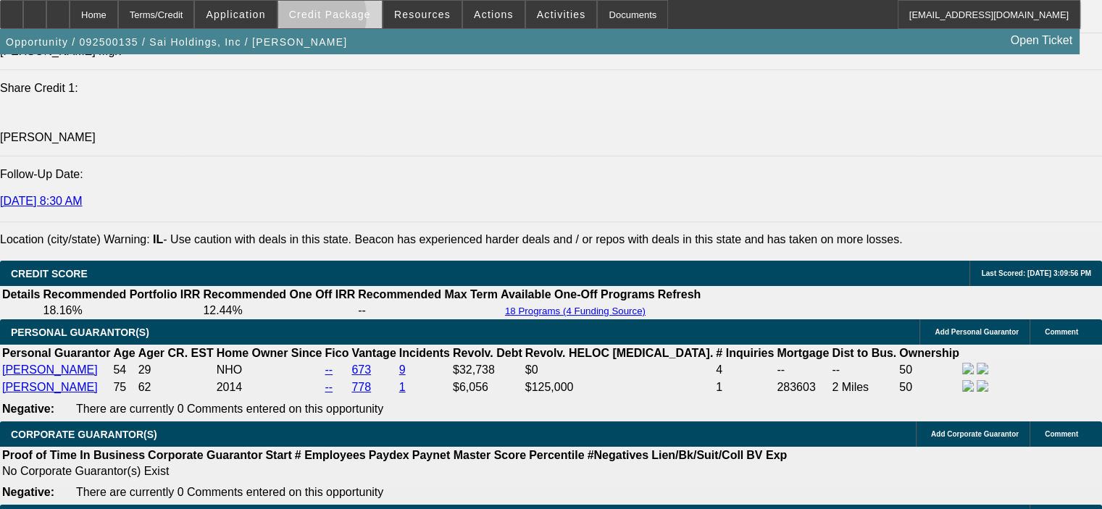
click at [337, 20] on span "Credit Package" at bounding box center [330, 15] width 82 height 12
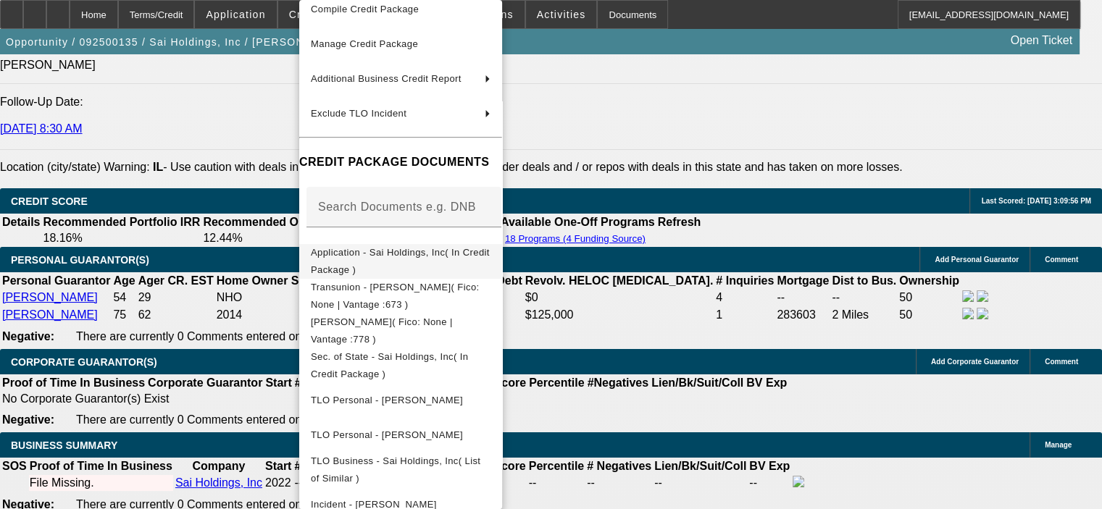
scroll to position [0, 0]
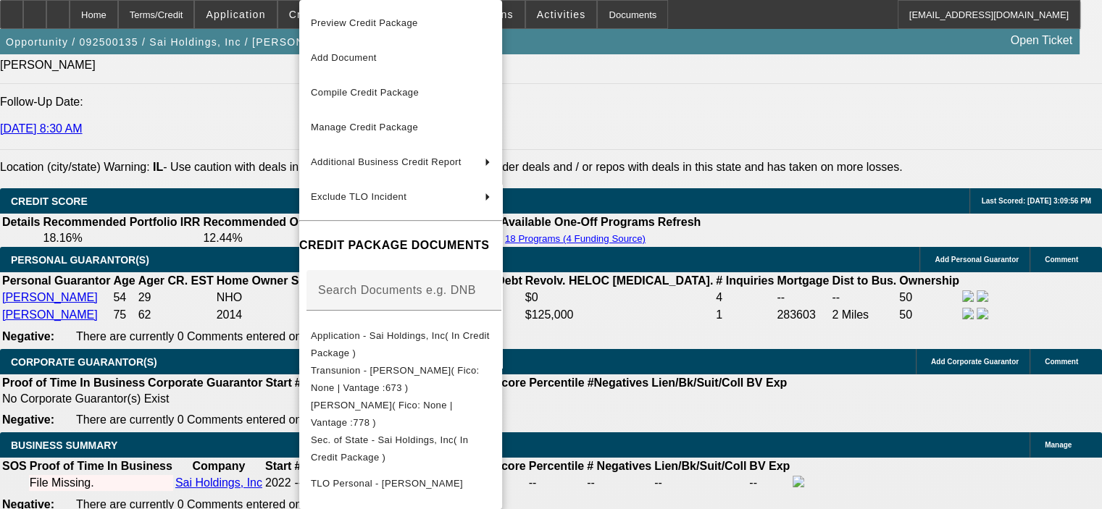
drag, startPoint x: 695, startPoint y: 449, endPoint x: 685, endPoint y: 436, distance: 16.5
click at [695, 448] on div at bounding box center [551, 254] width 1102 height 509
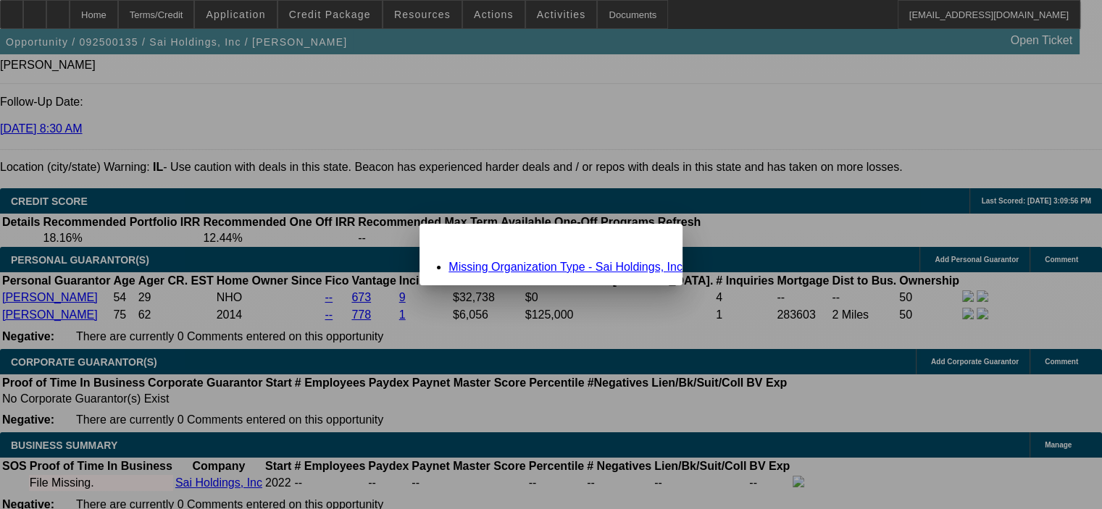
click at [654, 240] on span "Close" at bounding box center [664, 236] width 20 height 8
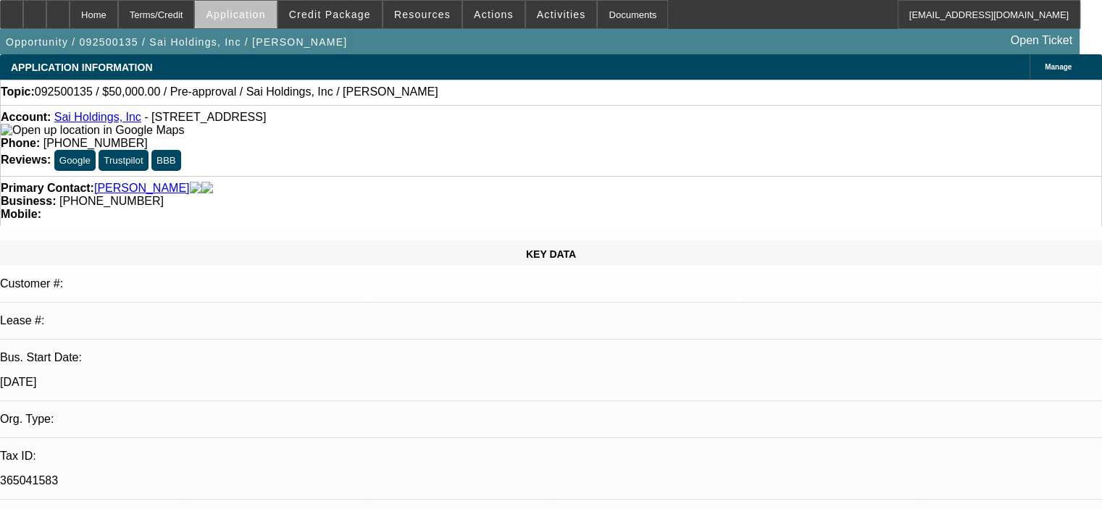
click at [265, 17] on span "Application" at bounding box center [235, 15] width 59 height 12
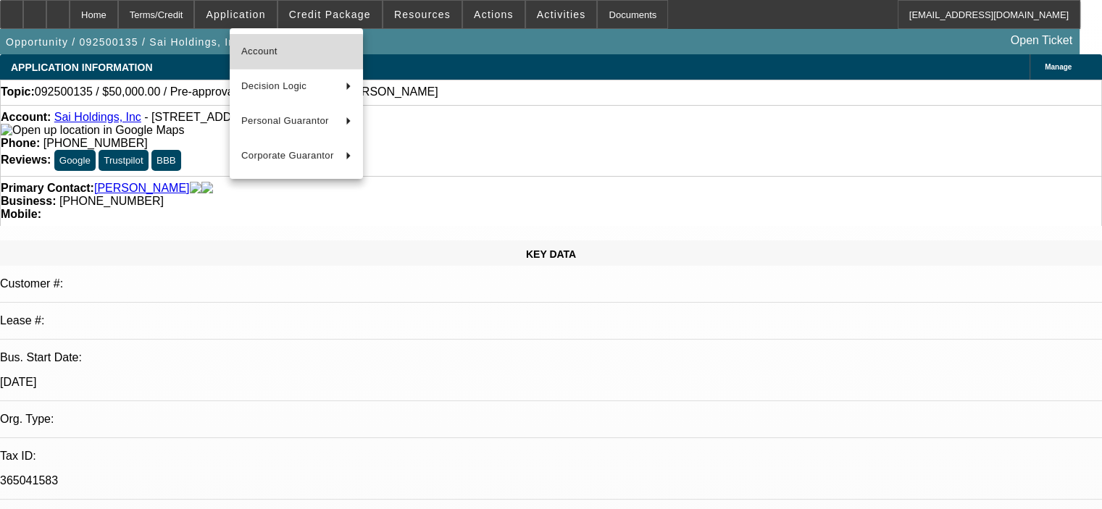
click at [288, 57] on span "Account" at bounding box center [296, 51] width 110 height 17
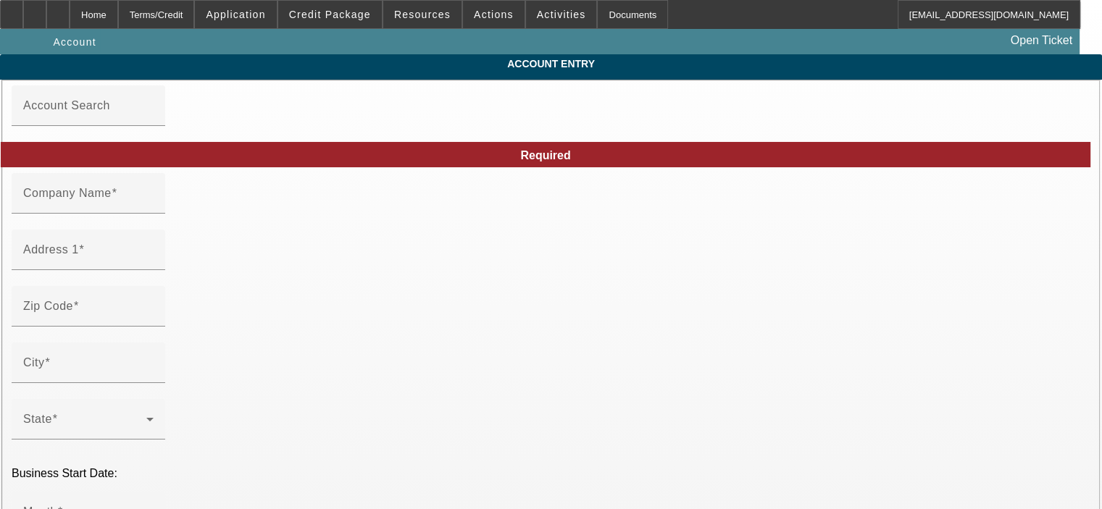
type input "Sai Holdings, Inc"
type input "2548 Gross Point Rd"
type input "60201"
type input "Evanston"
type input "[PHONE_NUMBER]"
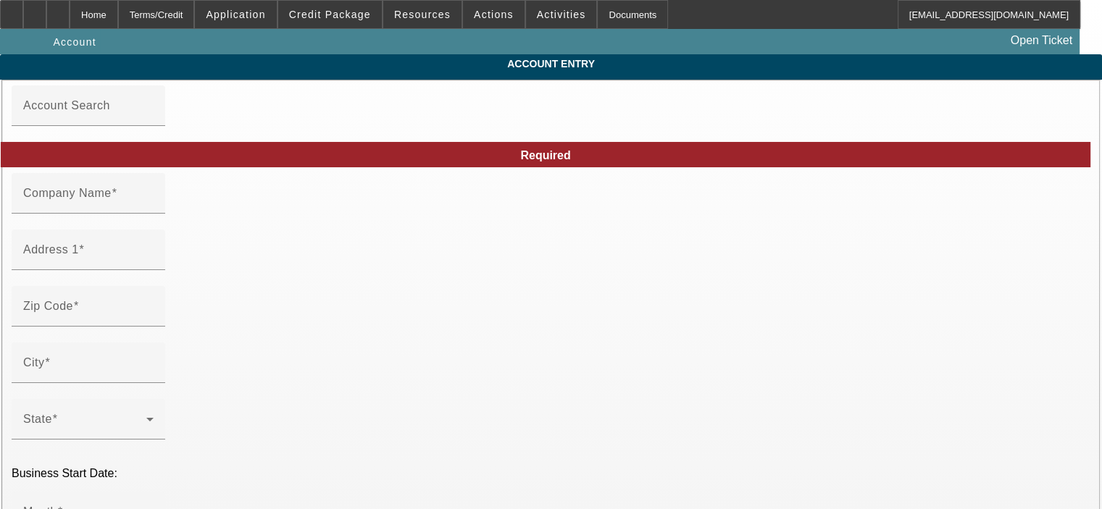
type input "Unit 1N"
type input "365041583"
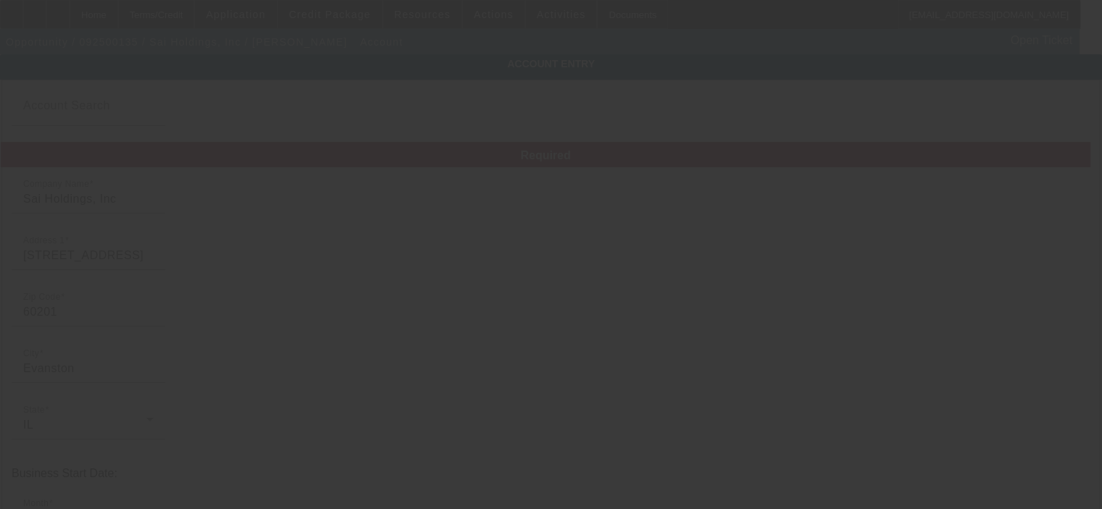
type input "9/8/2025"
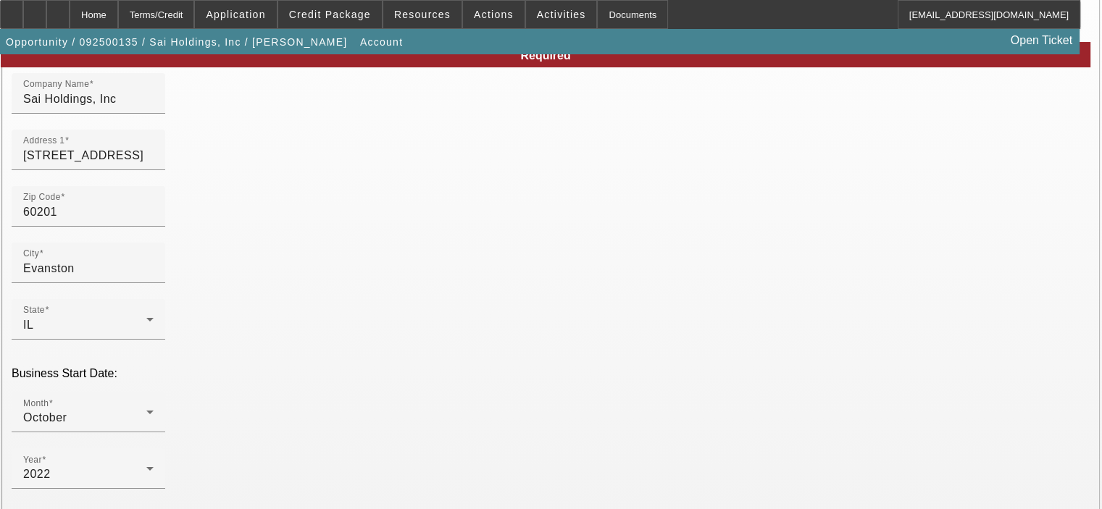
scroll to position [217, 0]
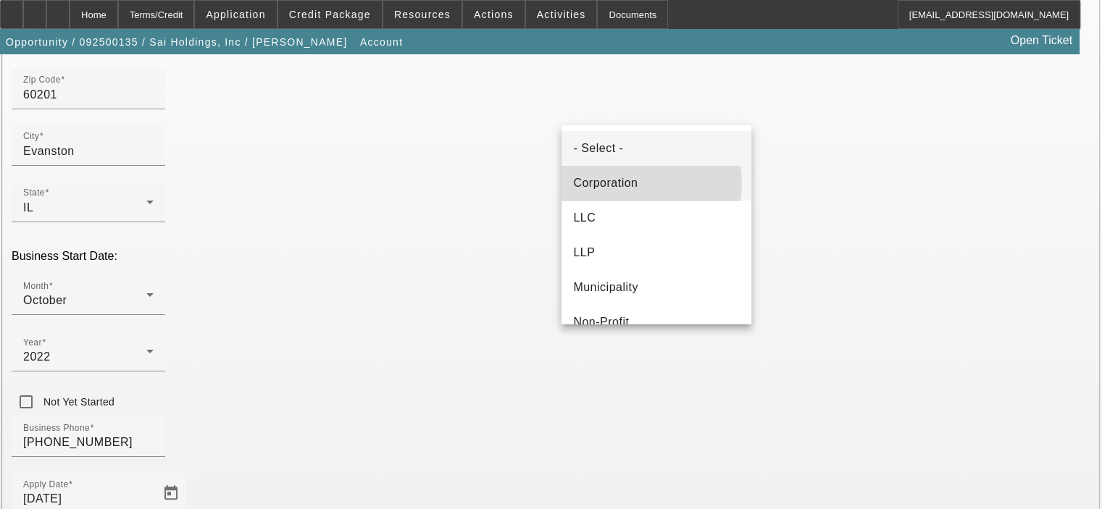
click at [627, 184] on span "Corporation" at bounding box center [605, 183] width 64 height 17
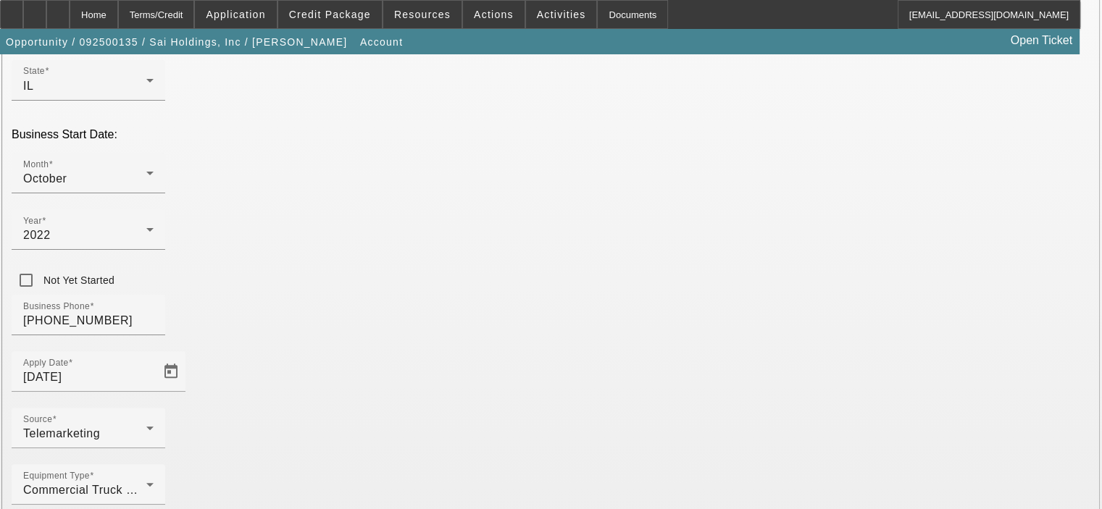
scroll to position [340, 0]
click at [159, 475] on icon at bounding box center [149, 483] width 17 height 17
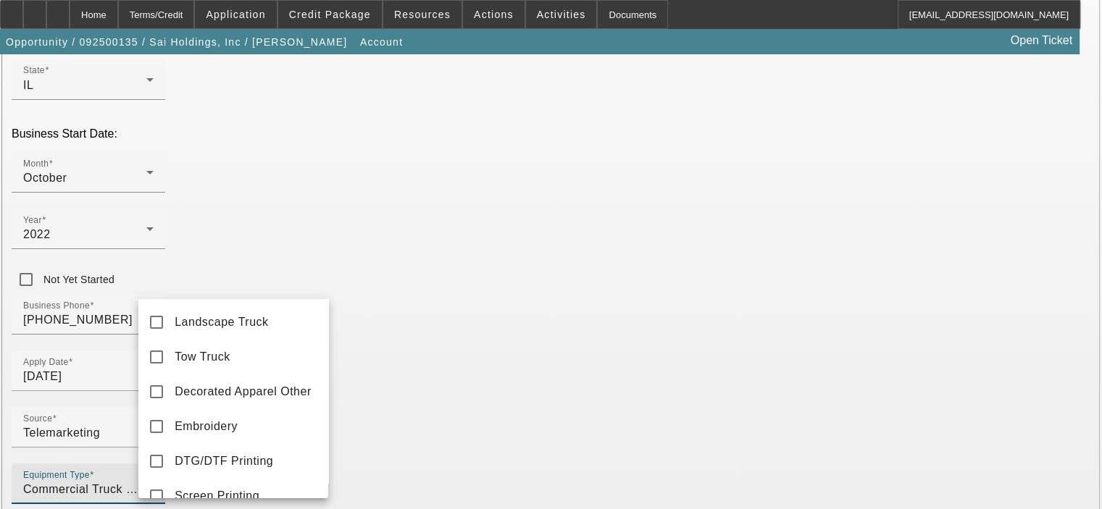
scroll to position [168, 0]
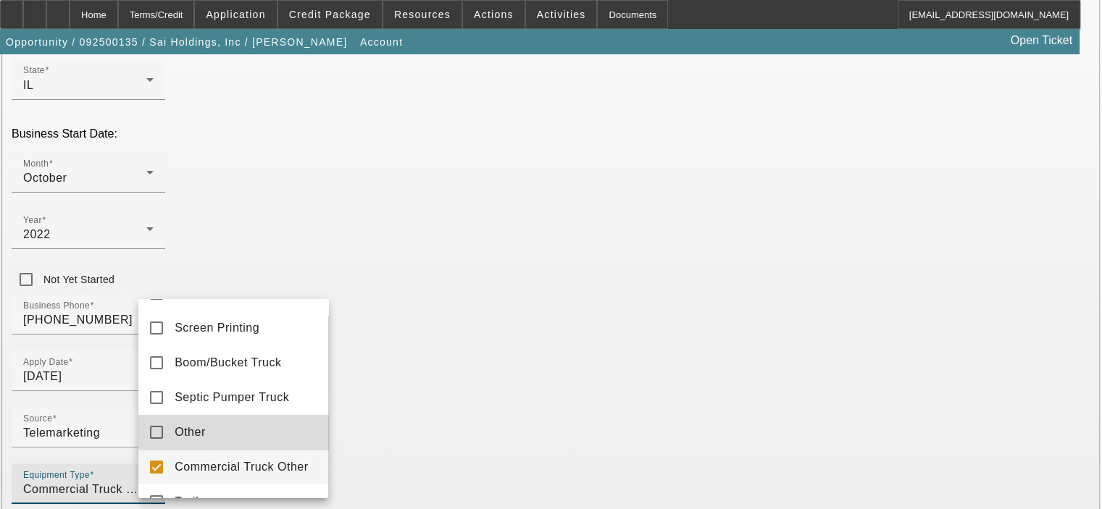
click at [283, 435] on mat-option "Other" at bounding box center [233, 432] width 190 height 35
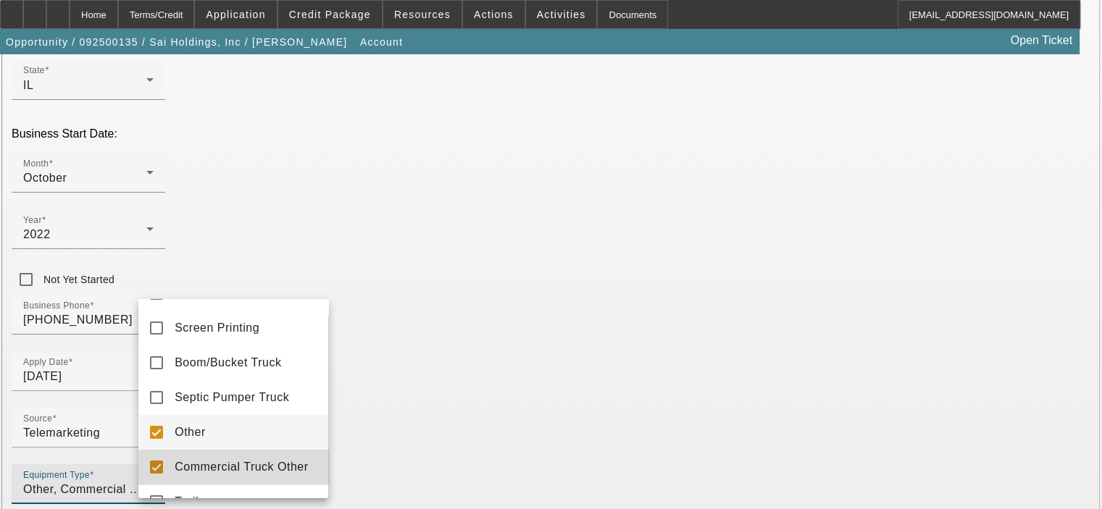
click at [236, 471] on span "Commercial Truck Other" at bounding box center [241, 466] width 133 height 17
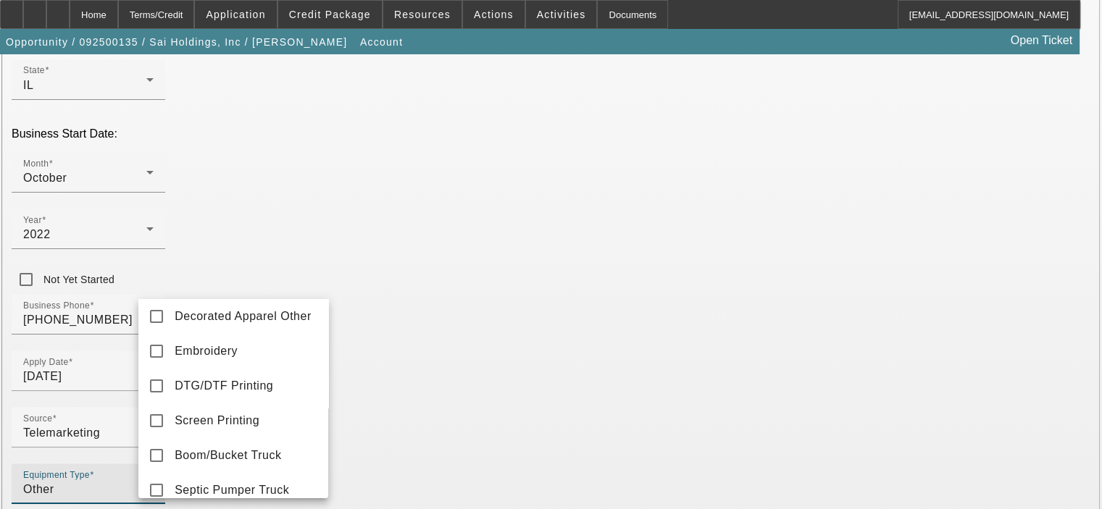
scroll to position [0, 0]
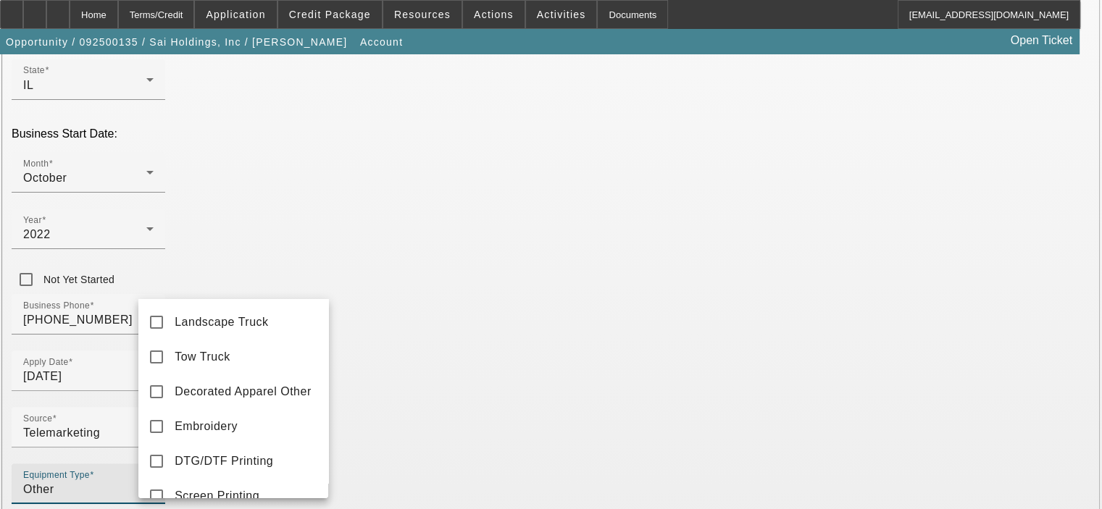
click at [884, 483] on div at bounding box center [551, 254] width 1102 height 509
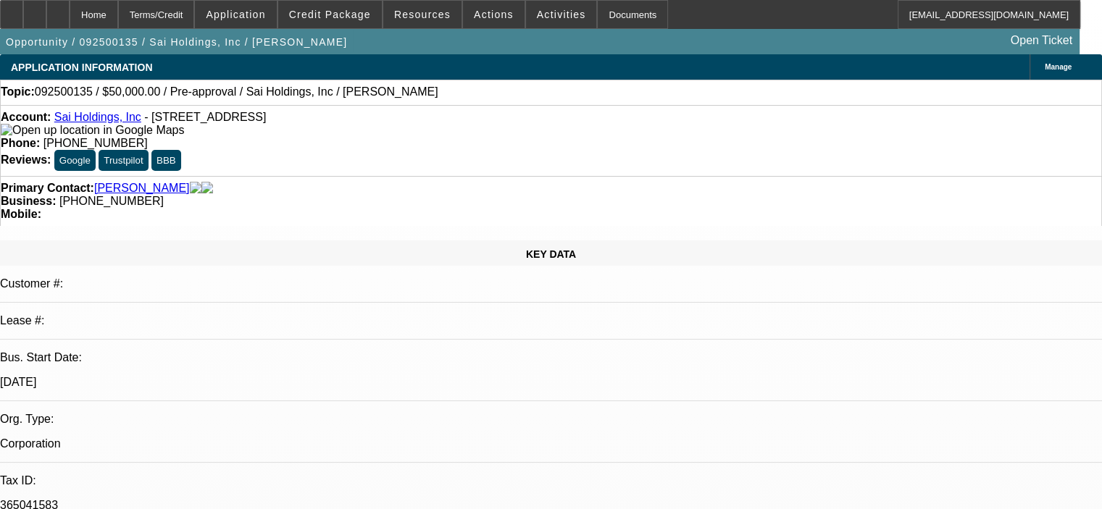
select select "0"
select select "2"
select select "0"
select select "6"
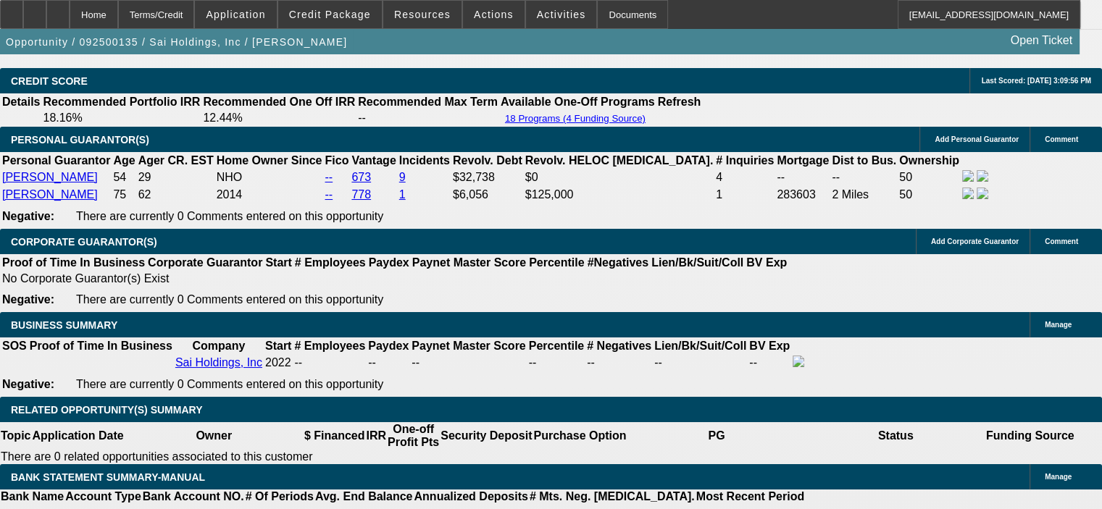
scroll to position [1955, 0]
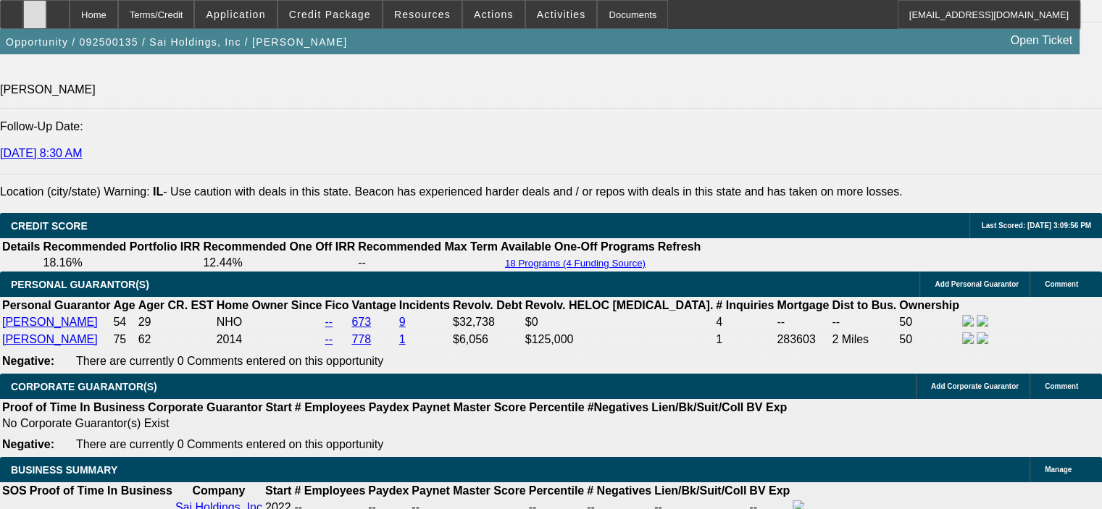
click at [46, 8] on div at bounding box center [34, 14] width 23 height 29
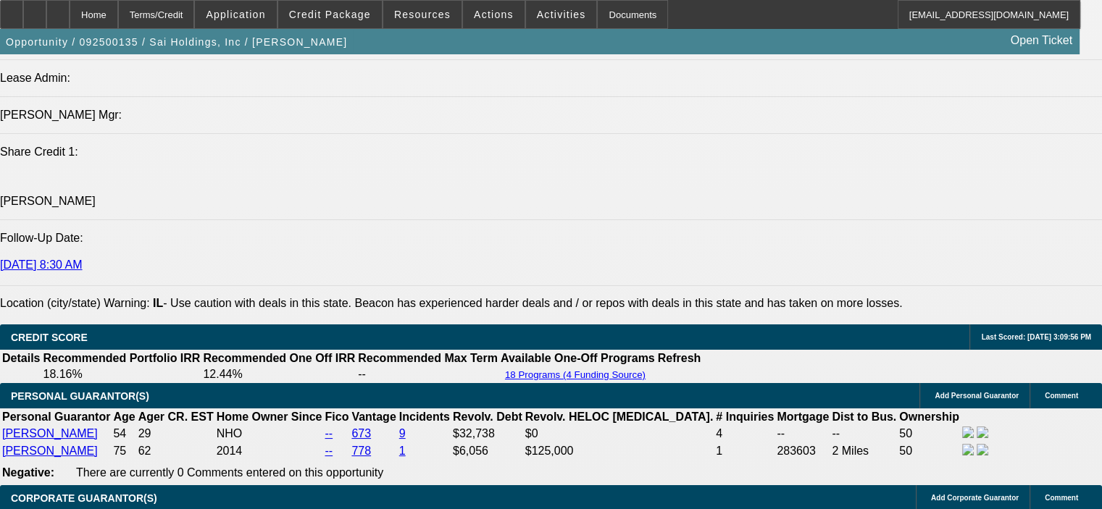
scroll to position [1811, 0]
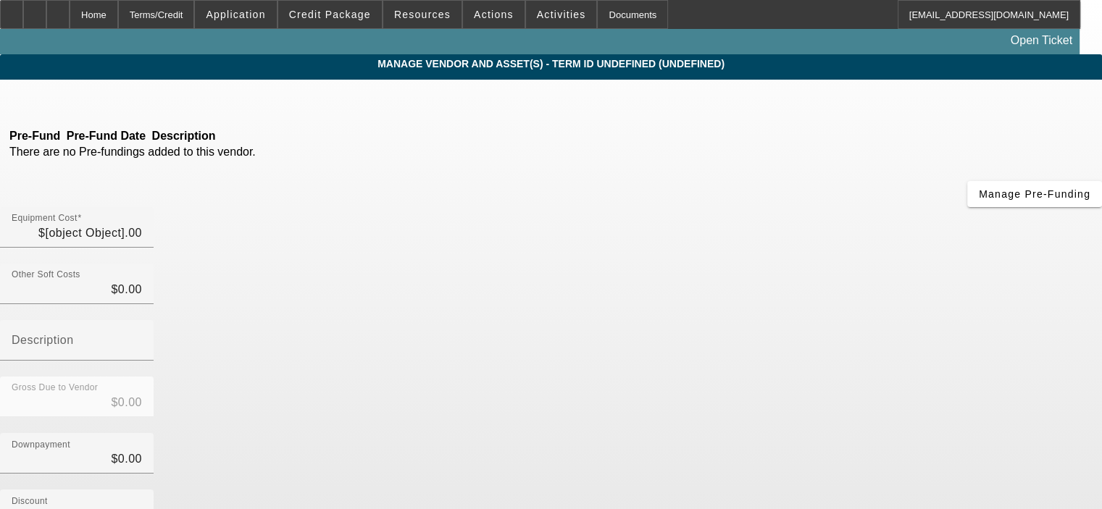
type input "$60,460.00"
type input "$3,000.00"
type input "Estimated taxes and freight"
type input "$63,460.00"
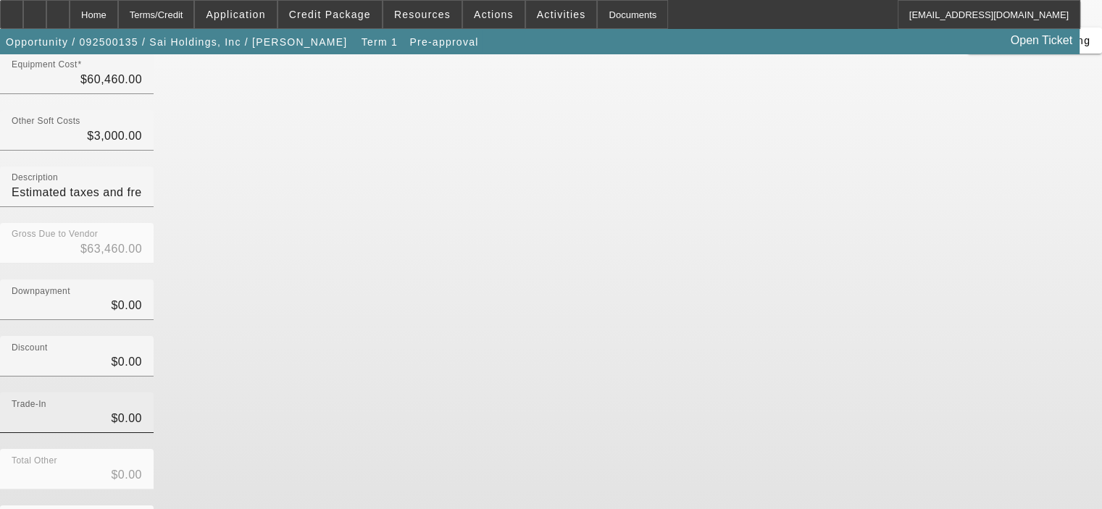
scroll to position [160, 0]
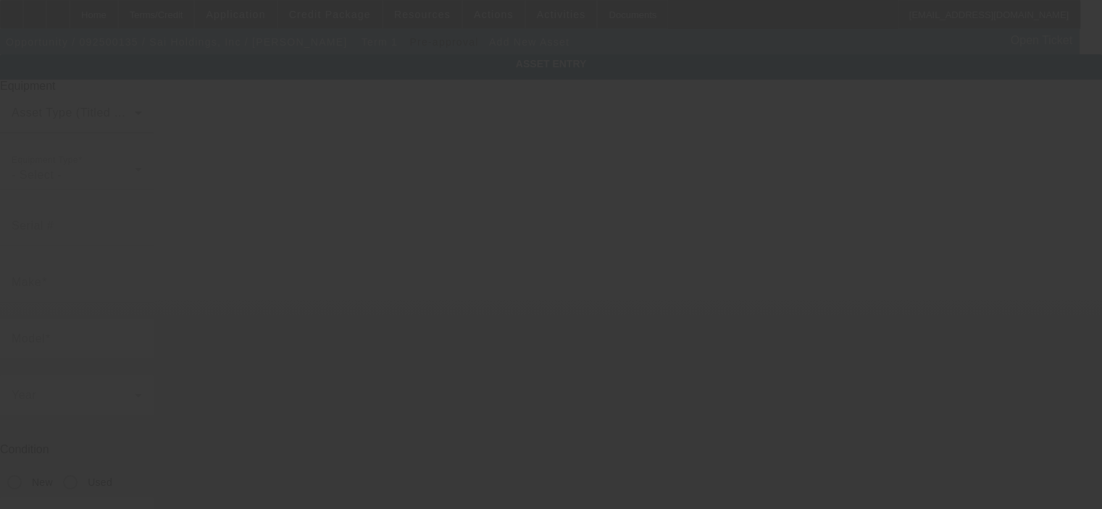
type input "2548 Gross Point Rd"
type input "Unit 1N"
type input "Evanston"
type input "60201"
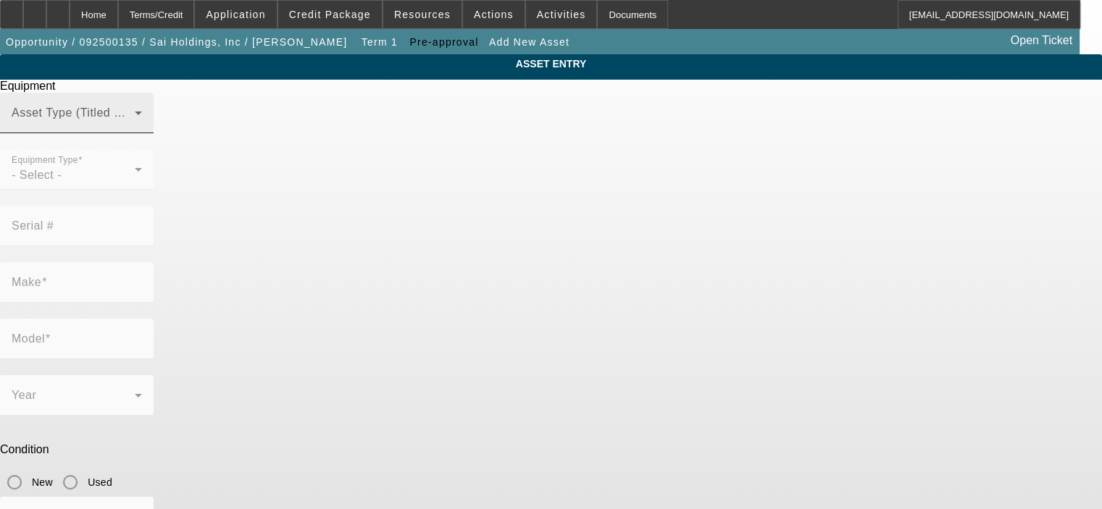
click at [142, 133] on div "Asset Type (Titled or Non-Titled)" at bounding box center [77, 113] width 130 height 41
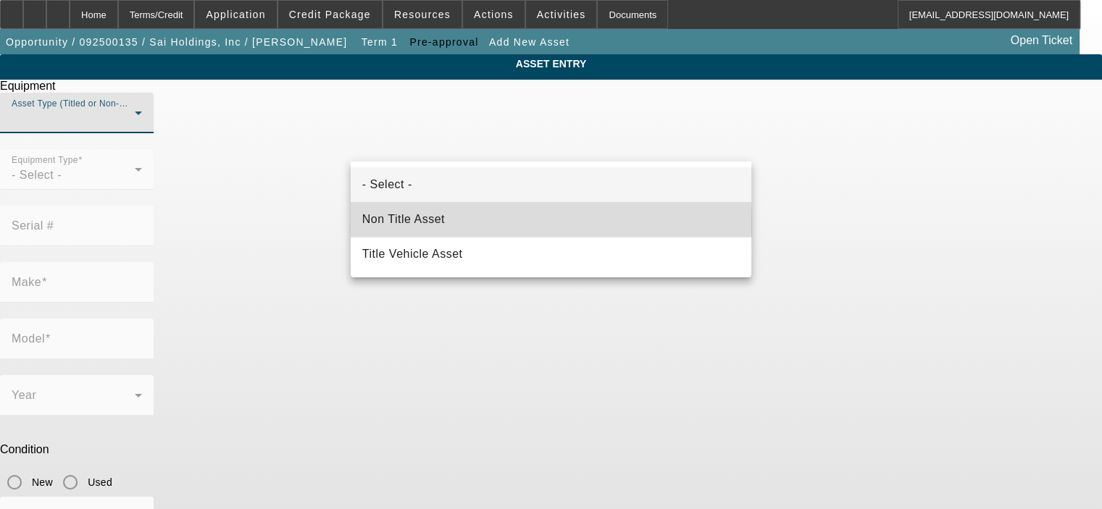
click at [490, 222] on mat-option "Non Title Asset" at bounding box center [551, 219] width 400 height 35
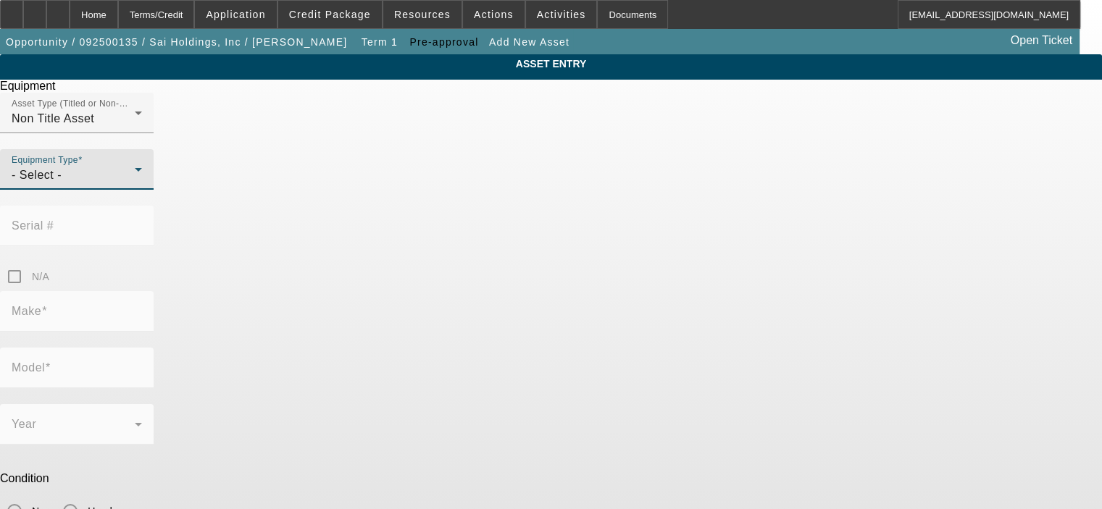
click at [135, 184] on div "- Select -" at bounding box center [73, 175] width 123 height 17
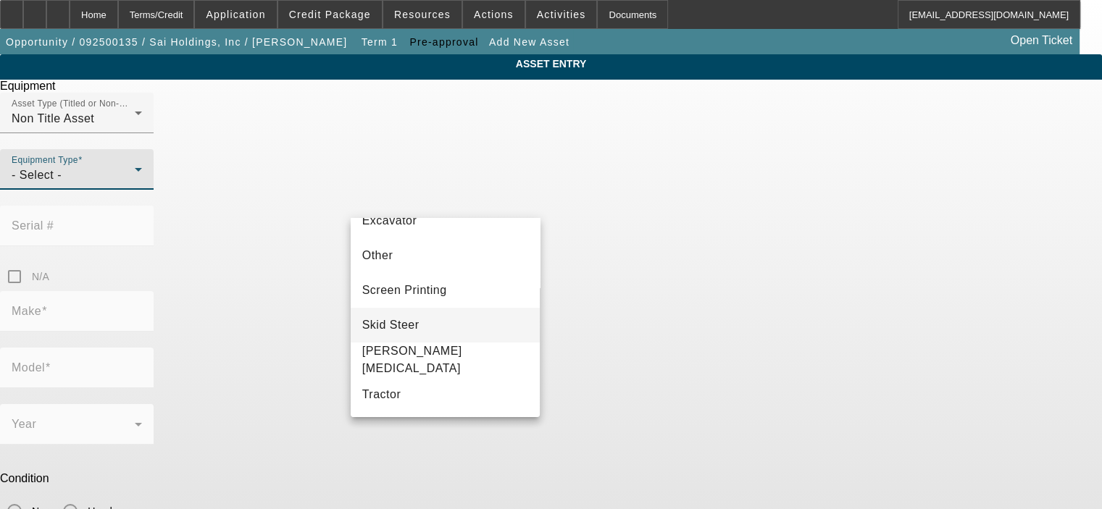
scroll to position [284, 0]
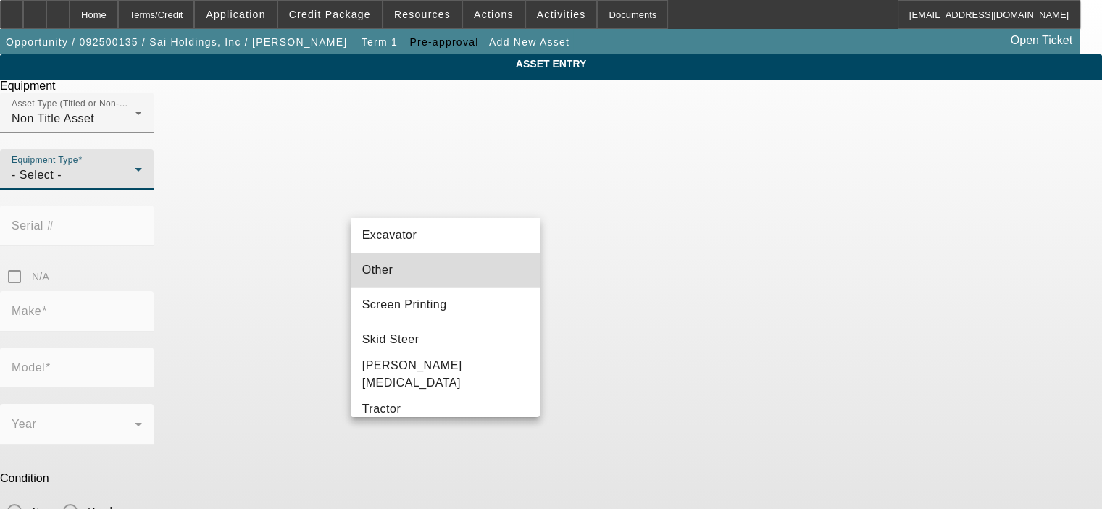
click at [474, 277] on mat-option "Other" at bounding box center [446, 270] width 190 height 35
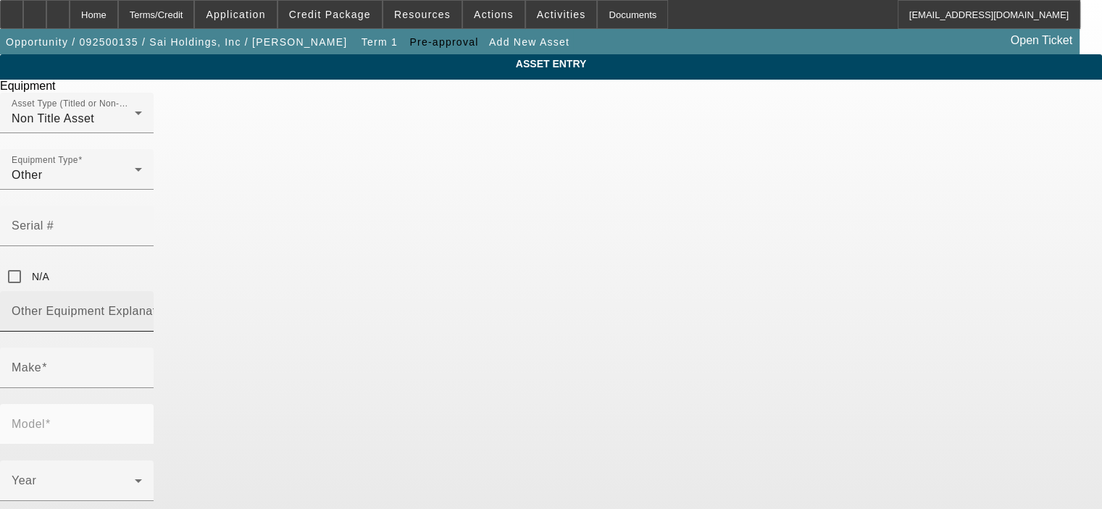
click at [173, 305] on mat-label "Other Equipment Explanation" at bounding box center [93, 311] width 162 height 12
click at [142, 309] on input "Other Equipment Explanation" at bounding box center [77, 317] width 130 height 17
click at [173, 305] on mat-label "Other Equipment Explanation" at bounding box center [93, 311] width 162 height 12
click at [142, 309] on input "Other Equipment Explanation" at bounding box center [77, 317] width 130 height 17
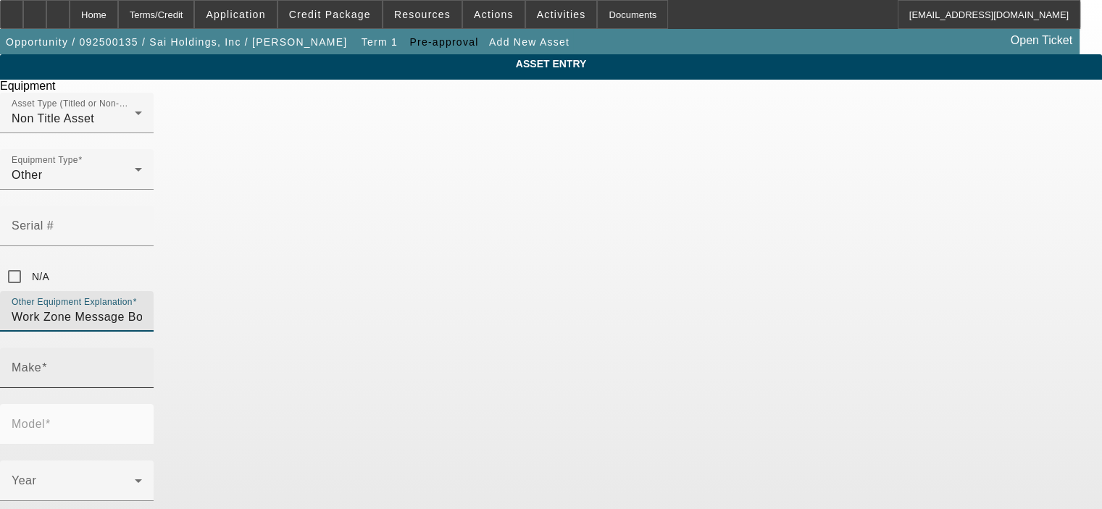
type input "Work Zone Message Board"
click at [142, 365] on input "Make" at bounding box center [77, 373] width 130 height 17
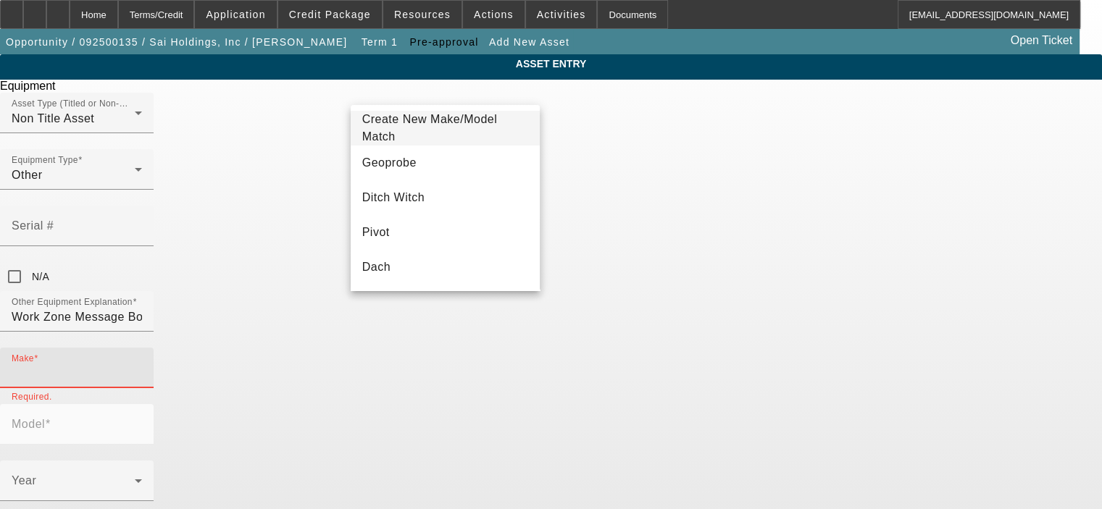
click at [142, 365] on input "Make" at bounding box center [77, 373] width 130 height 17
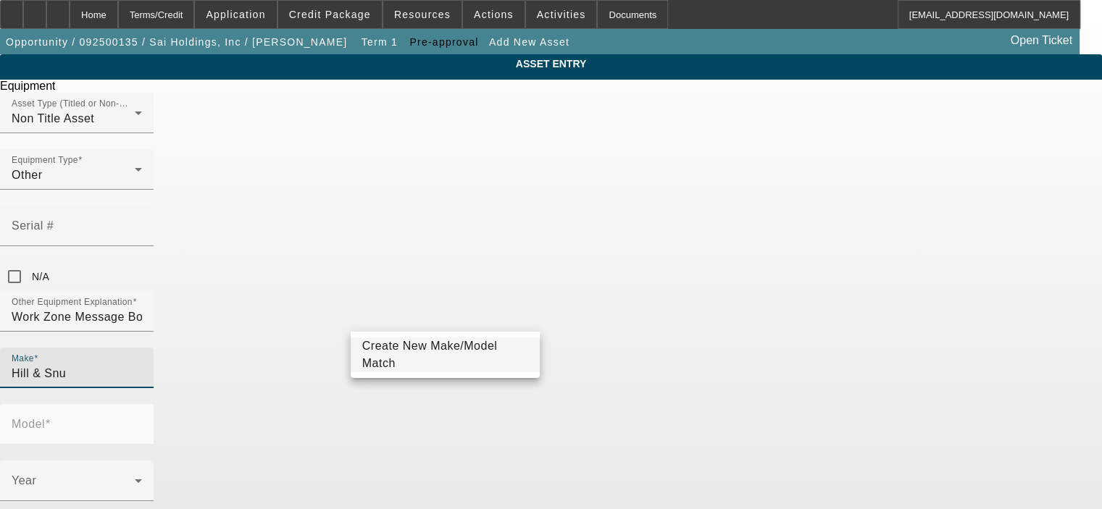
type input "Hill & Snu"
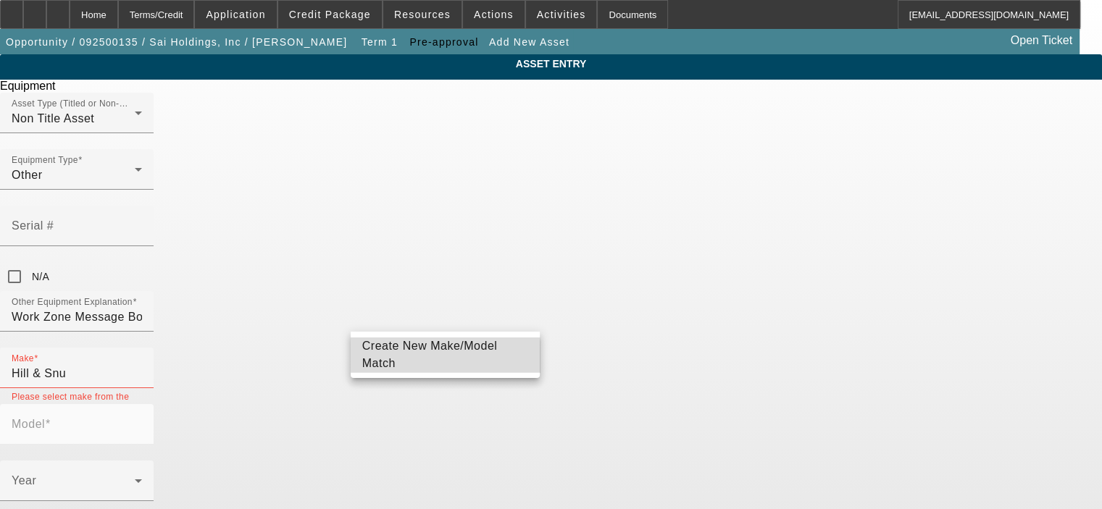
click at [432, 358] on span "Create New Make/Model Match" at bounding box center [429, 355] width 135 height 30
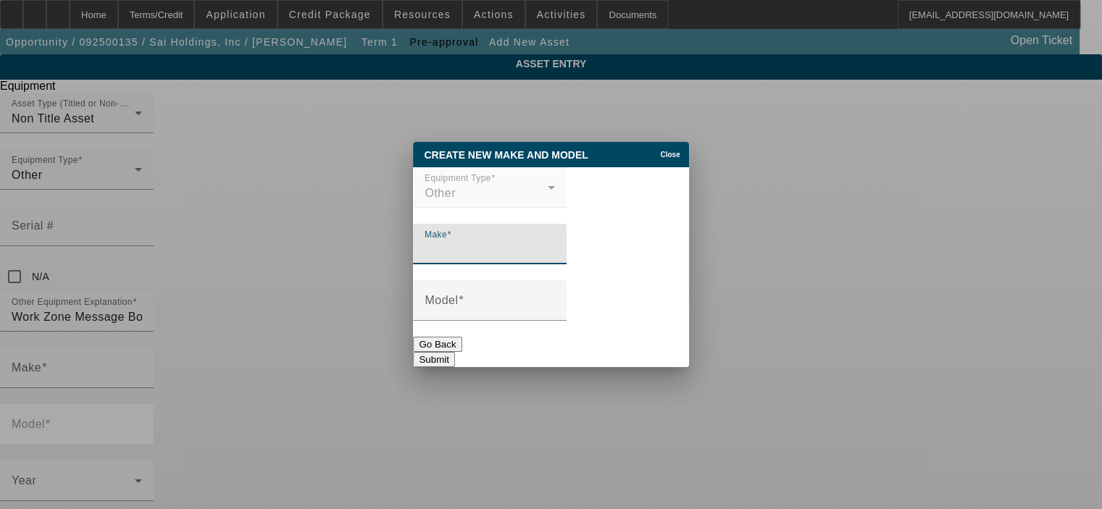
click at [492, 250] on input "Make" at bounding box center [489, 249] width 130 height 17
type input "Hill & Smith"
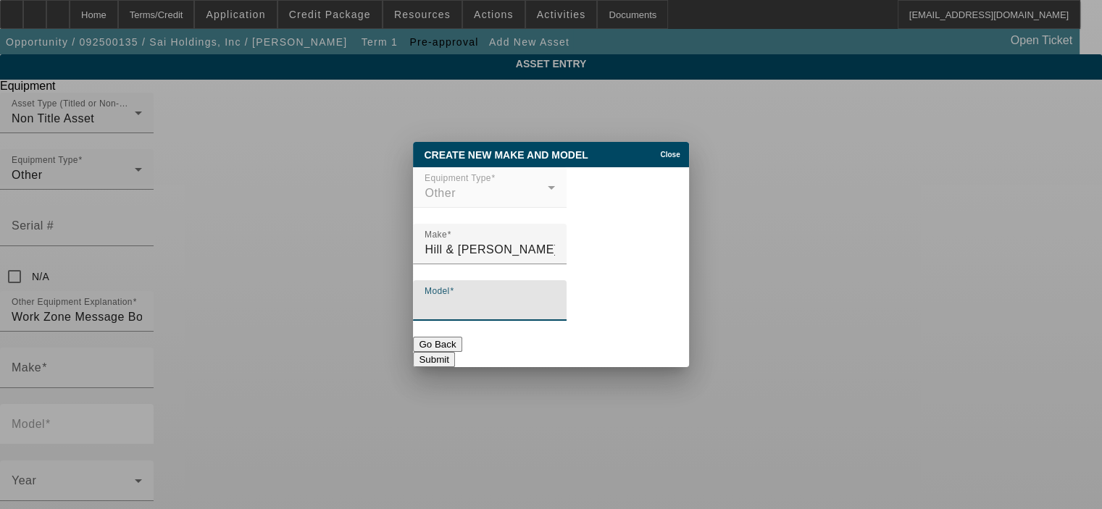
click at [474, 307] on input "Model" at bounding box center [489, 306] width 130 height 17
type input "SMC 1000 ST"
click at [454, 354] on button "Submit" at bounding box center [433, 359] width 41 height 15
type input "Hill & Smith"
type input "SMC 1000 ST"
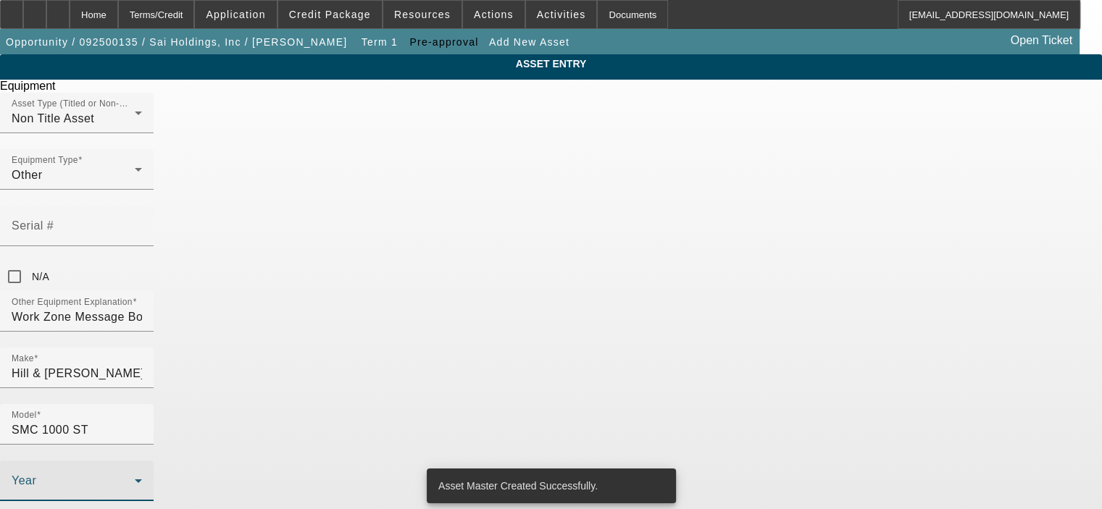
click at [135, 478] on span at bounding box center [73, 486] width 123 height 17
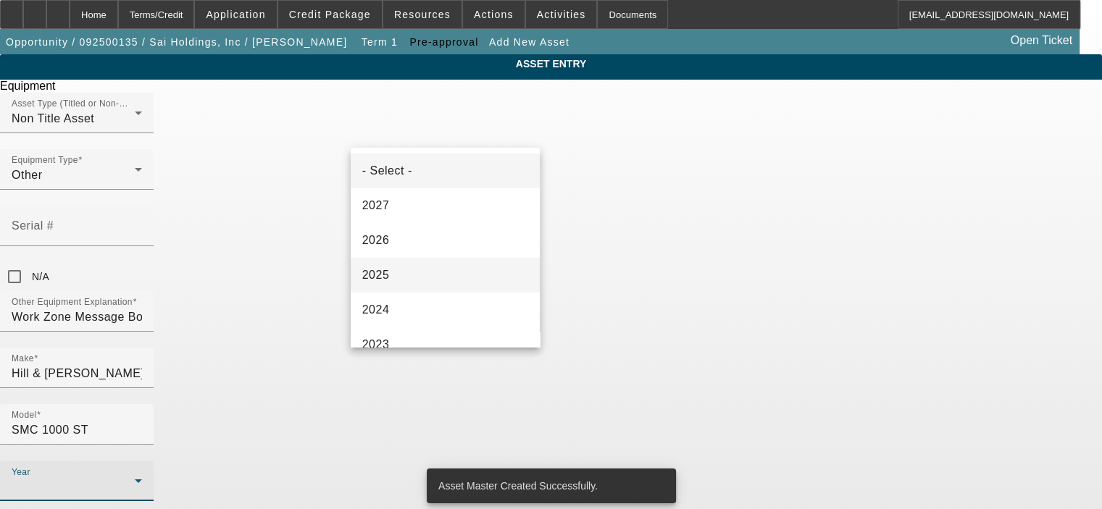
click at [439, 276] on mat-option "2025" at bounding box center [446, 275] width 190 height 35
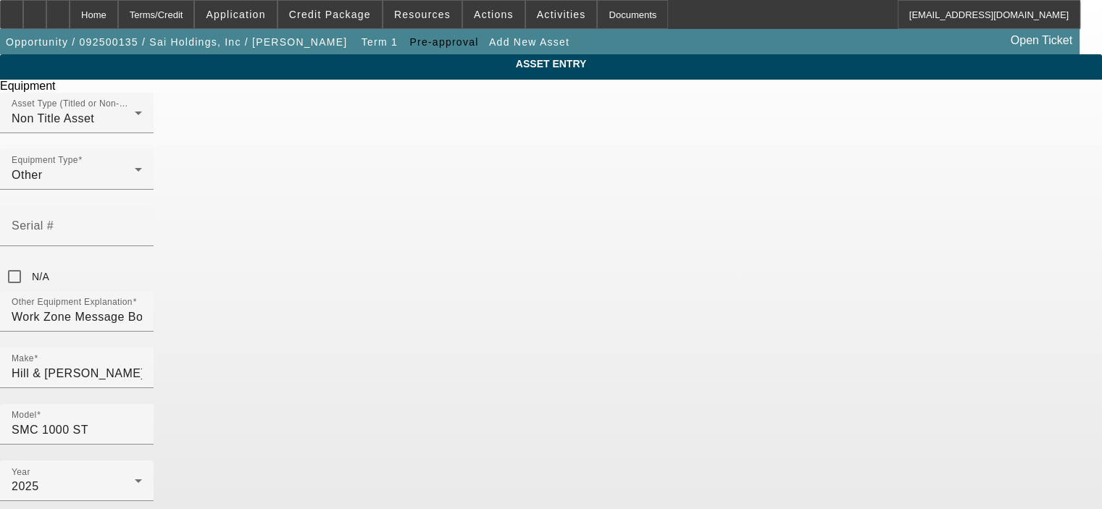
radio input "true"
type input "1"
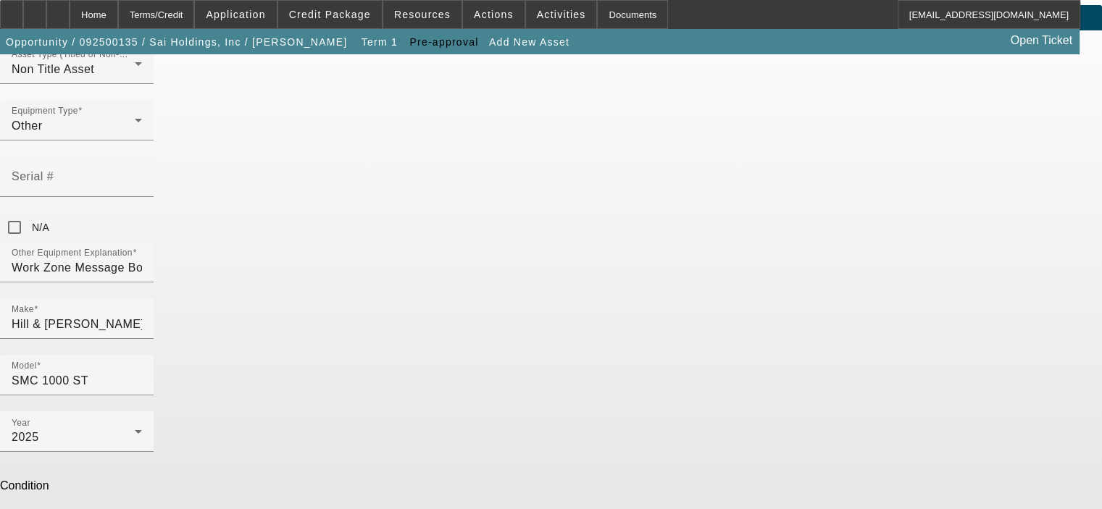
scroll to position [150, 0]
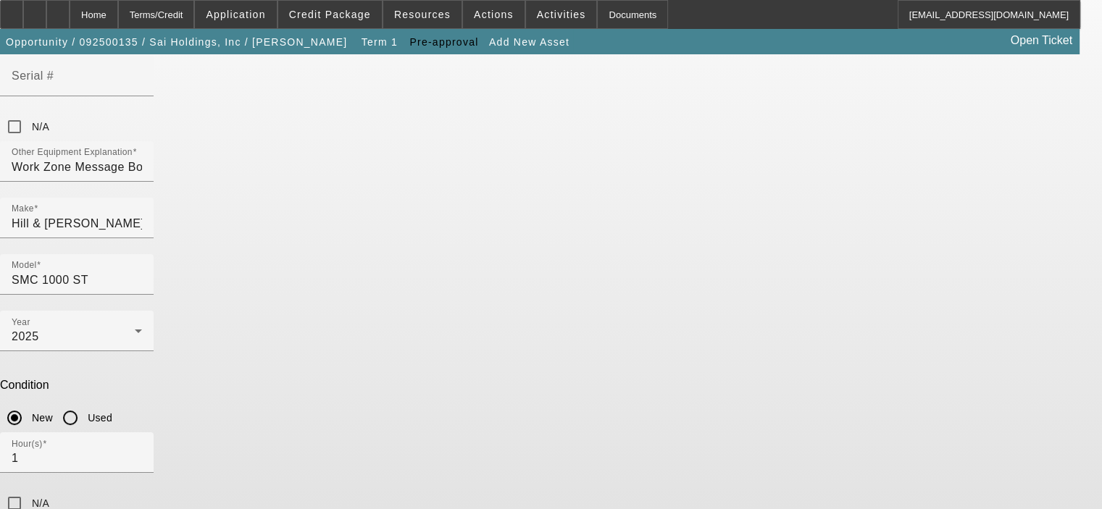
type textarea "Work Zone Message Board"
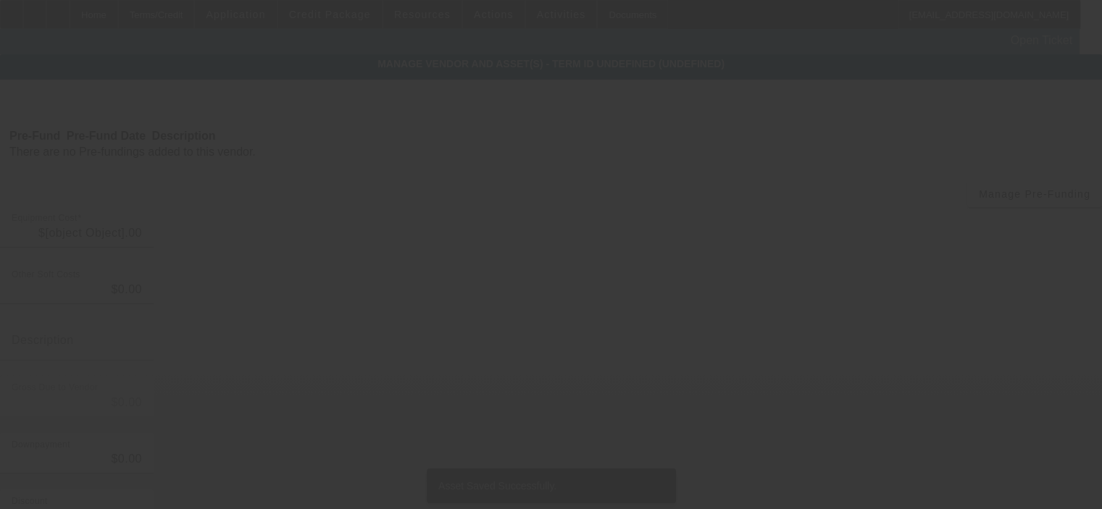
type input "$60,460.00"
type input "$3,000.00"
type input "Estimated taxes and freight"
type input "$63,460.00"
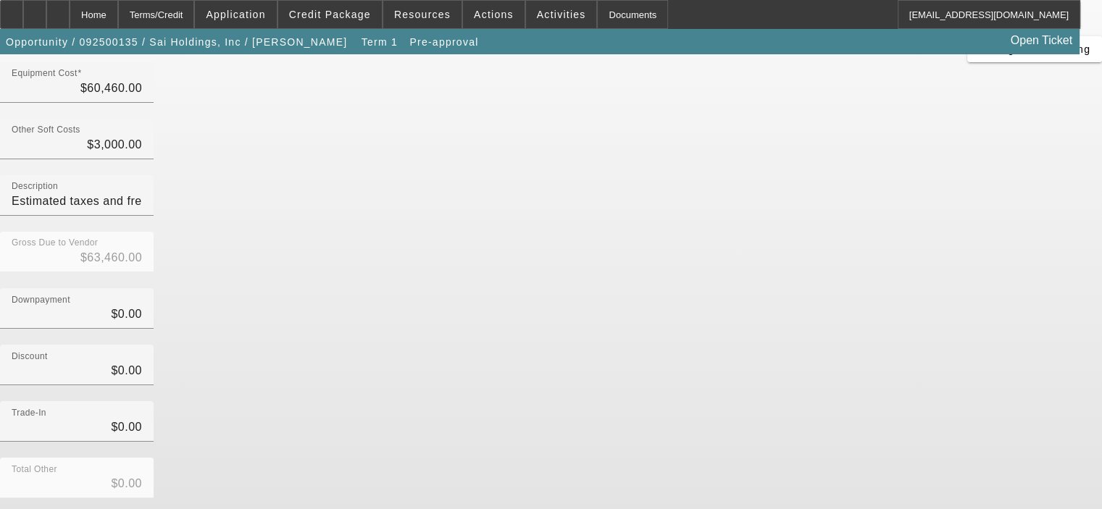
scroll to position [166, 0]
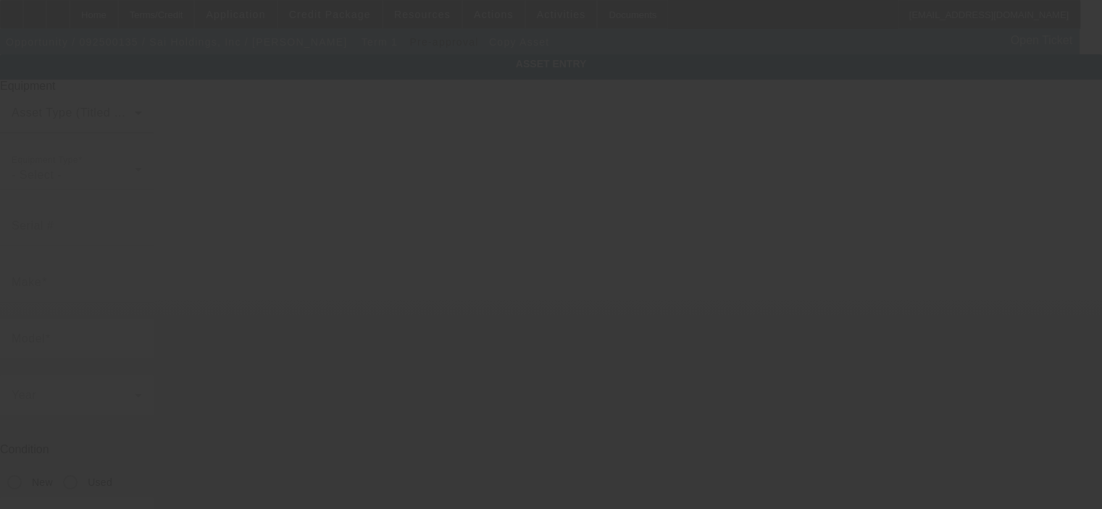
type input "Hill & Smith"
type input "SMC 1000 ST"
radio input "true"
type textarea "Work Zone Message Board"
type input "2548 Gross Point Rd"
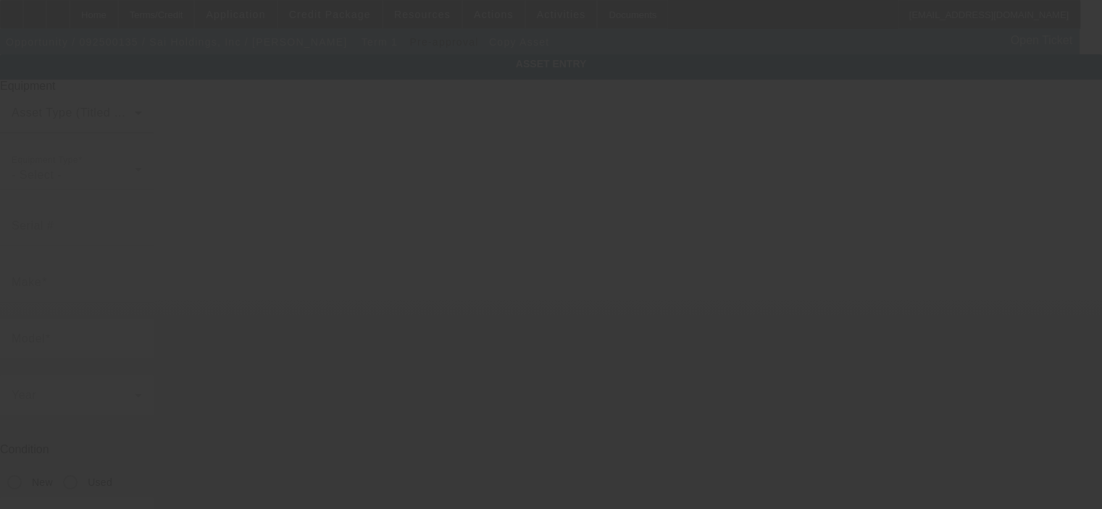
type input "Unit 1N"
type input "Evanston"
type input "60201"
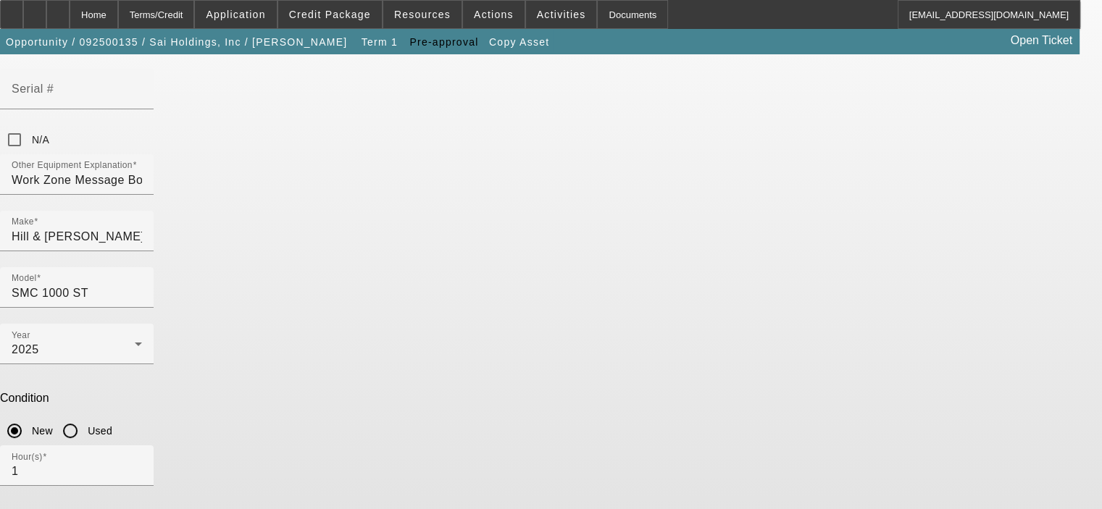
scroll to position [150, 0]
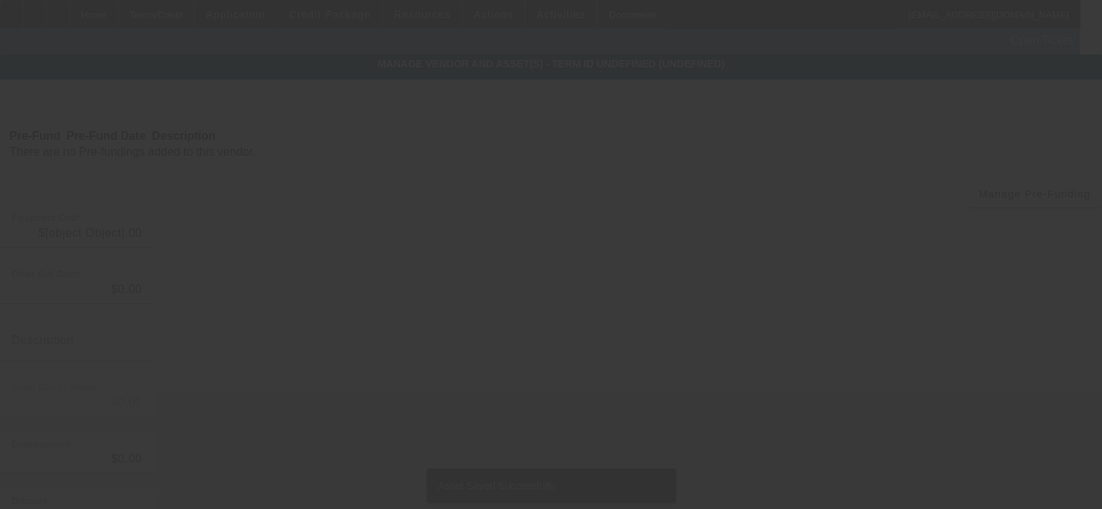
type input "$60,460.00"
type input "$3,000.00"
type input "Estimated taxes and freight"
type input "$63,460.00"
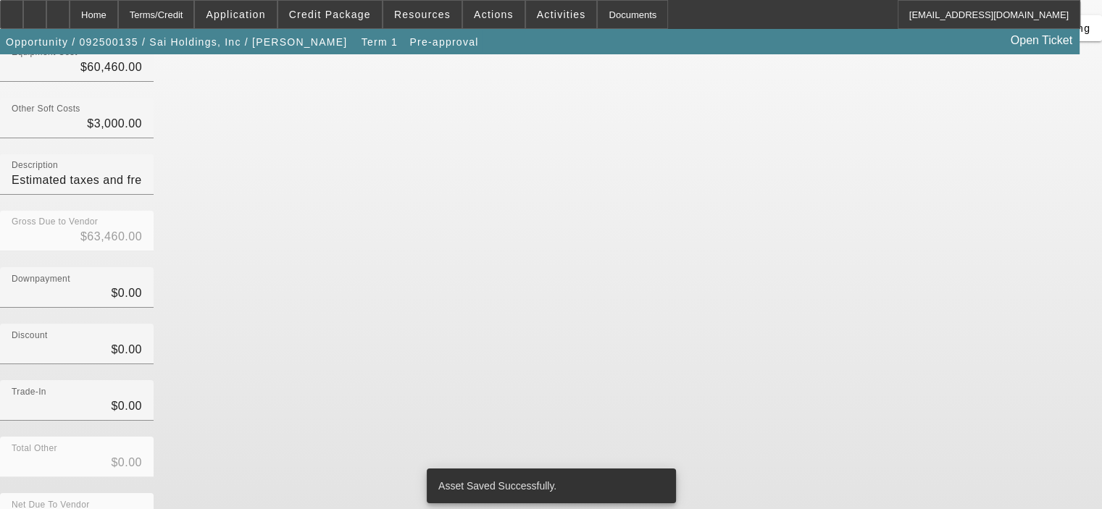
scroll to position [188, 0]
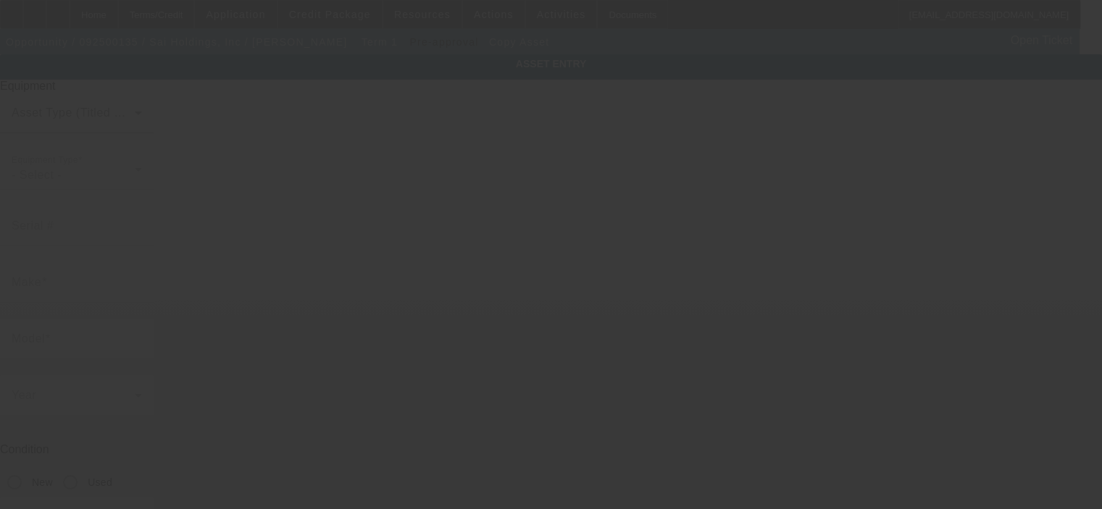
type input "Hill & Smith"
type input "SMC 1000 ST"
radio input "true"
type textarea "Work Zone Message Board"
type input "2548 Gross Point Rd"
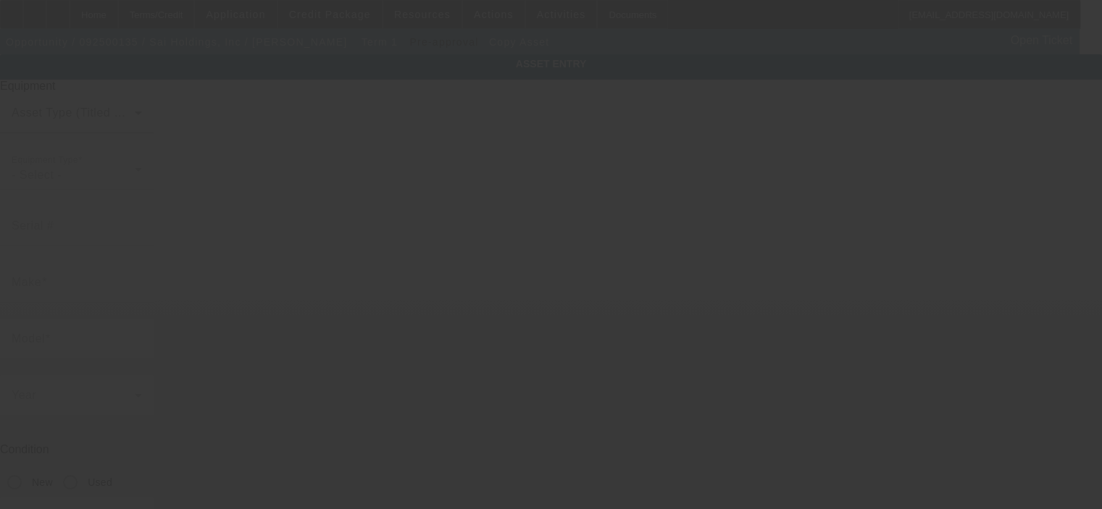
type input "Unit 1N"
type input "Evanston"
type input "60201"
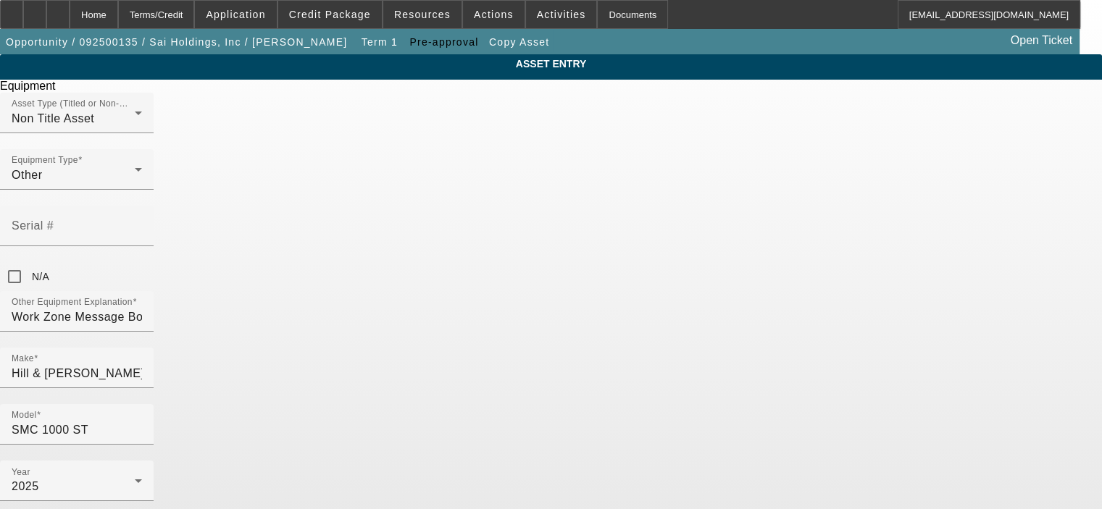
scroll to position [150, 0]
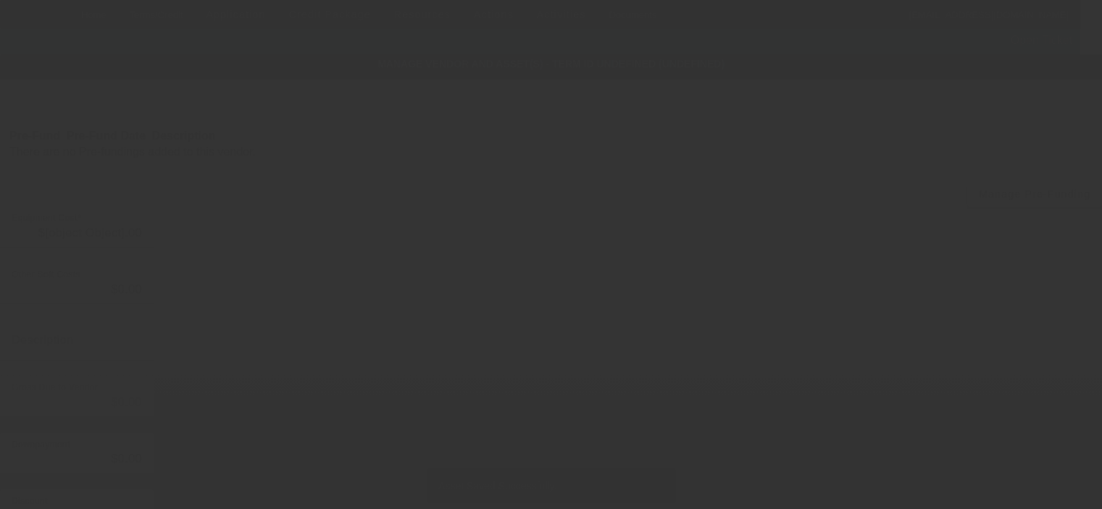
type input "$60,460.00"
type input "$3,000.00"
type input "Estimated taxes and freight"
type input "$63,460.00"
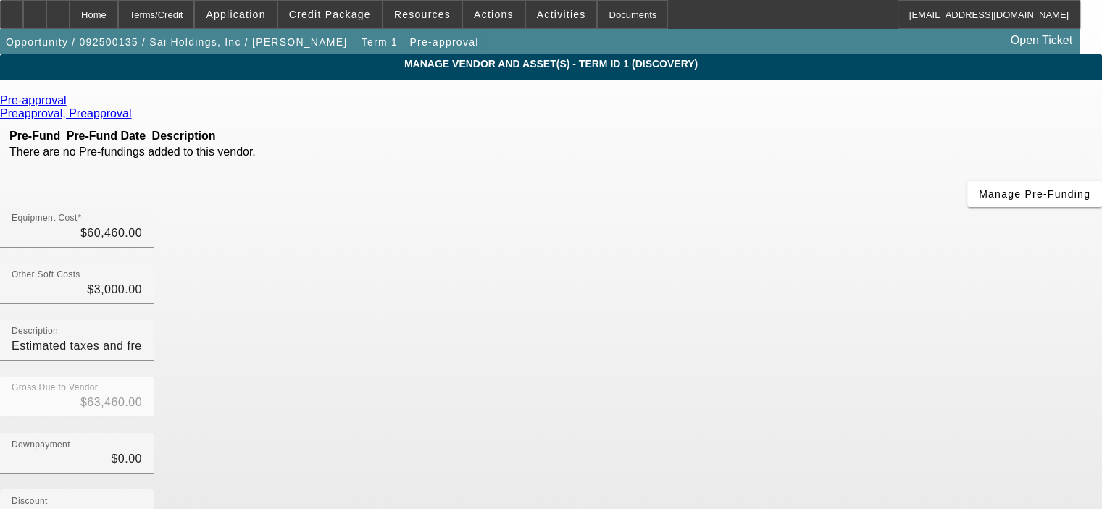
scroll to position [209, 0]
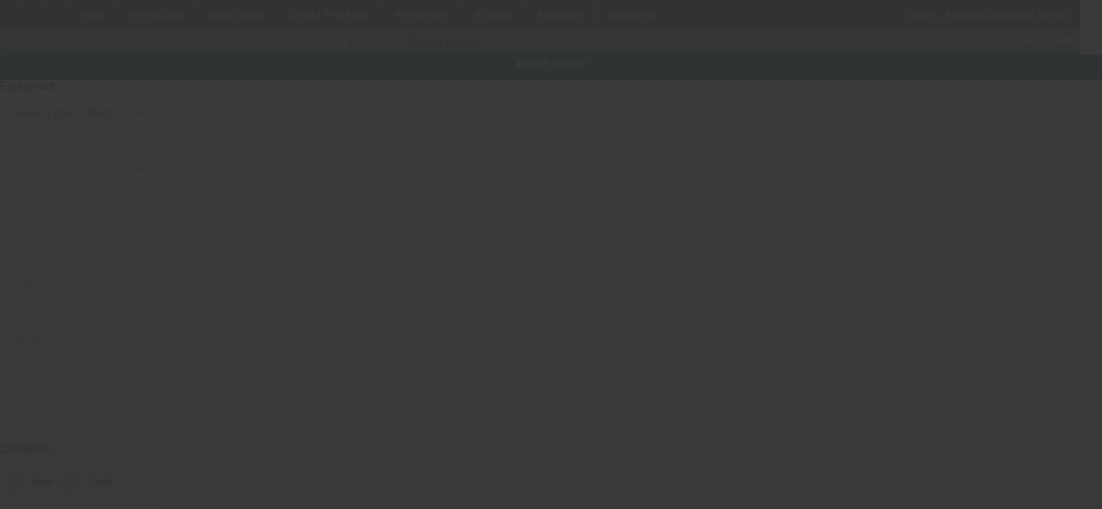
type input "Hill & Smith"
type input "SMC 1000 ST"
radio input "true"
type textarea "Work Zone Message Board"
type input "2548 Gross Point Rd"
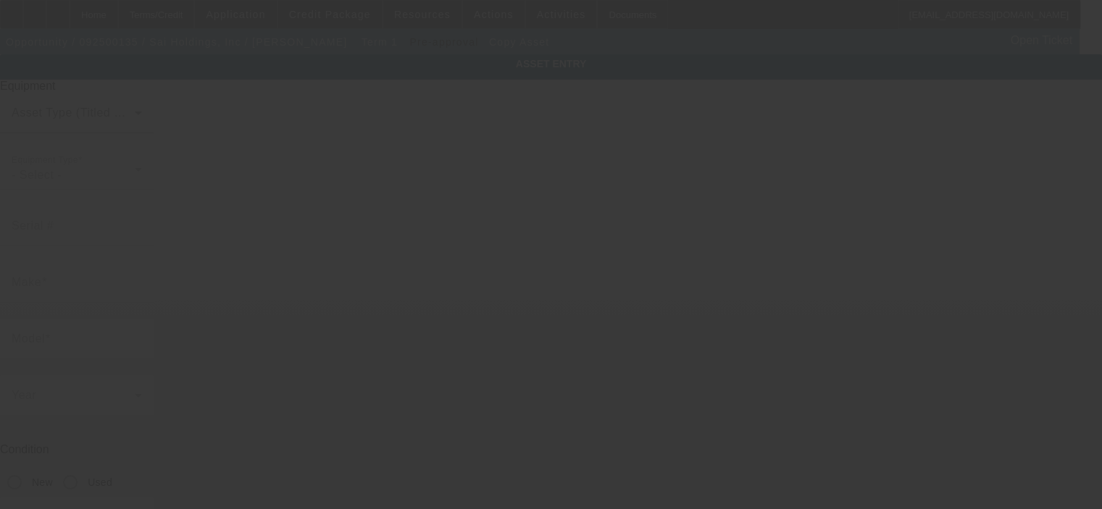
type input "Unit 1N"
type input "Evanston"
type input "60201"
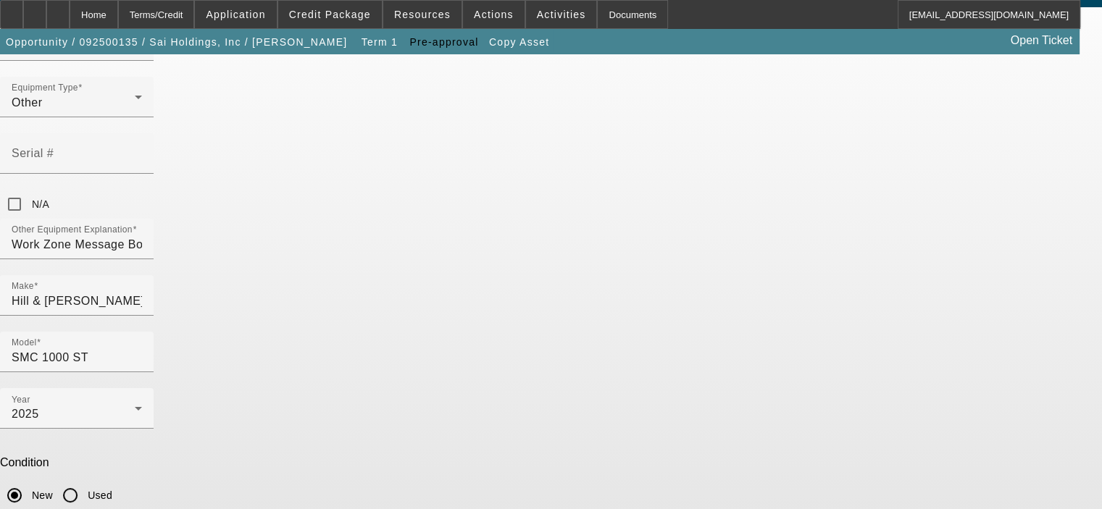
scroll to position [150, 0]
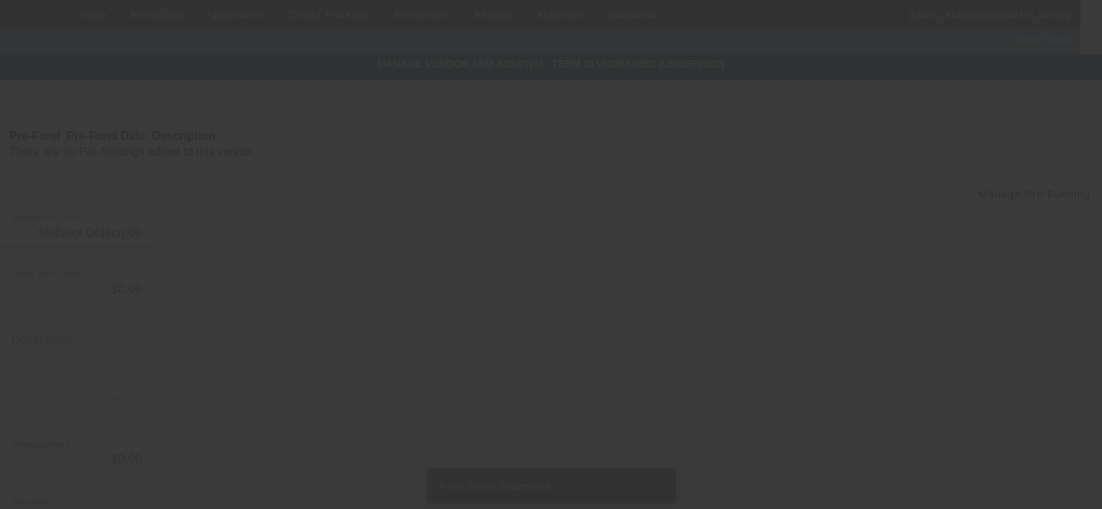
type input "$60,460.00"
type input "$3,000.00"
type input "Estimated taxes and freight"
type input "$63,460.00"
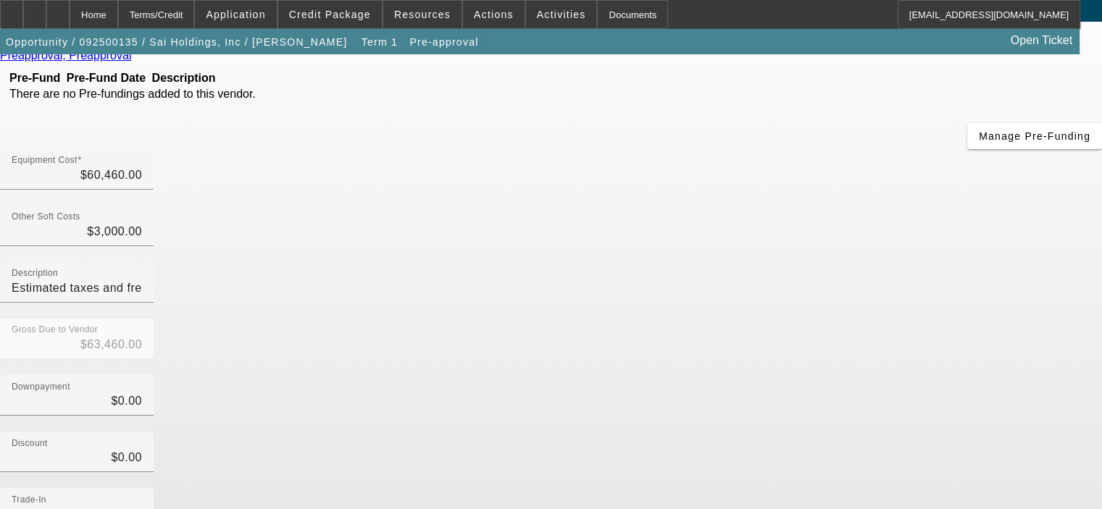
scroll to position [230, 0]
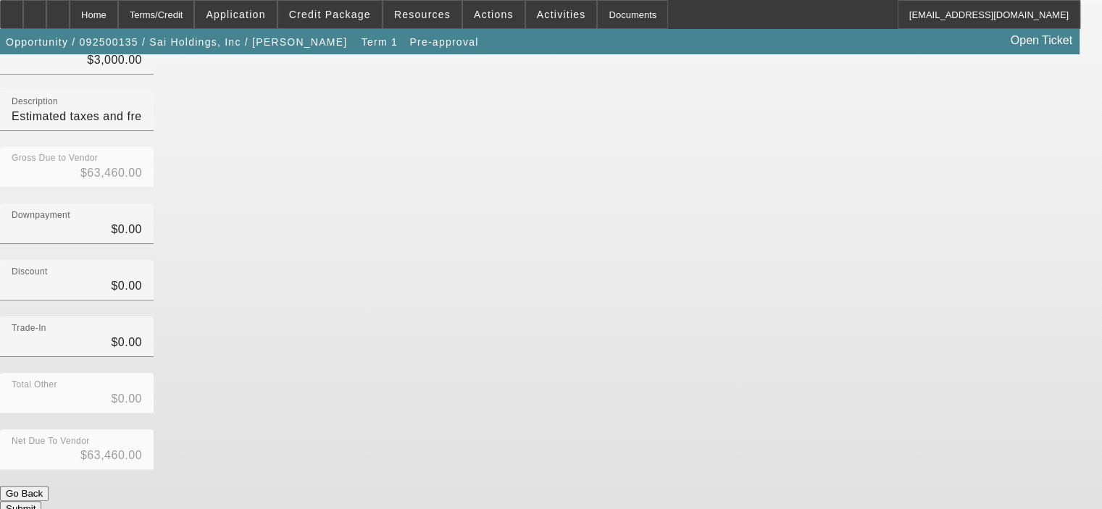
click at [41, 501] on button "Submit" at bounding box center [20, 508] width 41 height 15
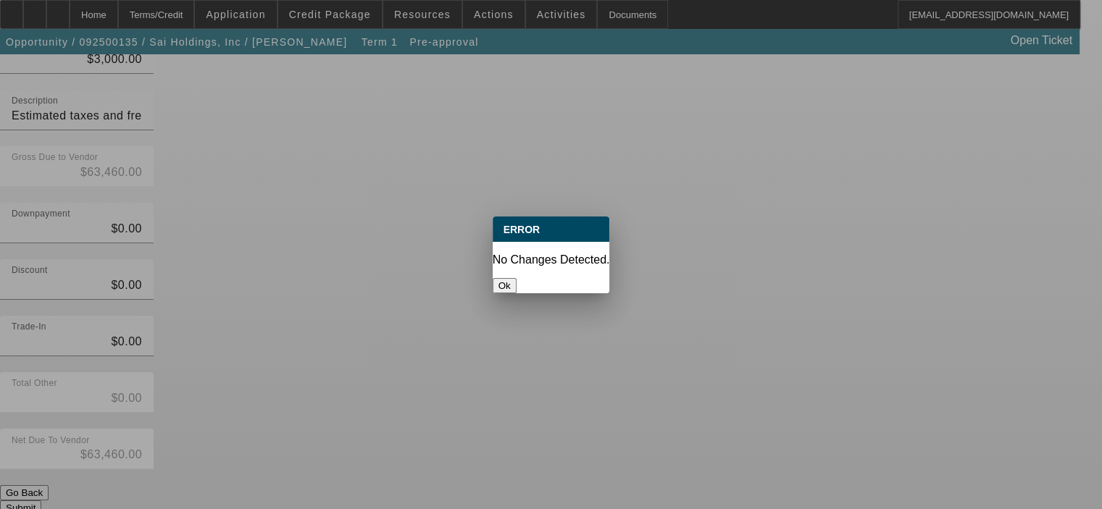
scroll to position [0, 0]
click at [516, 278] on button "Ok" at bounding box center [504, 285] width 24 height 15
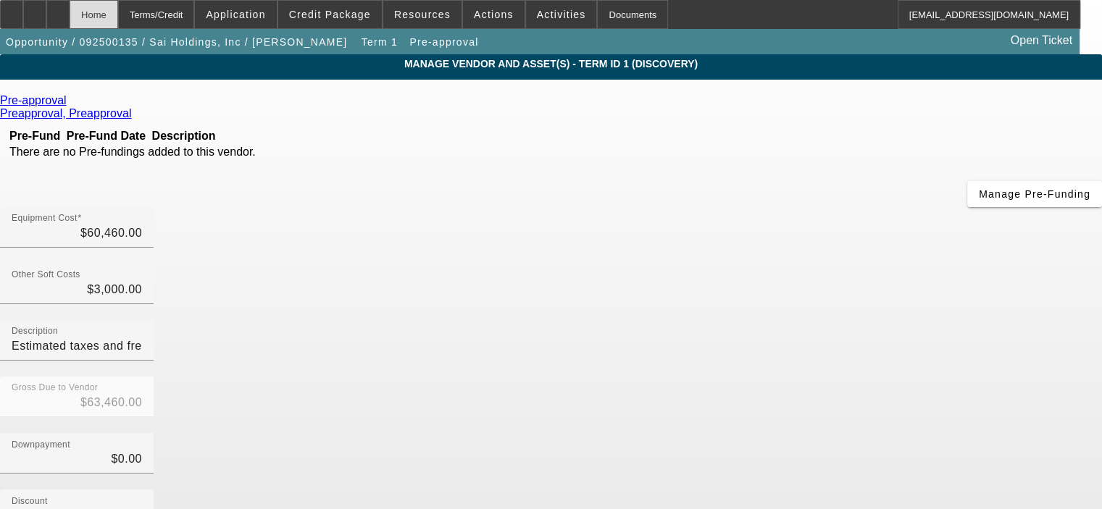
click at [118, 14] on div "Home" at bounding box center [94, 14] width 49 height 29
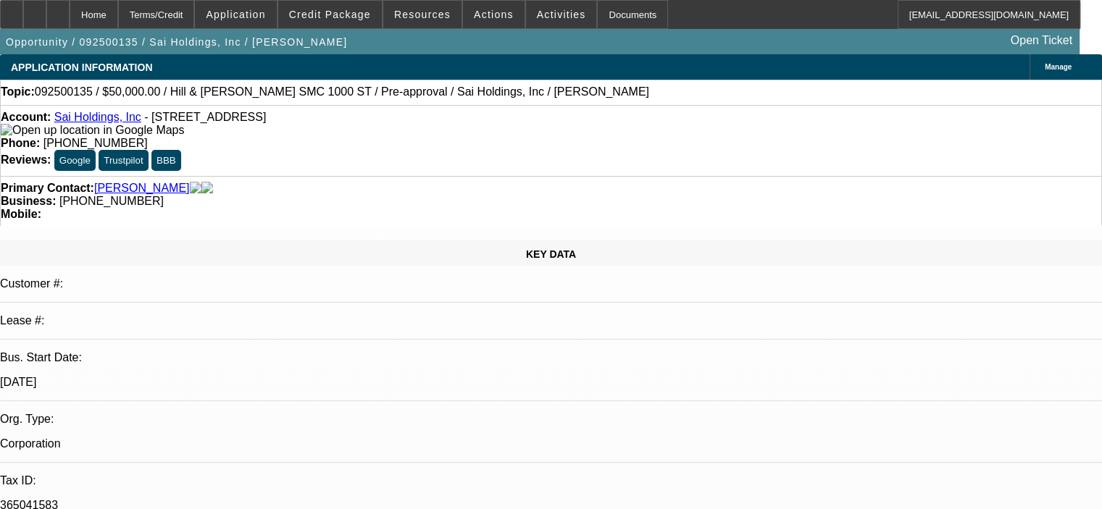
select select "0"
select select "2"
select select "0"
select select "6"
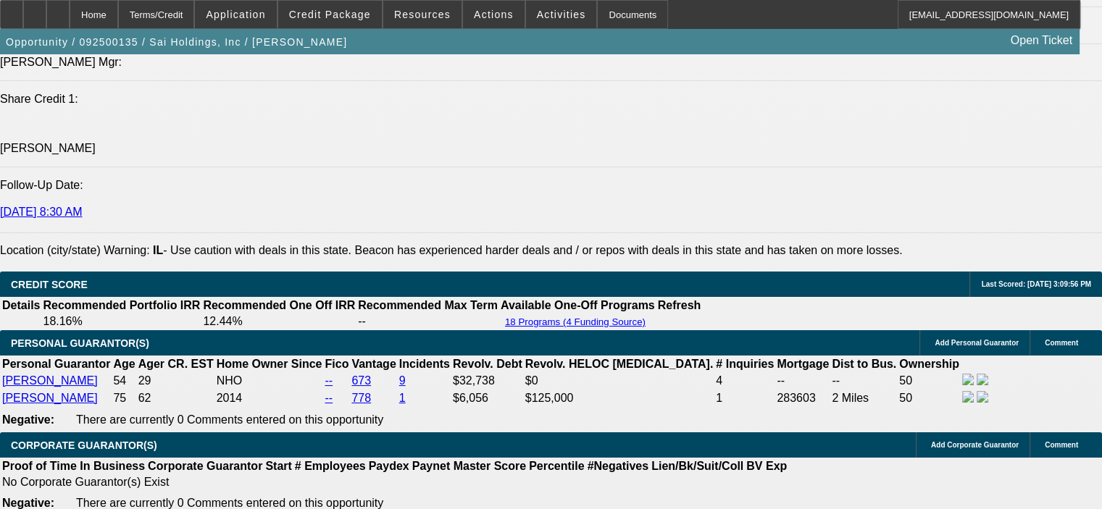
scroll to position [1811, 0]
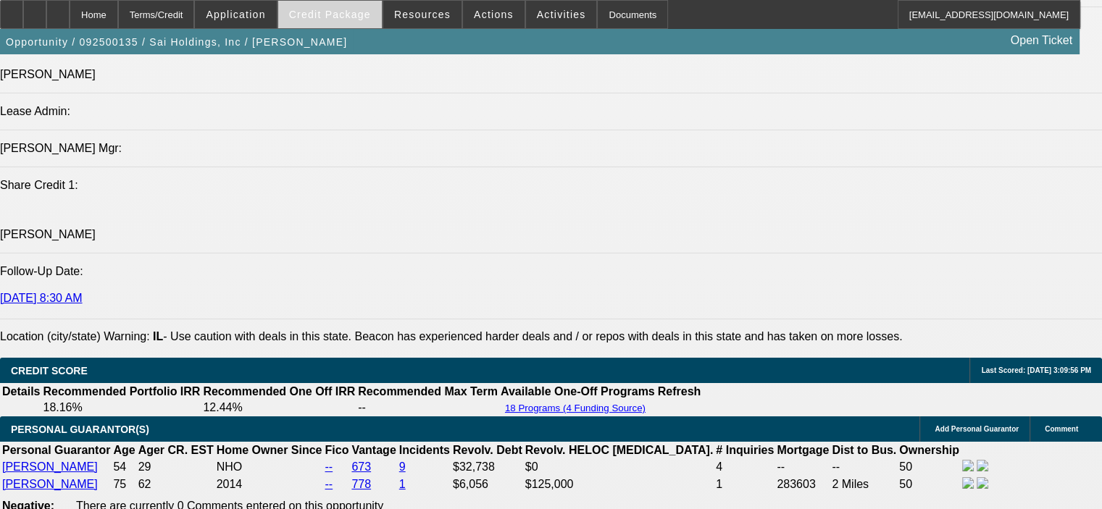
click at [362, 23] on span at bounding box center [330, 14] width 104 height 35
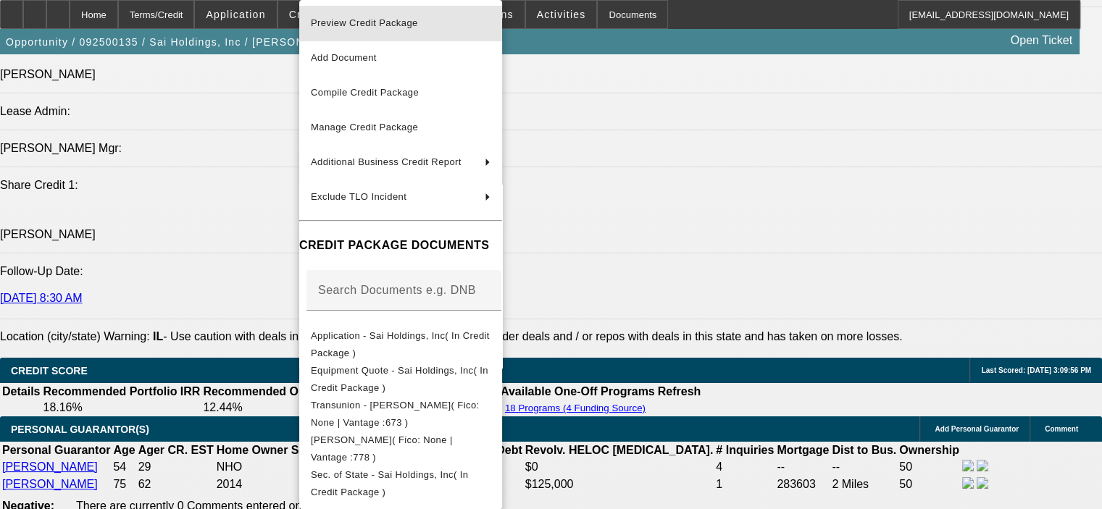
click at [365, 27] on span "Preview Credit Package" at bounding box center [364, 22] width 107 height 11
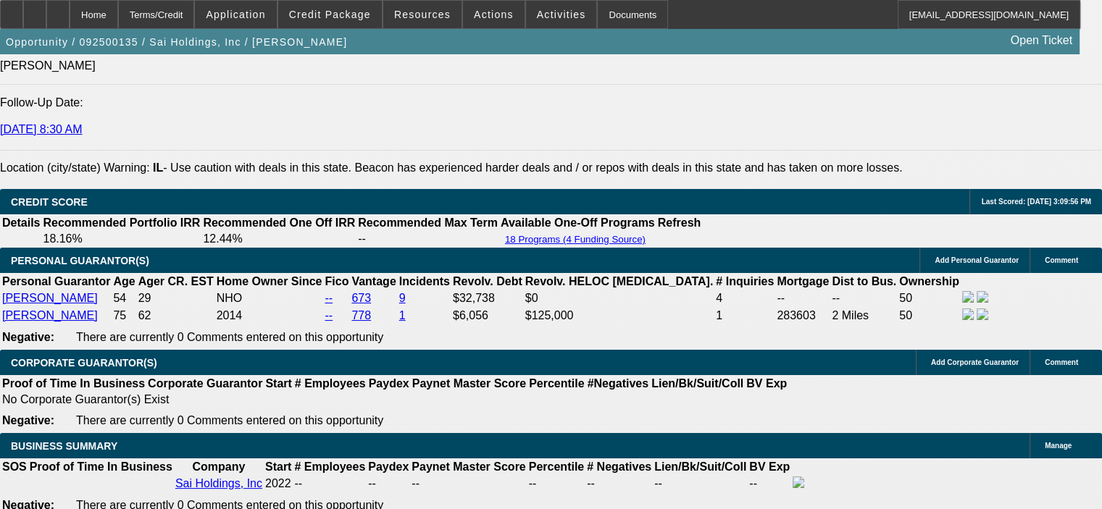
scroll to position [1955, 0]
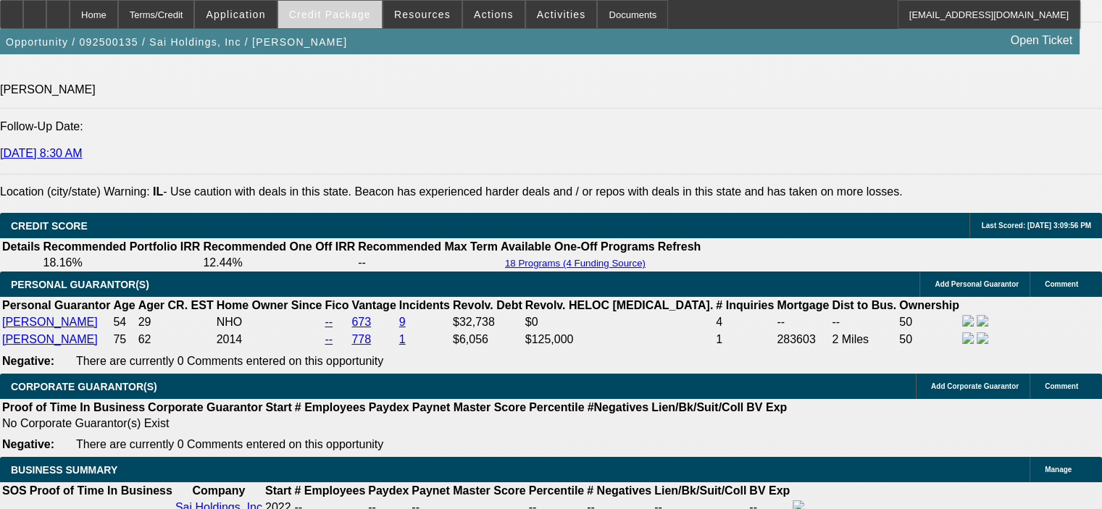
click at [365, 12] on span "Credit Package" at bounding box center [330, 15] width 82 height 12
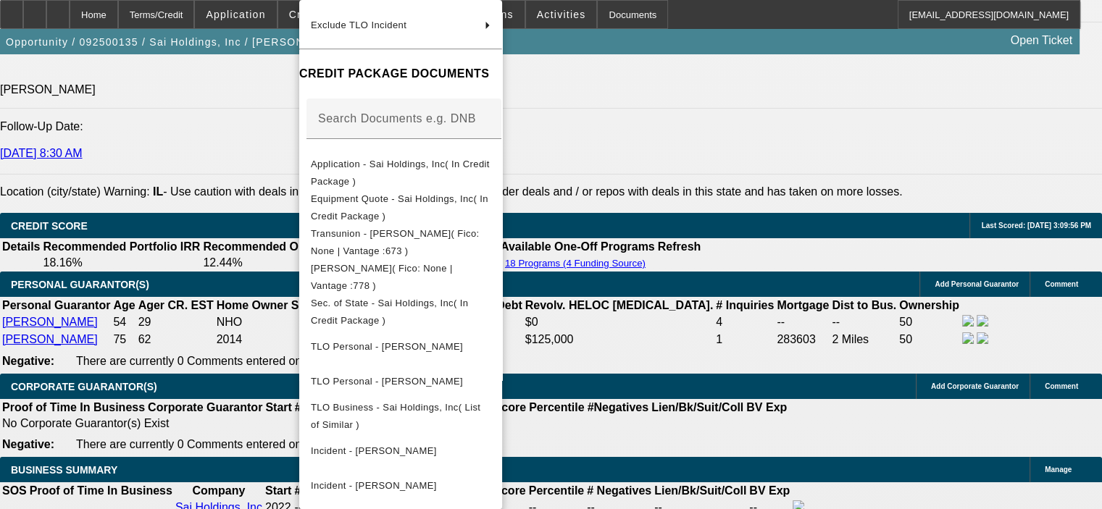
scroll to position [2028, 0]
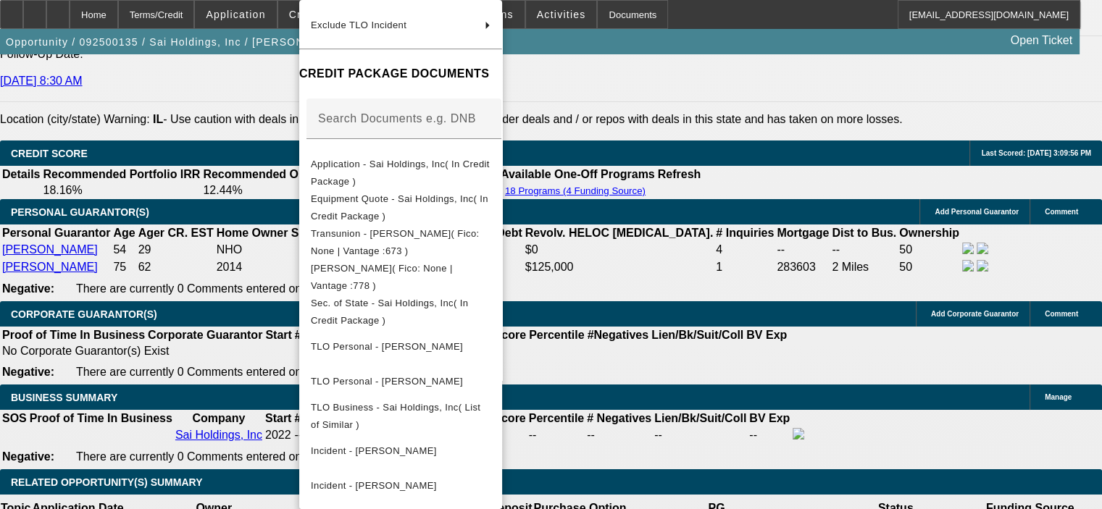
click at [800, 450] on div at bounding box center [551, 254] width 1102 height 509
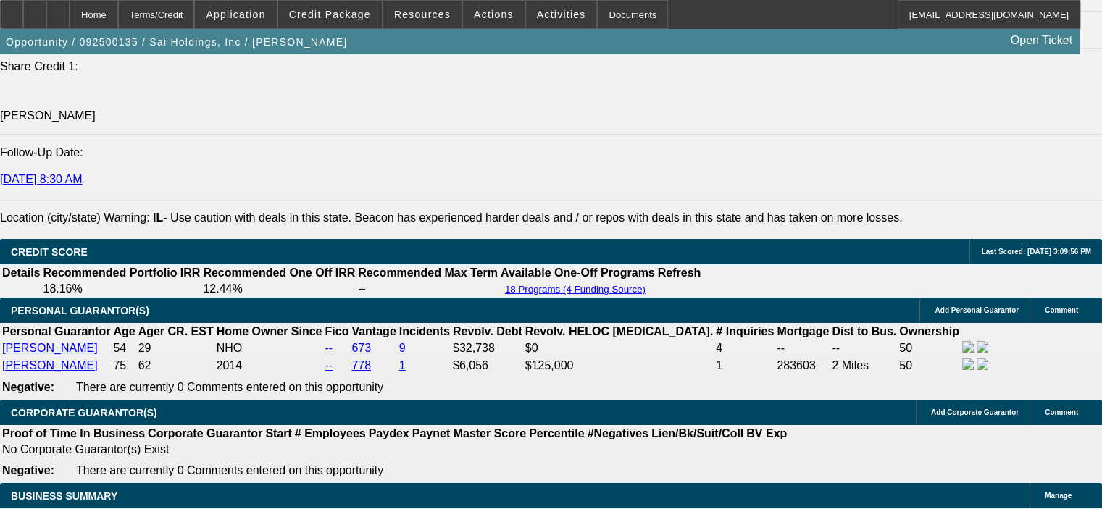
scroll to position [1738, 0]
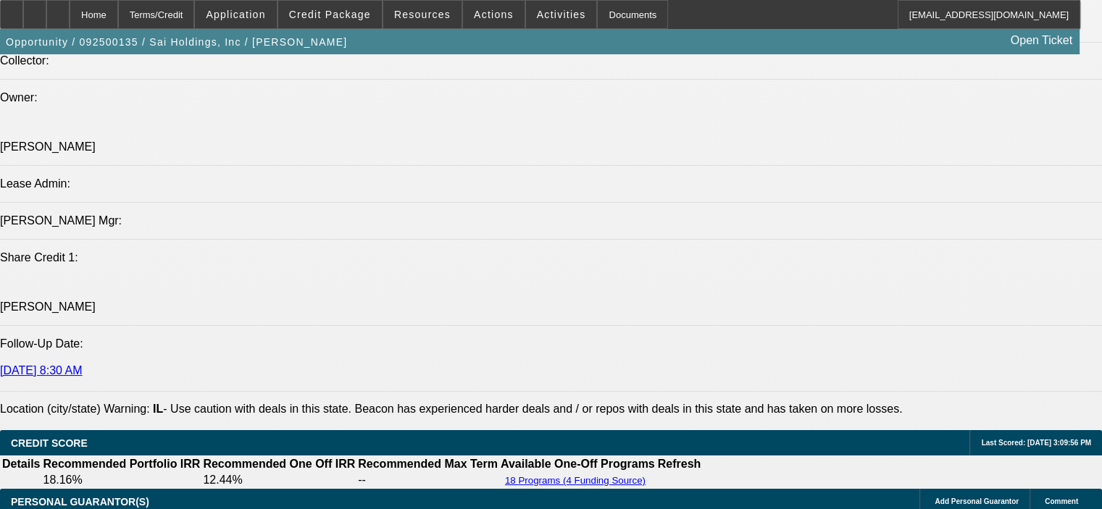
click at [70, 6] on div at bounding box center [57, 14] width 23 height 29
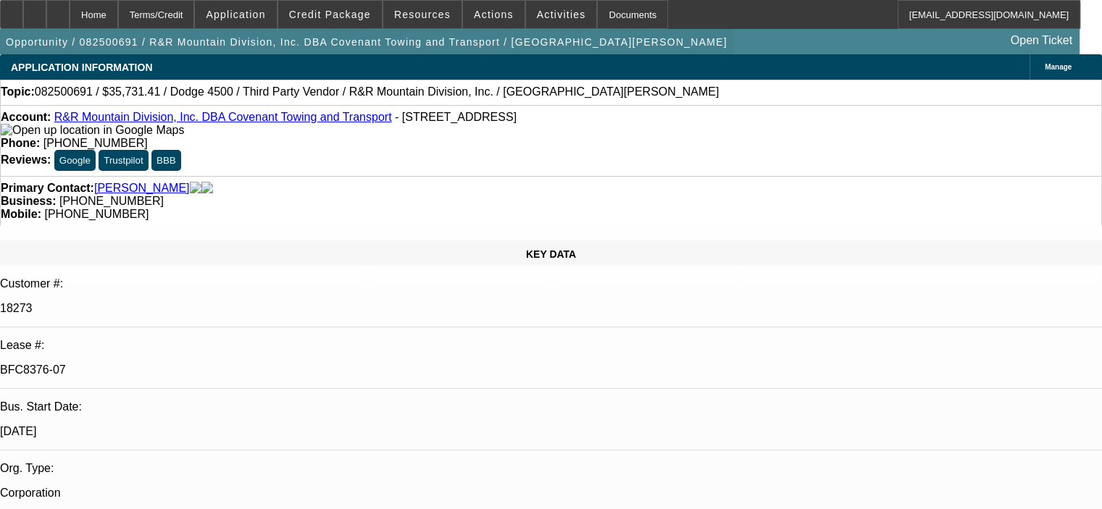
select select "0"
select select "6"
select select "0"
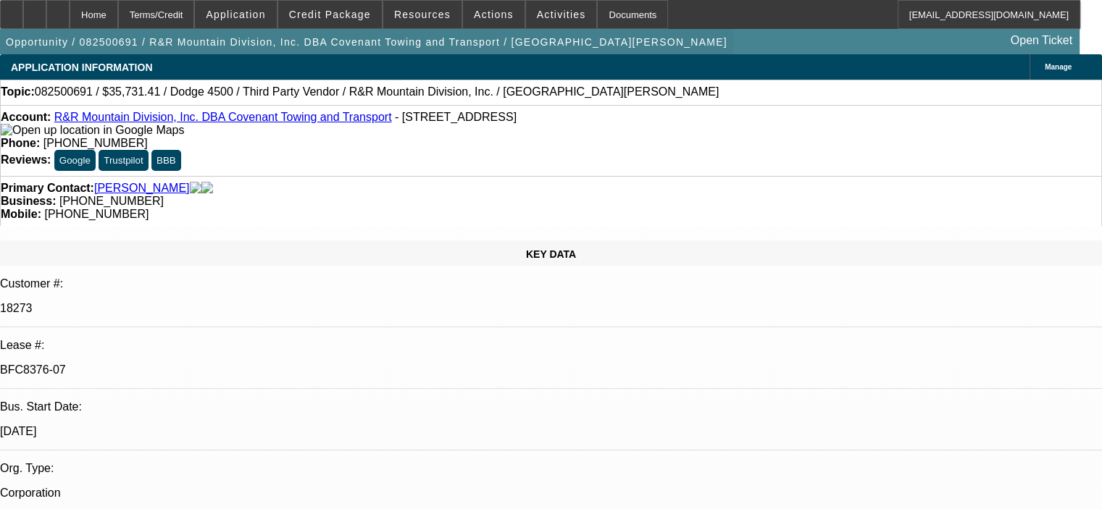
select select "0"
select select "6"
click at [361, 17] on span "Credit Package" at bounding box center [330, 15] width 82 height 12
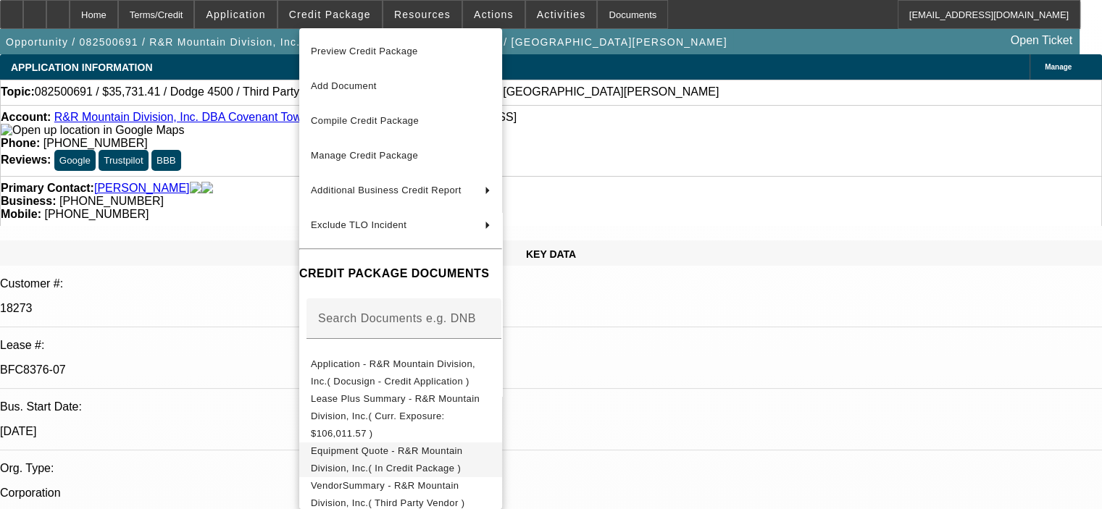
click at [421, 445] on span "Equipment Quote - R&R Mountain Division, Inc.( In Credit Package )" at bounding box center [386, 459] width 151 height 28
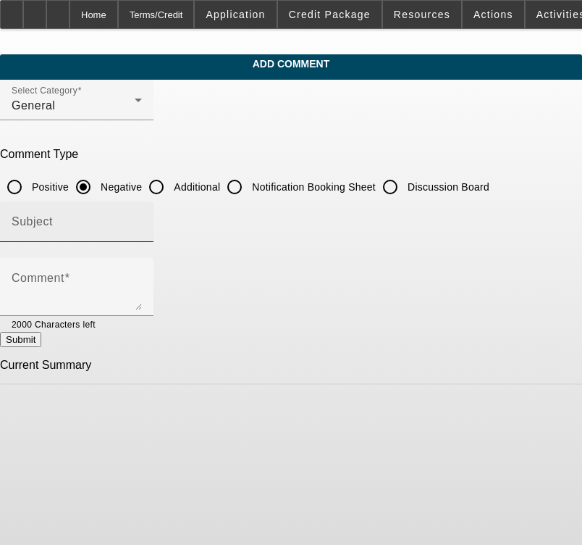
drag, startPoint x: 185, startPoint y: 185, endPoint x: 180, endPoint y: 230, distance: 46.0
click at [171, 185] on input "Additional" at bounding box center [156, 186] width 29 height 29
radio input "true"
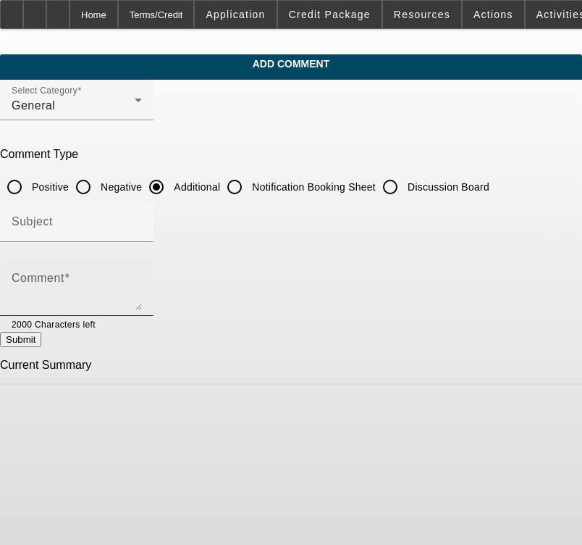
click at [142, 269] on div "Comment" at bounding box center [77, 287] width 130 height 58
paste textarea "[PERSON_NAME] has been a Civil Engineer for [GEOGRAPHIC_DATA] [US_STATE] with 2…"
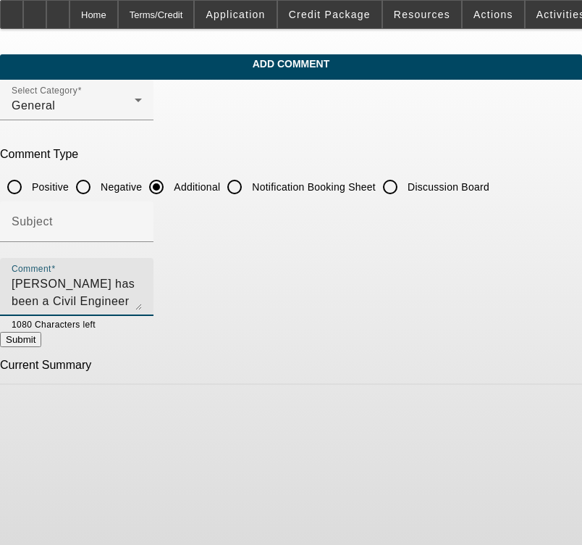
scroll to position [118, 0]
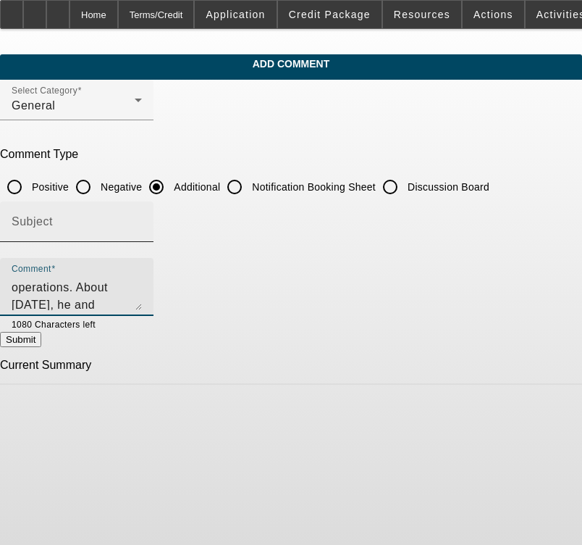
type textarea "[PERSON_NAME] has been a Civil Engineer for [GEOGRAPHIC_DATA] [US_STATE] with 2…"
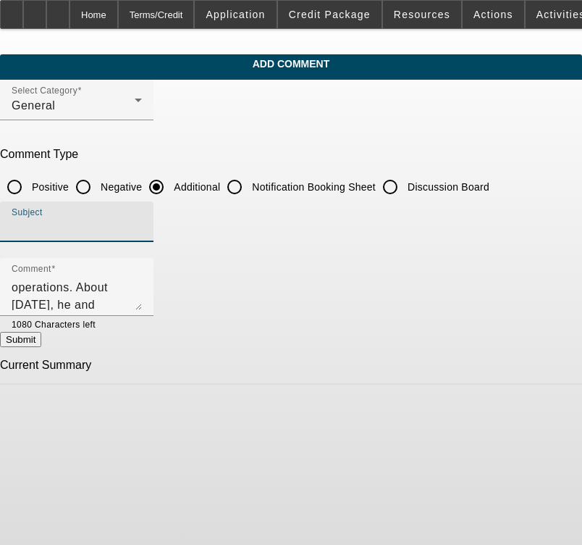
click at [142, 230] on input "Subject" at bounding box center [77, 227] width 130 height 17
type input "Background Info"
click at [41, 340] on button "Submit" at bounding box center [20, 339] width 41 height 15
radio input "true"
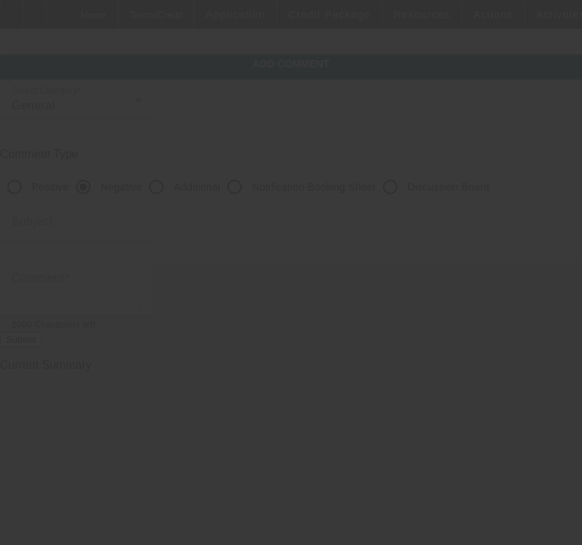
scroll to position [0, 0]
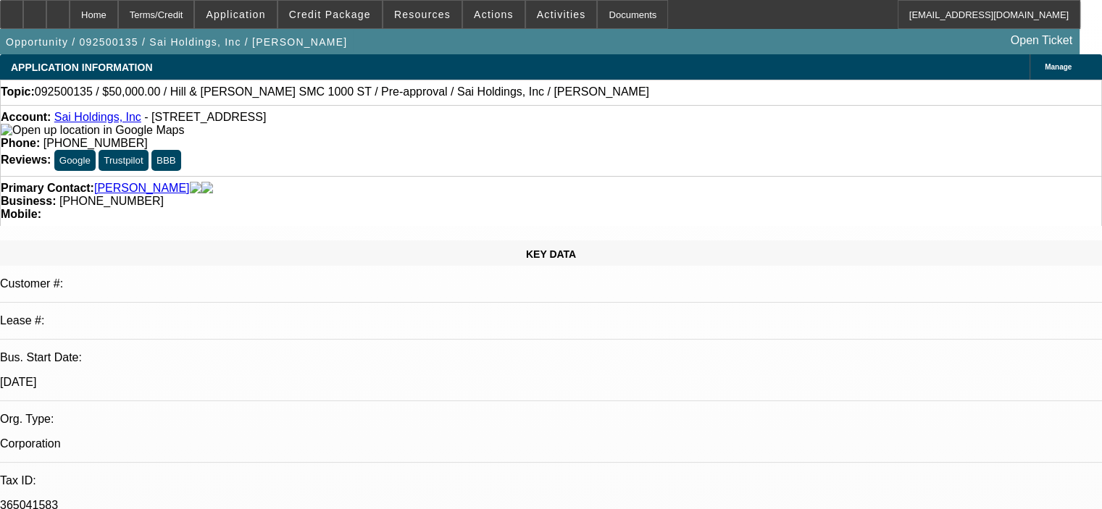
select select "0"
select select "2"
select select "0"
select select "6"
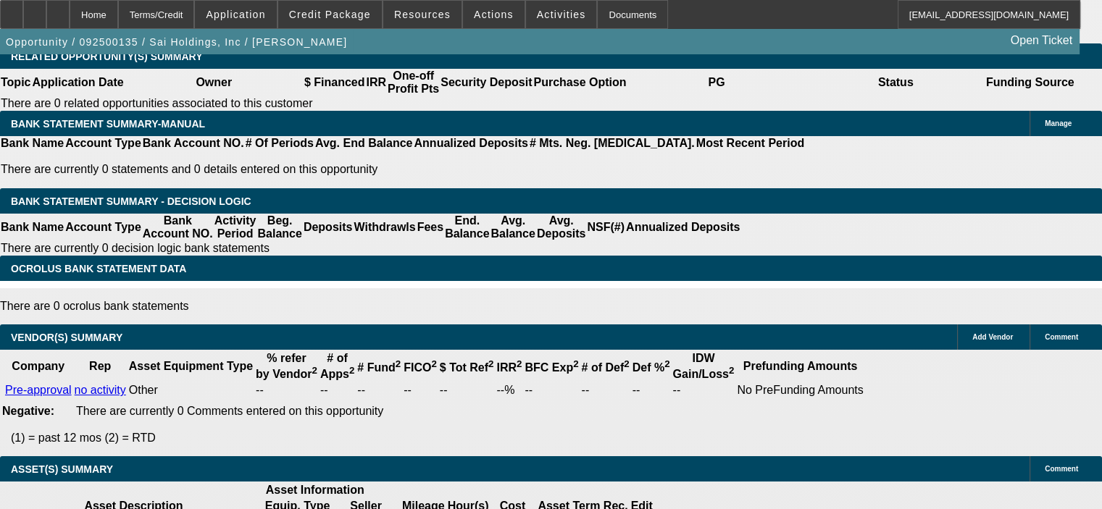
scroll to position [2462, 0]
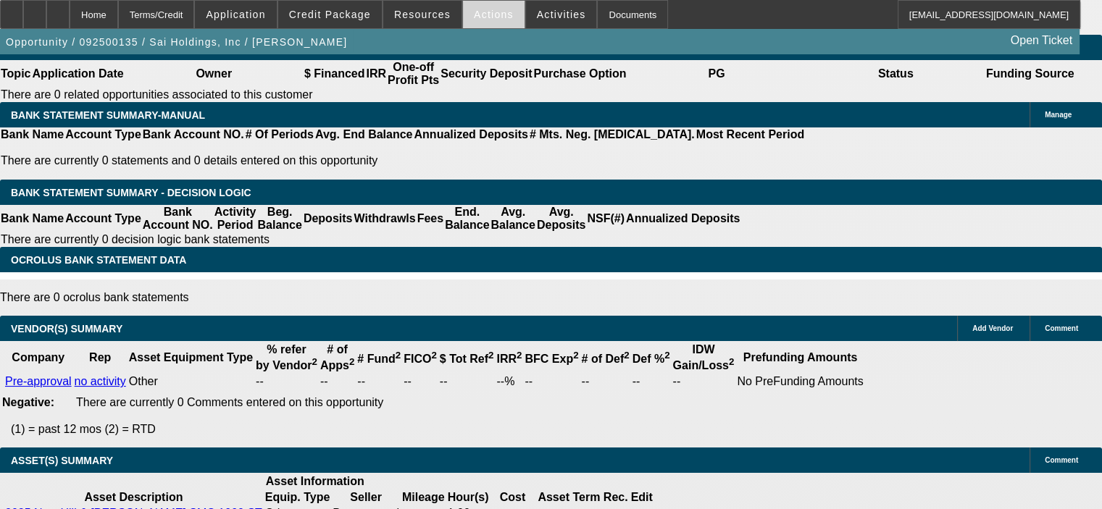
click at [484, 21] on span at bounding box center [494, 14] width 62 height 35
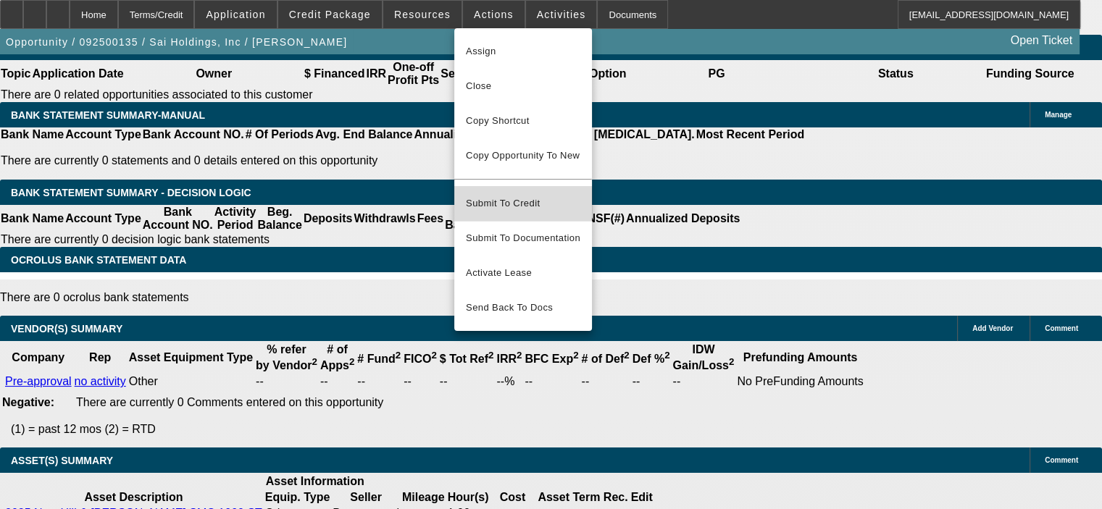
click at [502, 195] on span "Submit To Credit" at bounding box center [523, 203] width 114 height 17
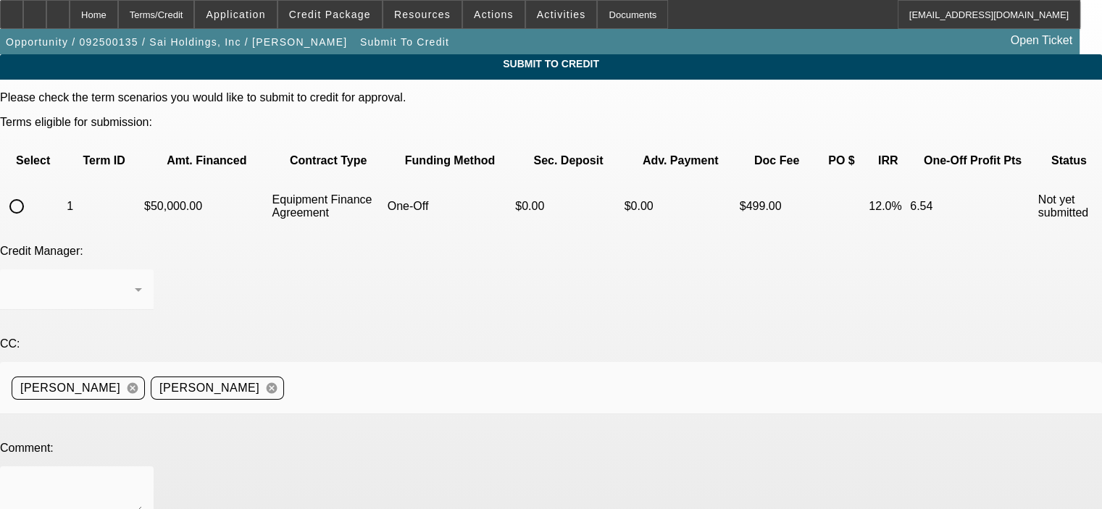
click at [31, 192] on input "radio" at bounding box center [16, 206] width 29 height 29
radio input "true"
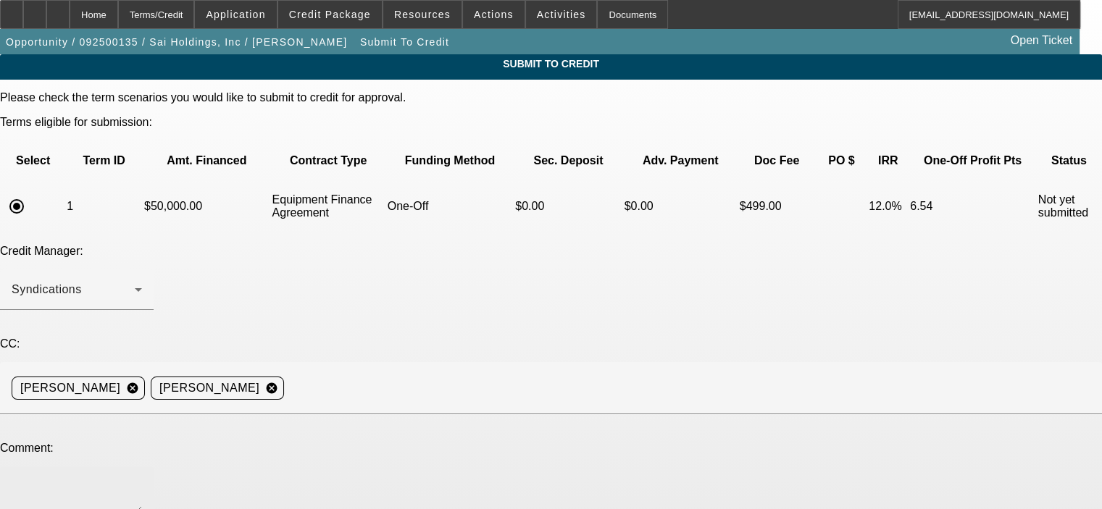
click at [142, 466] on div at bounding box center [77, 495] width 130 height 58
paste textarea "[PERSON_NAME] has been a Civil Engineer for [GEOGRAPHIC_DATA] [US_STATE] with 2…"
type textarea "[PERSON_NAME] has been a Civil Engineer for [GEOGRAPHIC_DATA] [US_STATE] with 2…"
click at [831, 385] on div "Submit To Credit Please check the term scenarios you would like to submit to cr…" at bounding box center [551, 490] width 1102 height 873
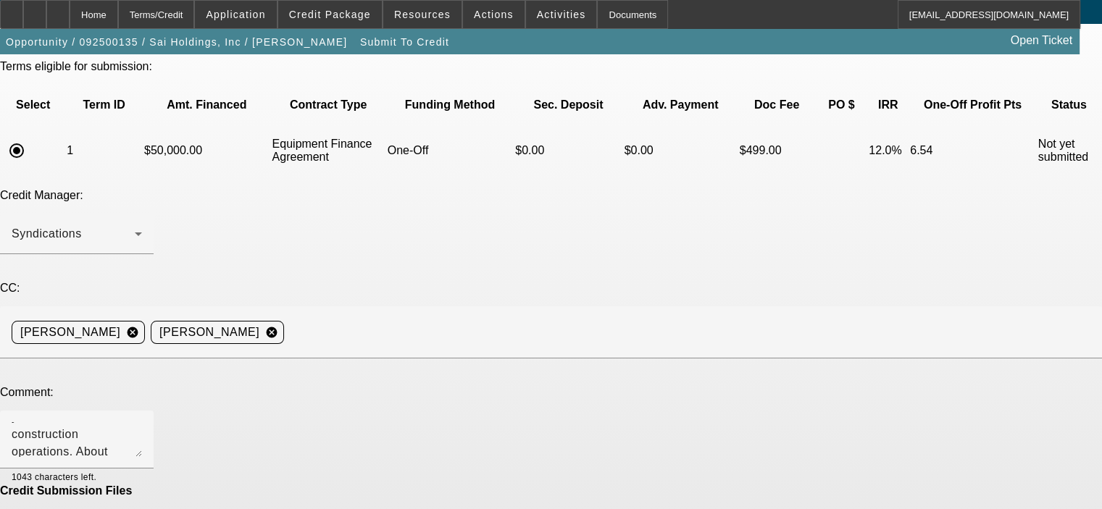
scroll to position [105, 0]
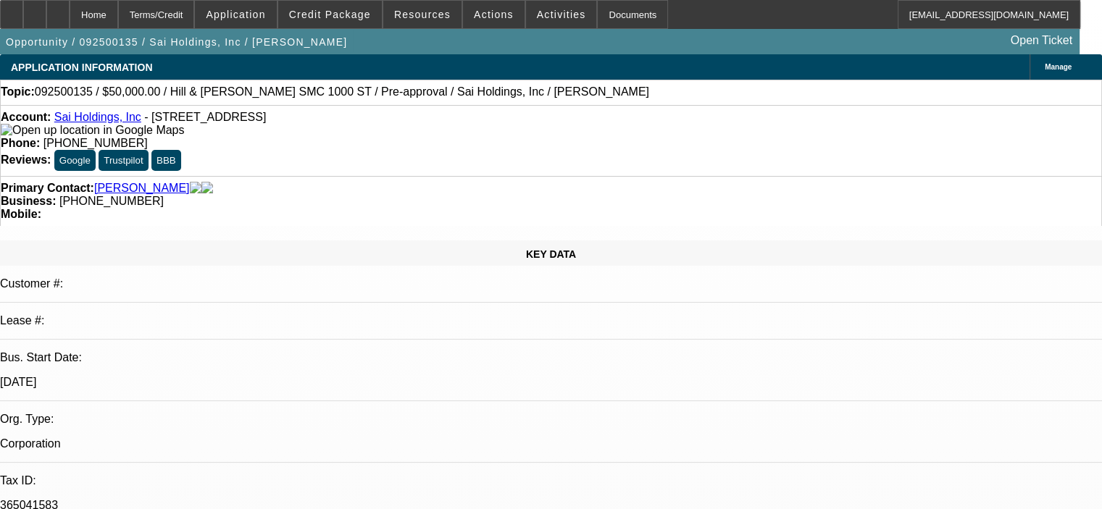
select select "0"
select select "2"
select select "0"
select select "6"
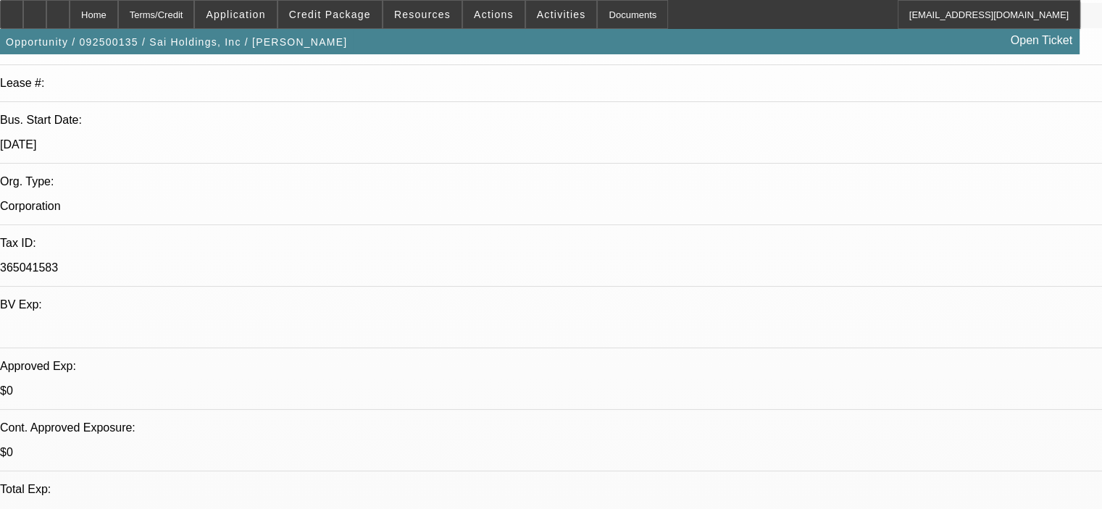
scroll to position [178, 0]
